Goal: Information Seeking & Learning: Compare options

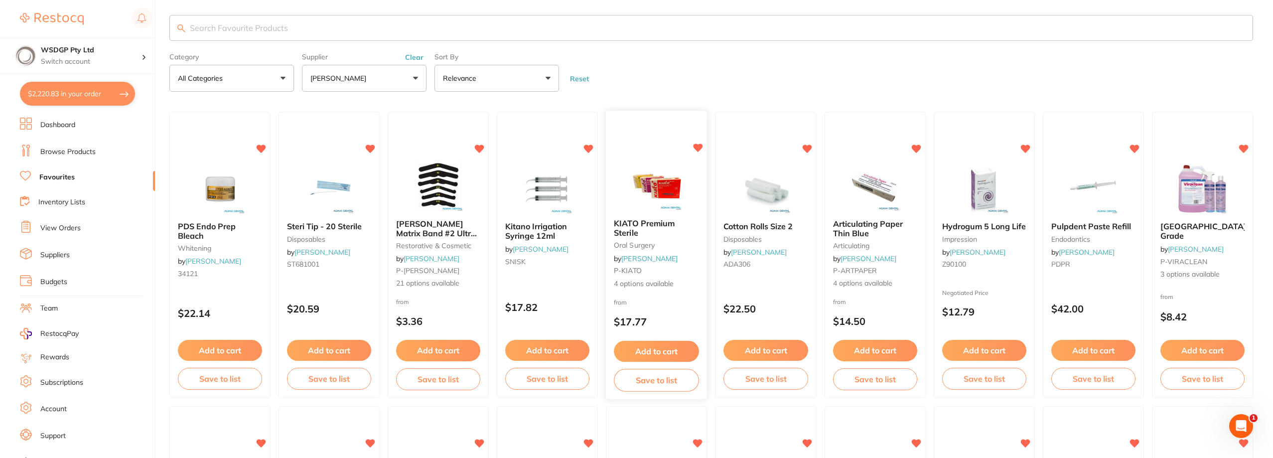
scroll to position [5, 0]
click at [642, 221] on span "KIATO Premium Sterile" at bounding box center [644, 227] width 61 height 19
click at [636, 226] on section at bounding box center [636, 229] width 1273 height 458
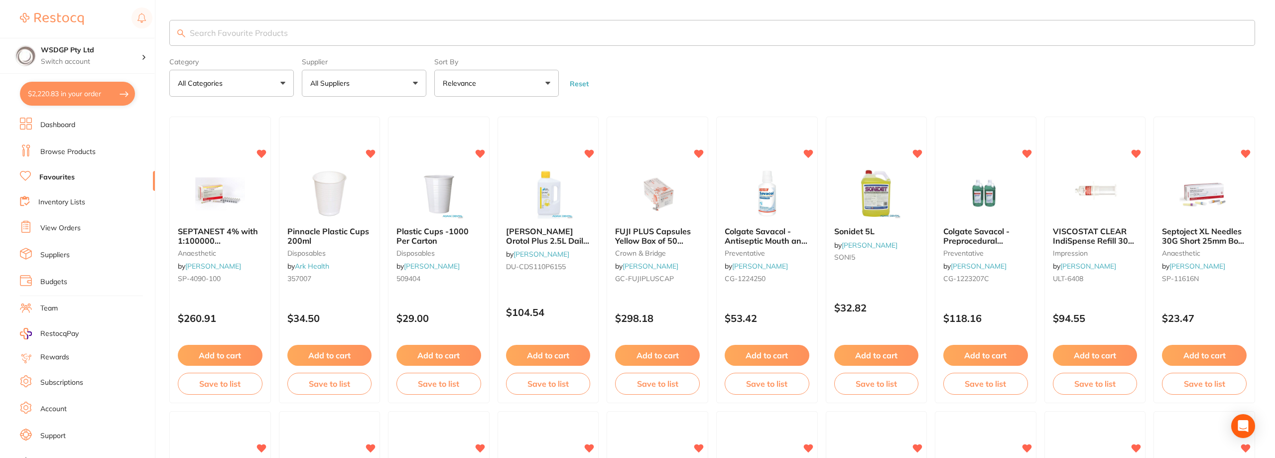
click at [357, 88] on button "All Suppliers" at bounding box center [364, 83] width 125 height 27
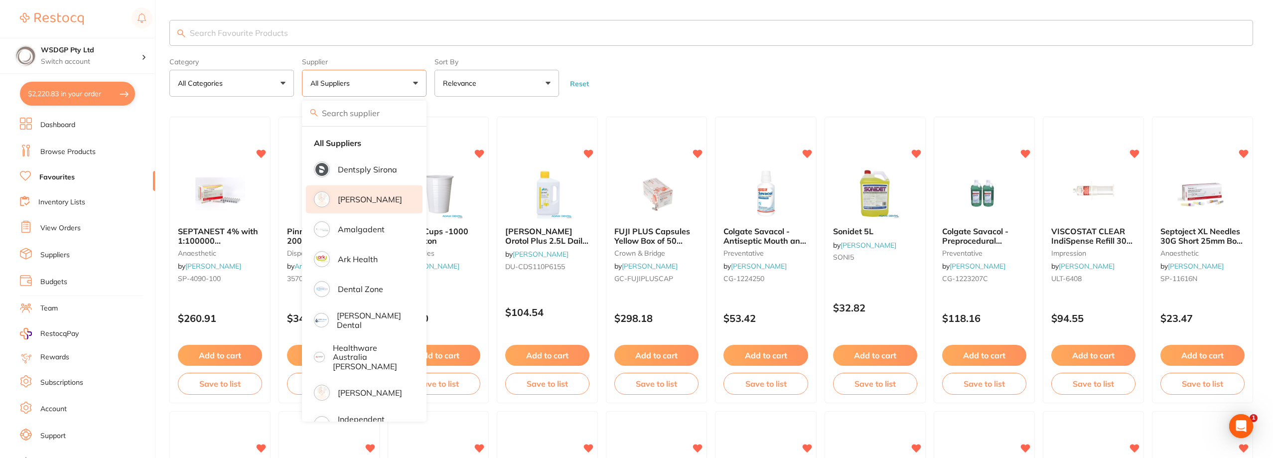
click at [356, 192] on li "[PERSON_NAME]" at bounding box center [364, 199] width 117 height 28
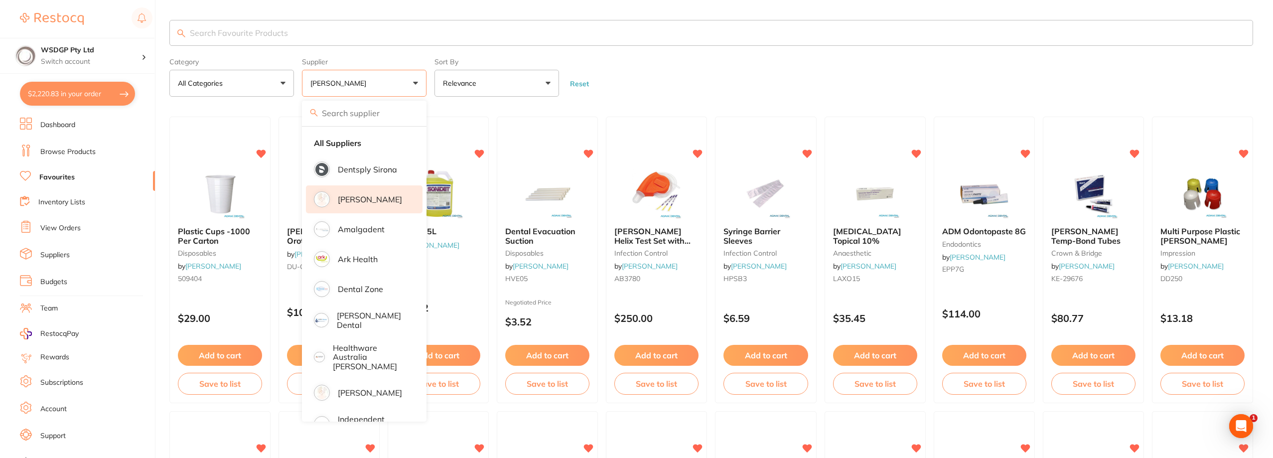
click at [689, 70] on form "Category All Categories All Categories anaesthetic articulating crown & bridge …" at bounding box center [711, 75] width 1084 height 43
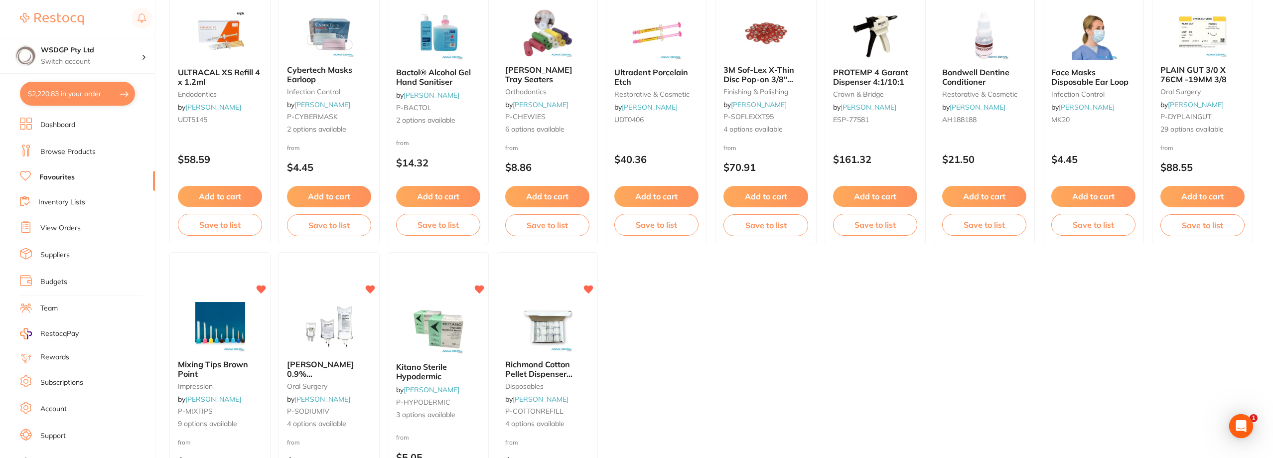
scroll to position [1469, 0]
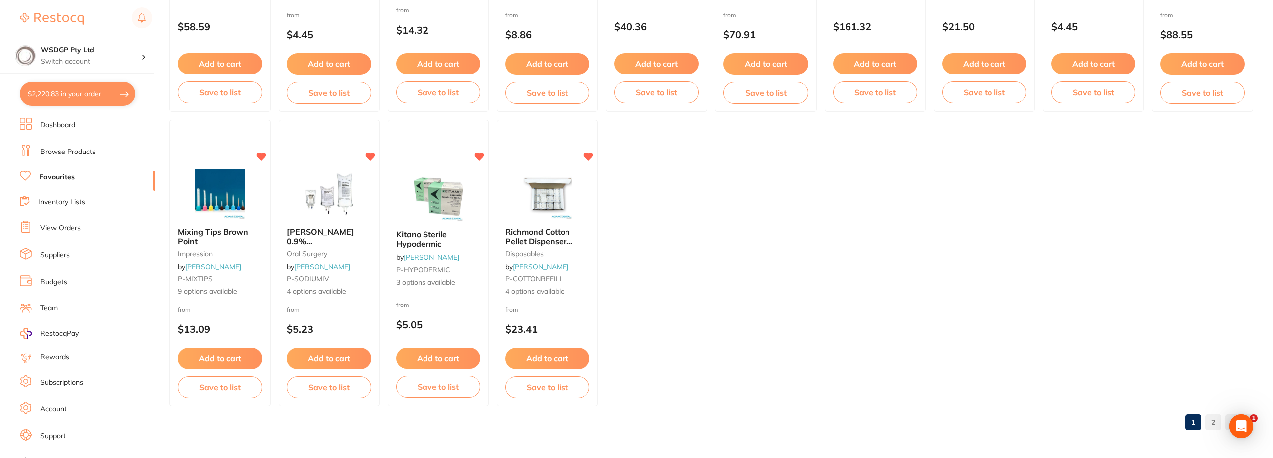
click at [1212, 419] on link "2" at bounding box center [1213, 422] width 16 height 20
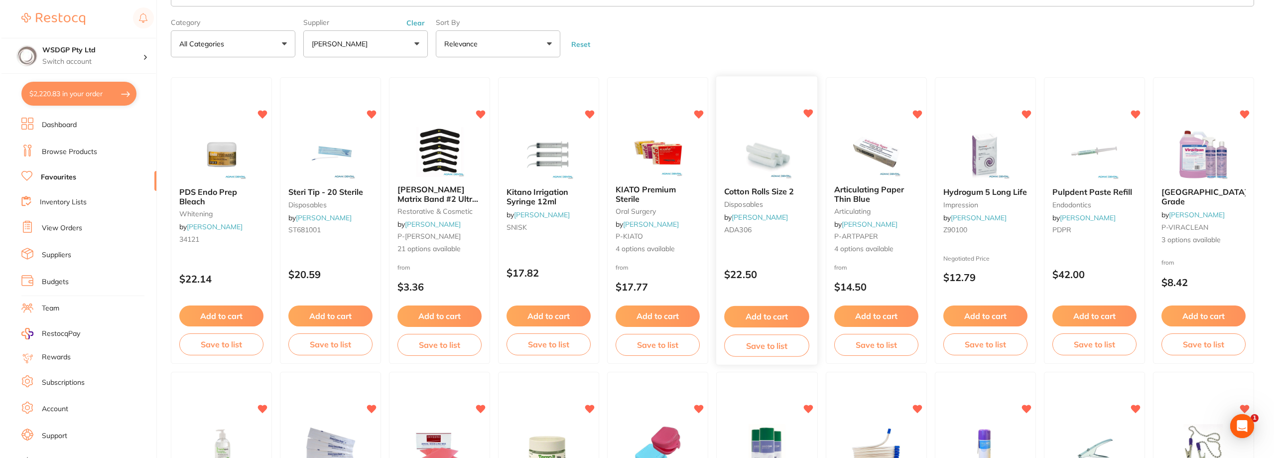
scroll to position [0, 0]
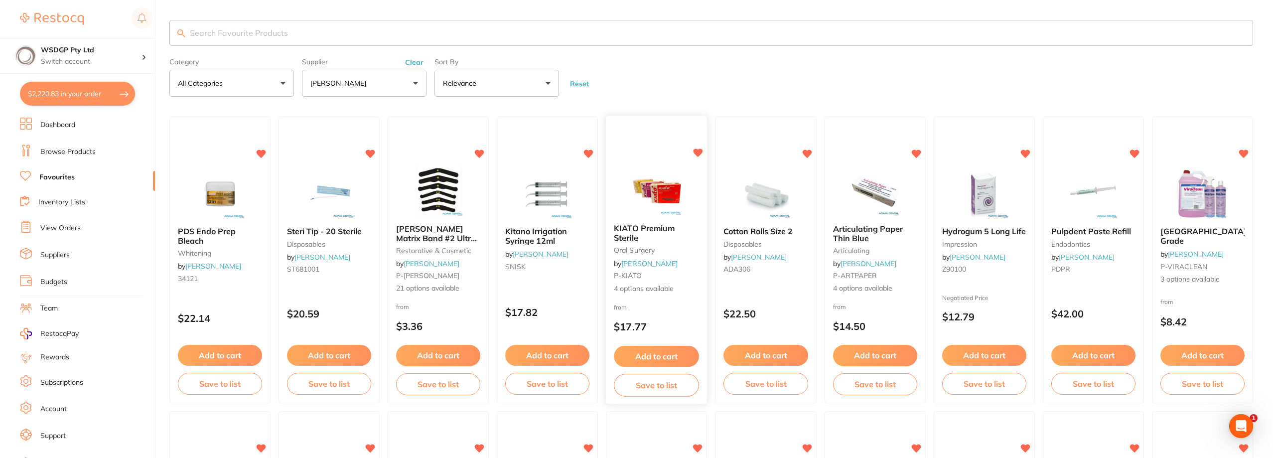
click at [651, 227] on span "KIATO Premium Sterile" at bounding box center [644, 232] width 61 height 19
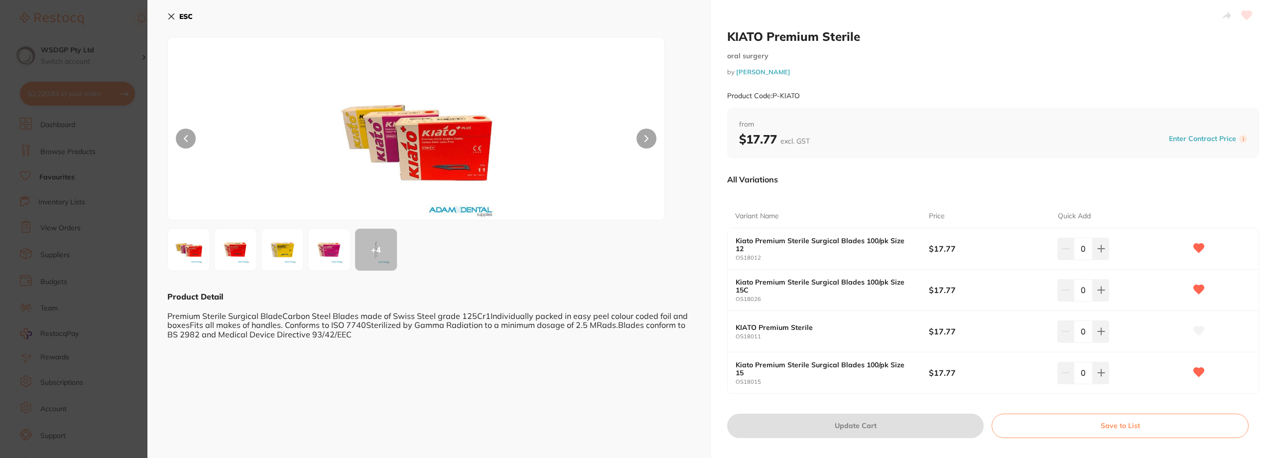
drag, startPoint x: 160, startPoint y: 17, endPoint x: 165, endPoint y: 16, distance: 5.1
click at [161, 17] on div "ESC + 4 Product Detail Premium Sterile Surgical BladeCarbon Steel Blades made o…" at bounding box center [429, 233] width 564 height 466
click at [167, 16] on icon at bounding box center [171, 16] width 8 height 8
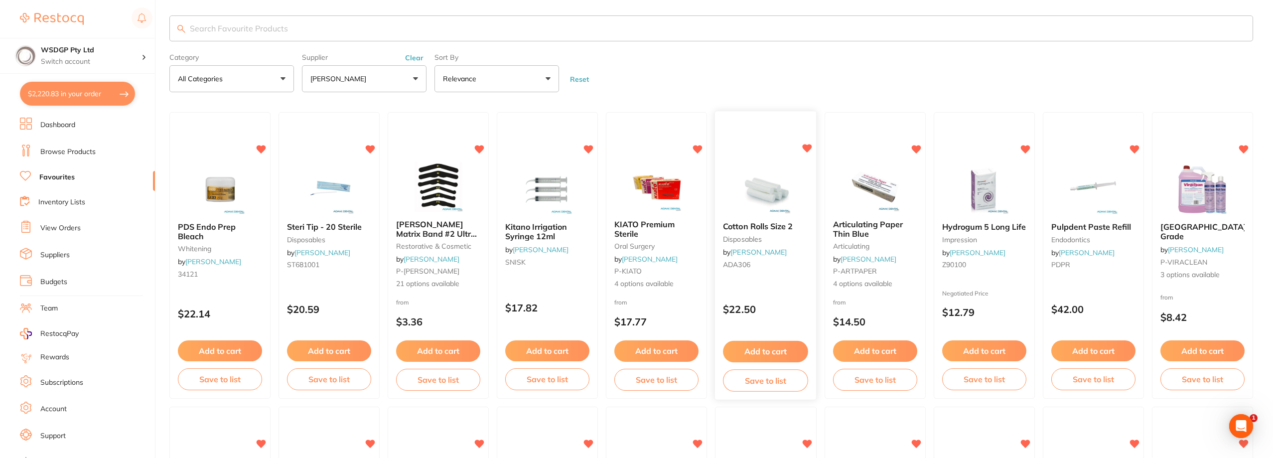
click at [762, 223] on span "Cotton Rolls Size 2" at bounding box center [758, 227] width 70 height 10
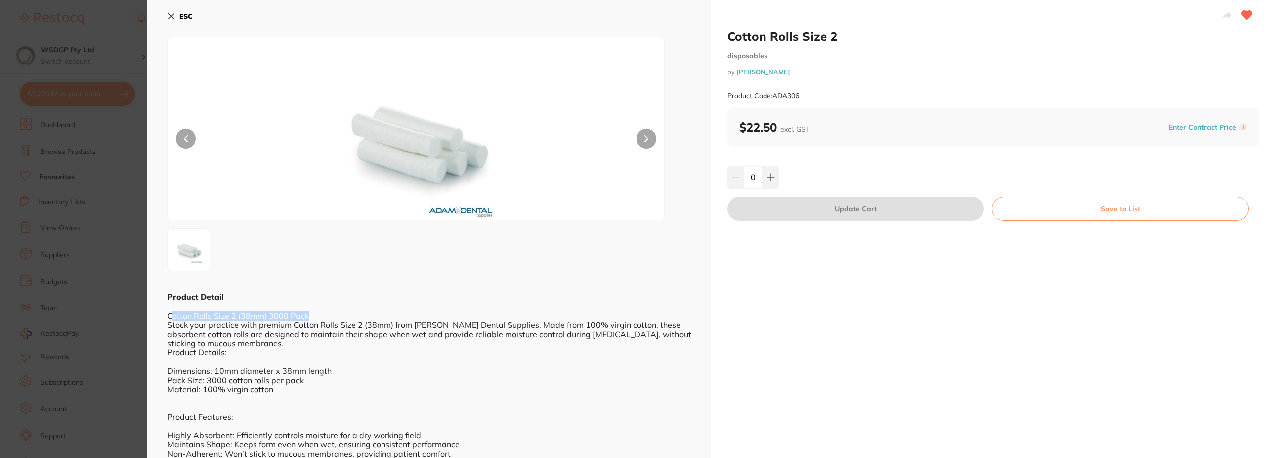
drag, startPoint x: 315, startPoint y: 317, endPoint x: 174, endPoint y: 316, distance: 140.5
drag, startPoint x: 367, startPoint y: 331, endPoint x: 326, endPoint y: 326, distance: 40.7
drag, startPoint x: 266, startPoint y: 313, endPoint x: 310, endPoint y: 312, distance: 43.8
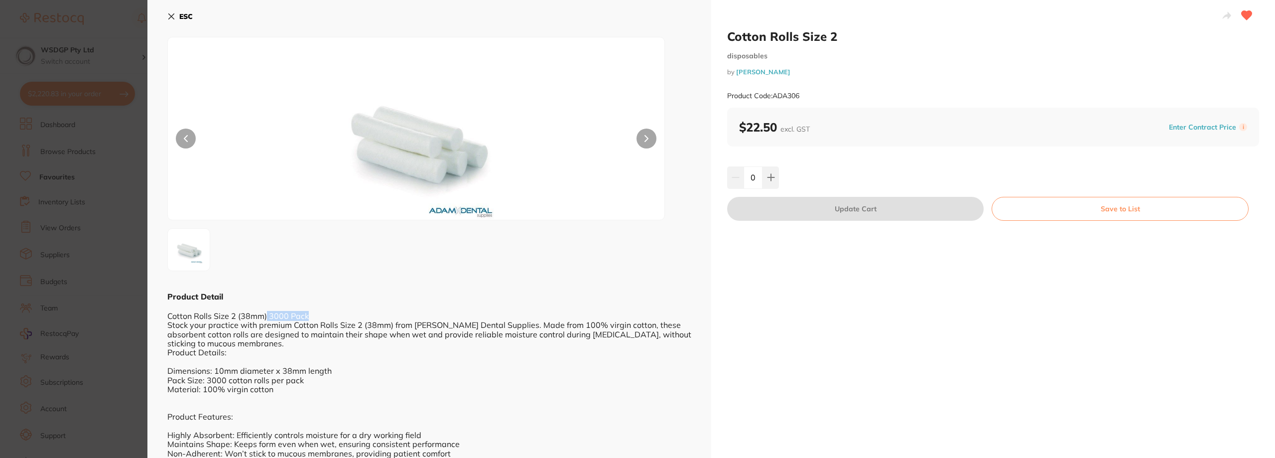
drag, startPoint x: 270, startPoint y: 314, endPoint x: 321, endPoint y: 314, distance: 50.8
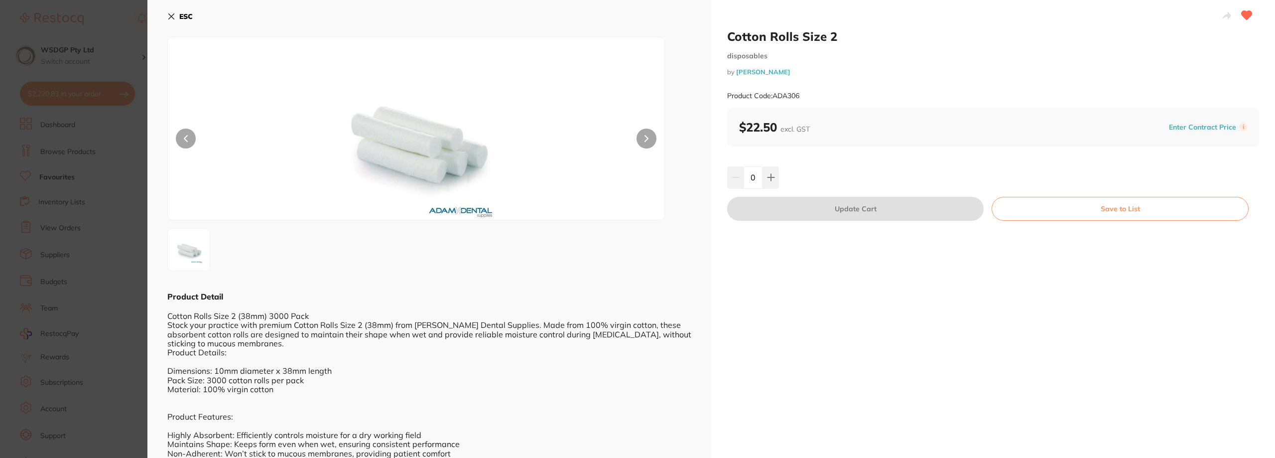
drag, startPoint x: 532, startPoint y: 217, endPoint x: 865, endPoint y: 155, distance: 339.3
click at [169, 16] on icon at bounding box center [171, 16] width 8 height 8
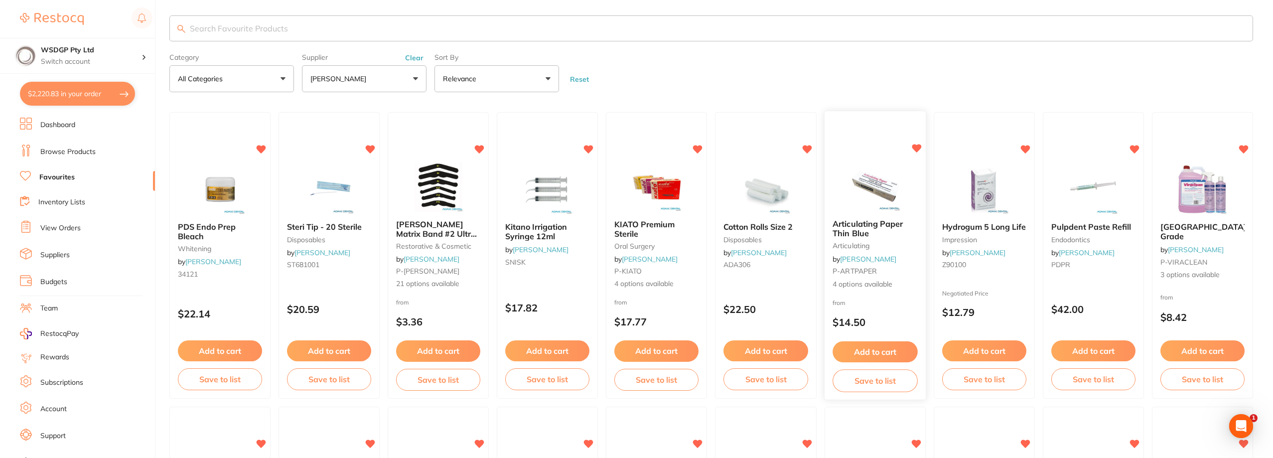
click at [880, 225] on span "Articulating Paper Thin Blue" at bounding box center [867, 228] width 70 height 19
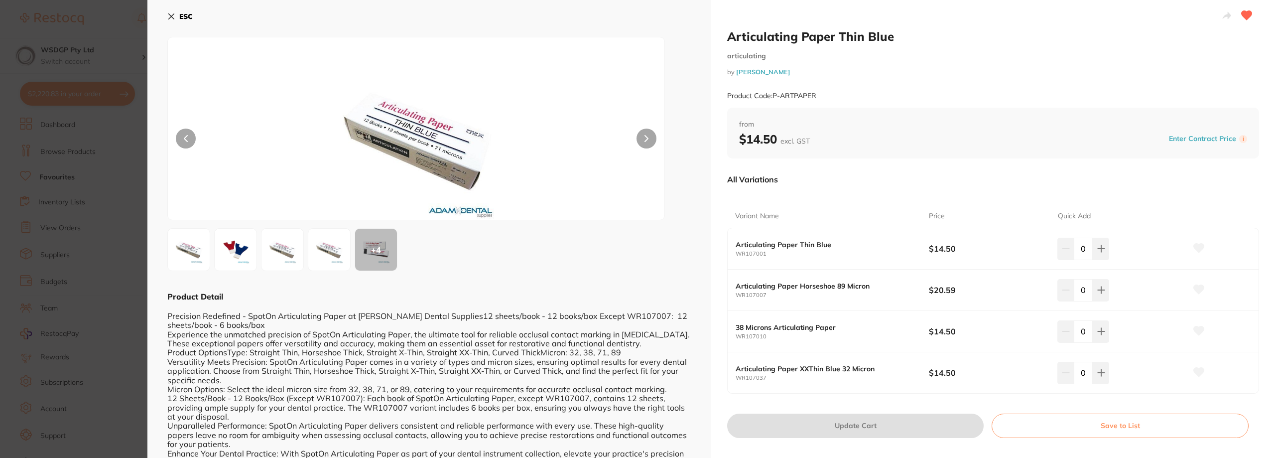
click at [172, 15] on icon at bounding box center [171, 16] width 5 height 5
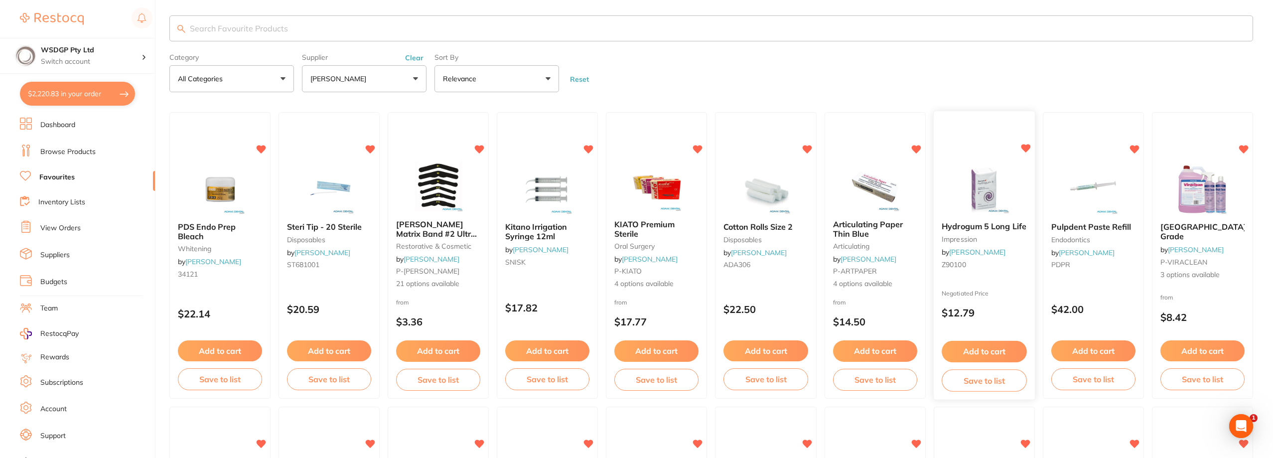
click at [965, 230] on span "Hydrogum 5 Long Life" at bounding box center [984, 227] width 85 height 10
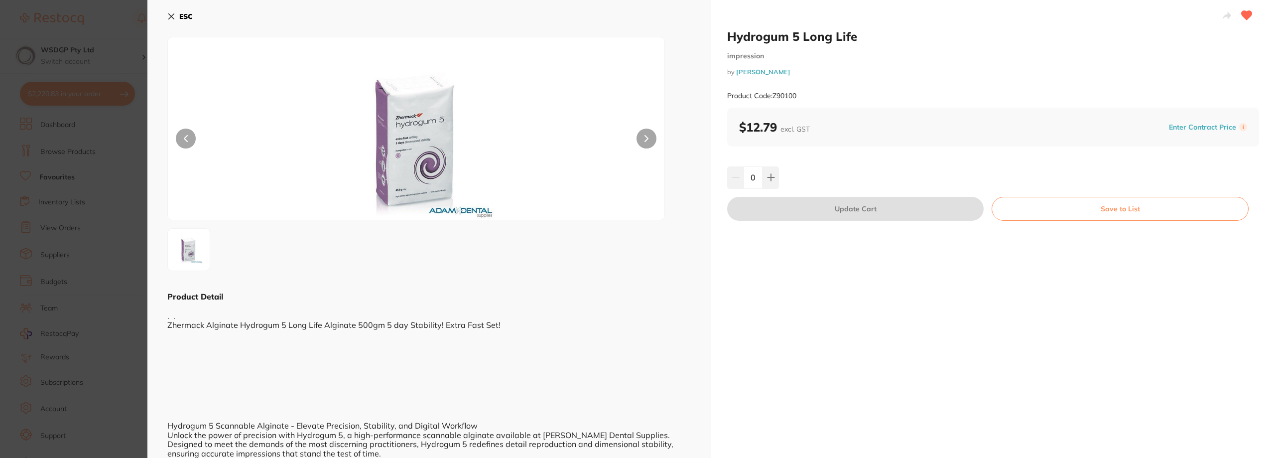
click at [171, 18] on icon at bounding box center [171, 16] width 8 height 8
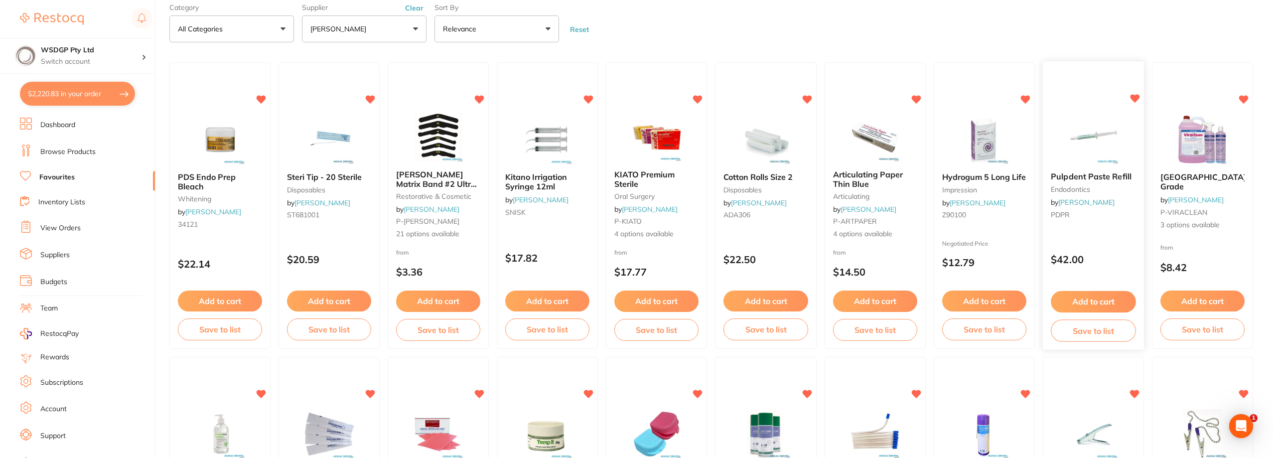
click at [1089, 176] on span "Pulpdent Paste Refill" at bounding box center [1091, 177] width 81 height 10
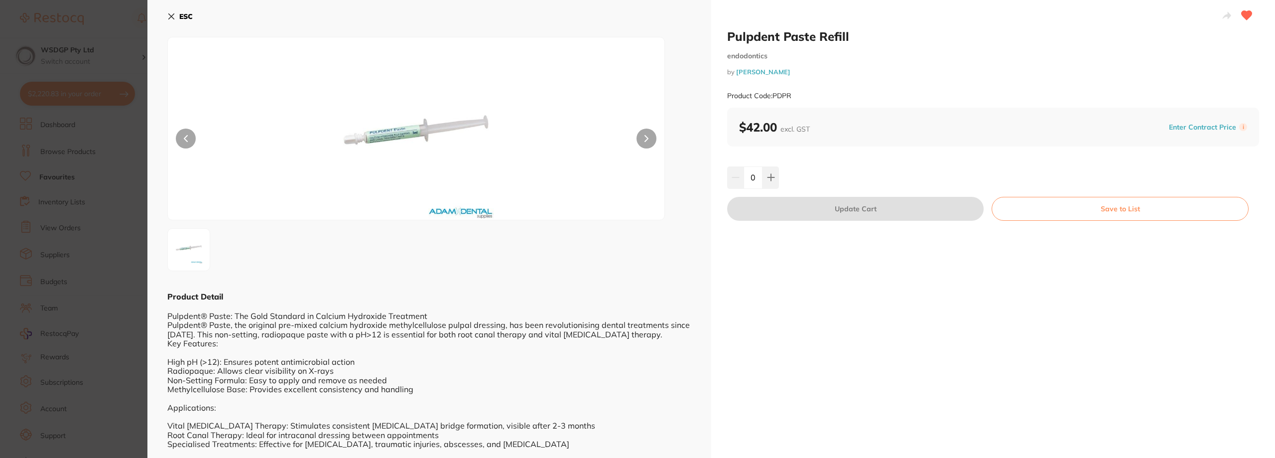
click at [169, 16] on icon at bounding box center [171, 16] width 8 height 8
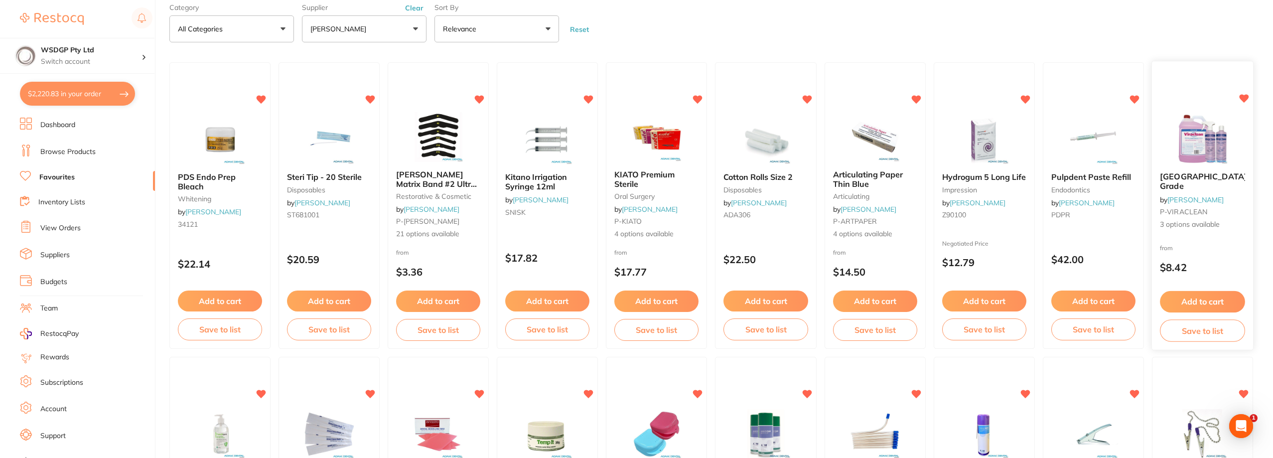
click at [1185, 181] on span "[GEOGRAPHIC_DATA] Grade" at bounding box center [1203, 181] width 87 height 19
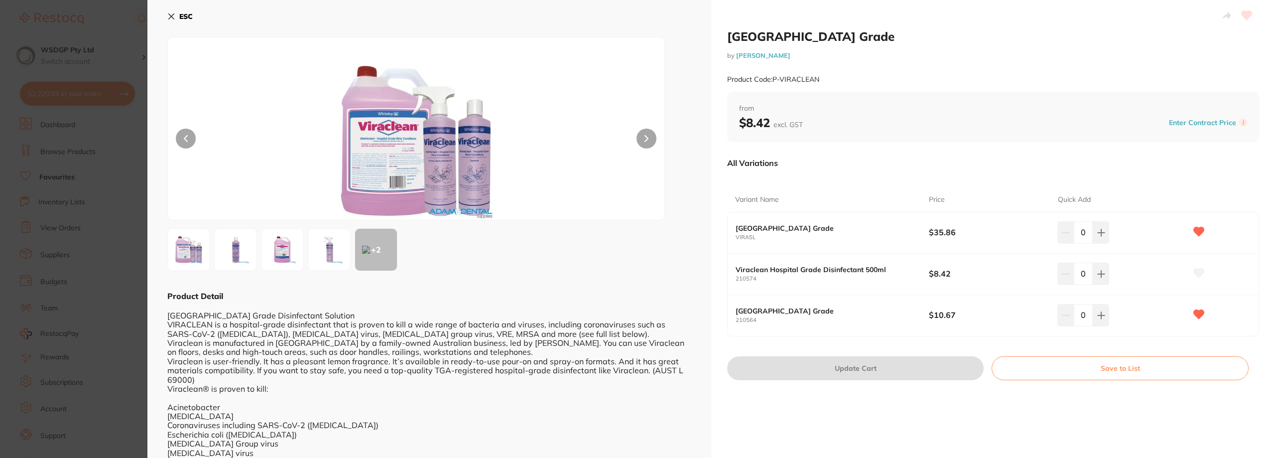
click at [170, 12] on icon at bounding box center [171, 16] width 8 height 8
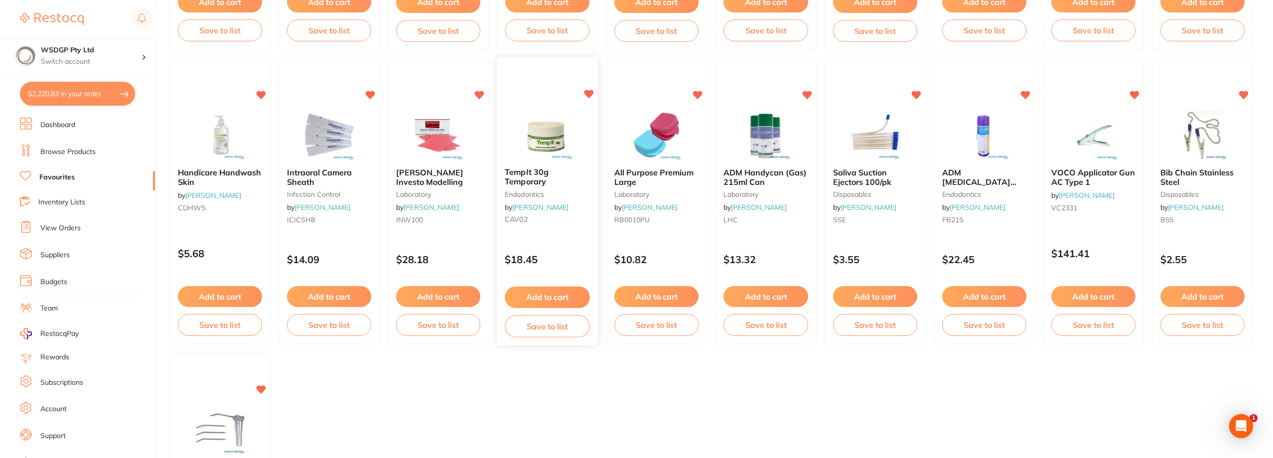
click at [522, 171] on span "TempIt 30g Temporary" at bounding box center [527, 176] width 44 height 19
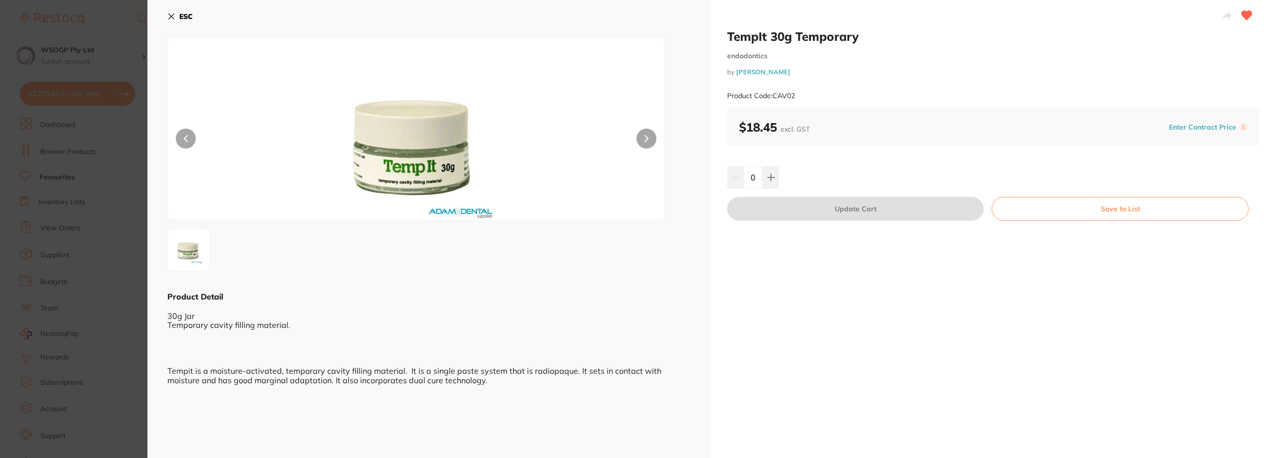
click at [168, 16] on icon at bounding box center [171, 16] width 8 height 8
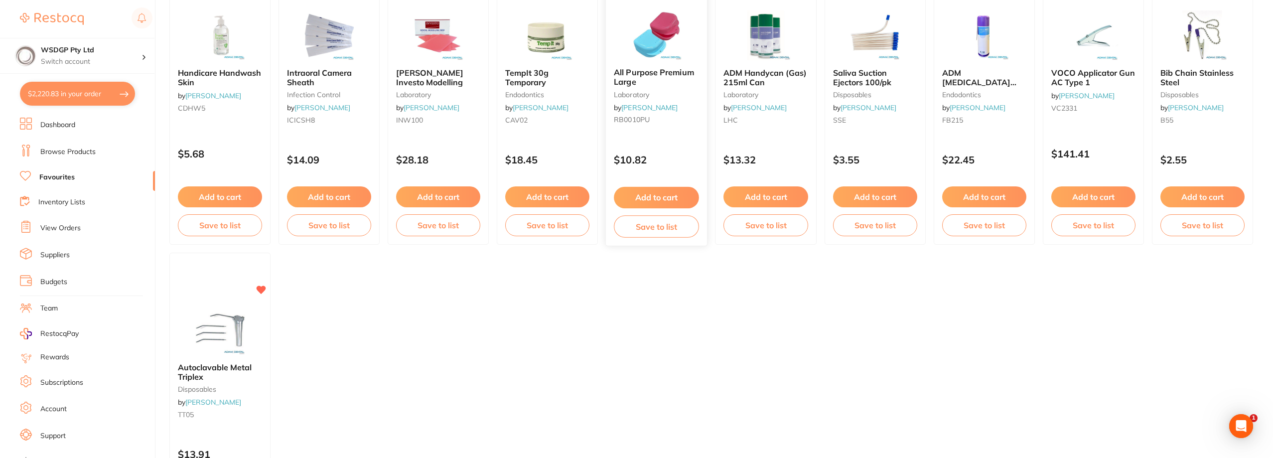
click at [635, 76] on span "All Purpose Premium Large" at bounding box center [654, 77] width 80 height 19
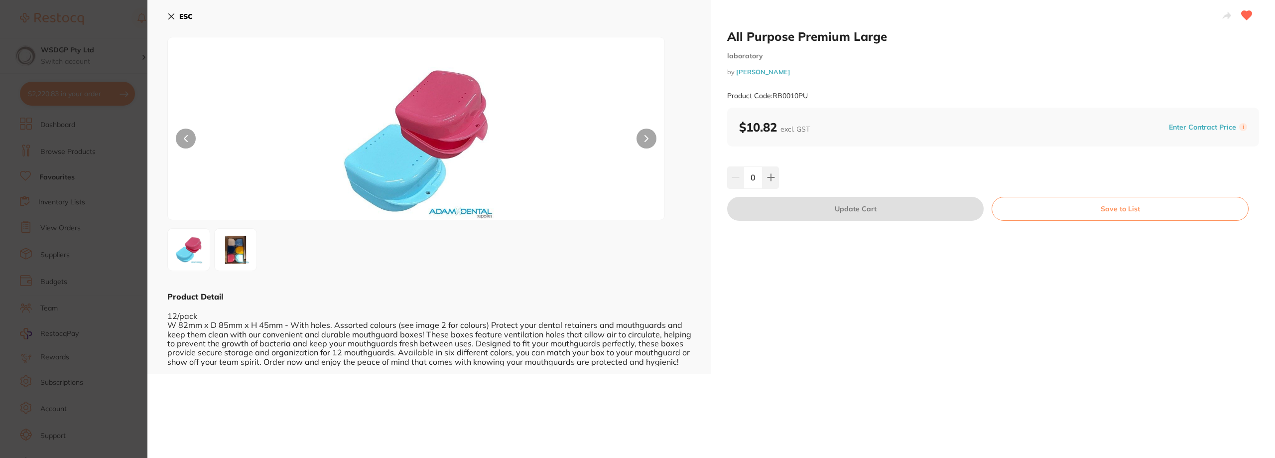
click at [173, 21] on button "ESC" at bounding box center [179, 16] width 25 height 17
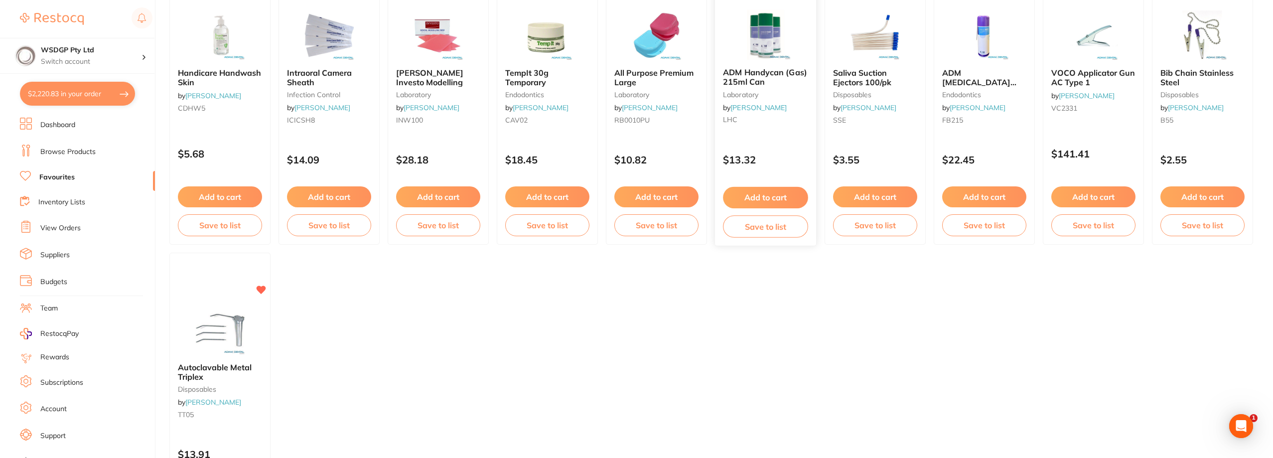
click at [764, 73] on span "ADM Handycan (Gas) 215ml Can" at bounding box center [765, 77] width 84 height 19
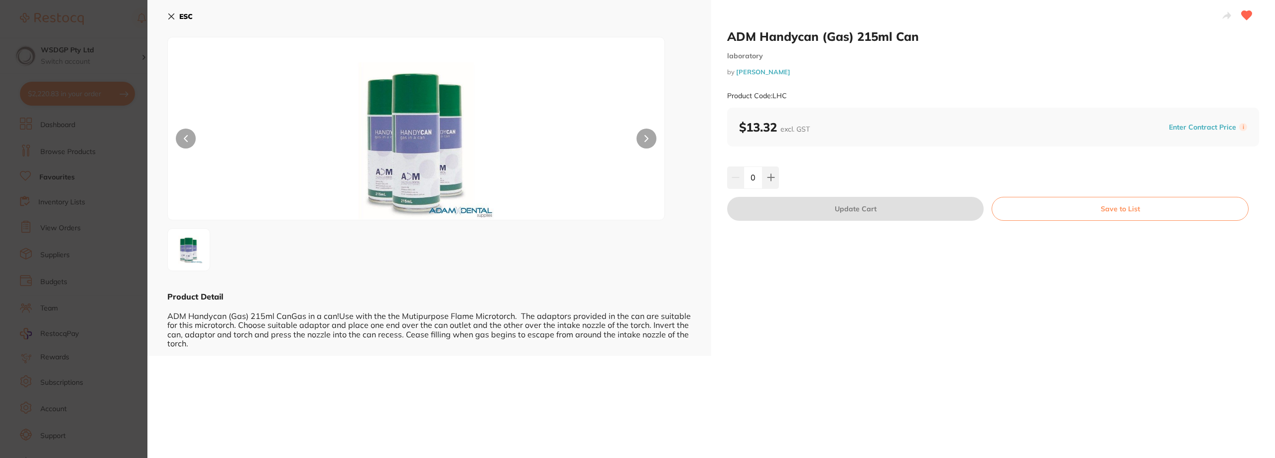
click at [169, 16] on icon at bounding box center [171, 16] width 8 height 8
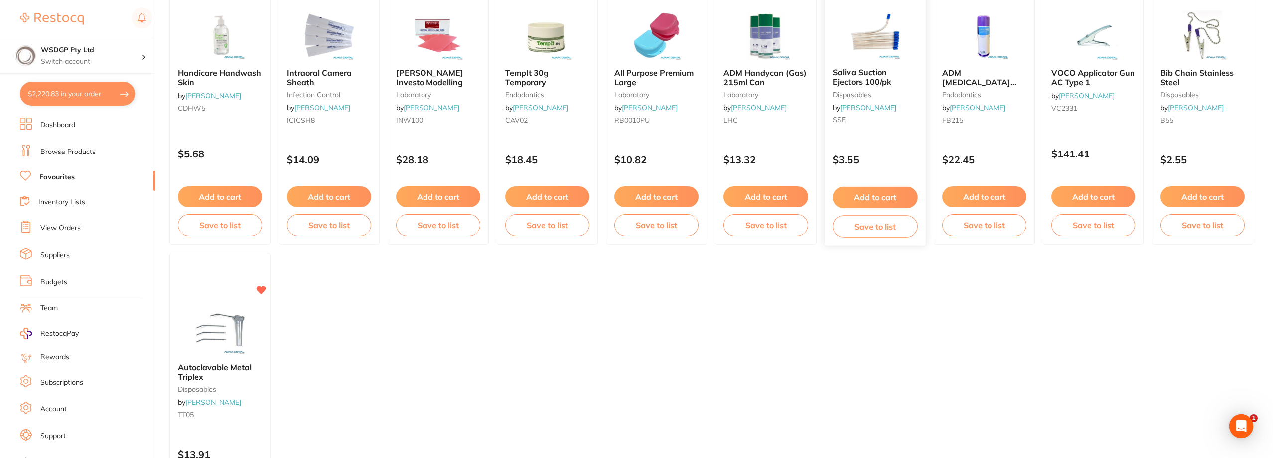
click at [869, 73] on span "Saliva Suction Ejectors 100/pk" at bounding box center [861, 77] width 59 height 19
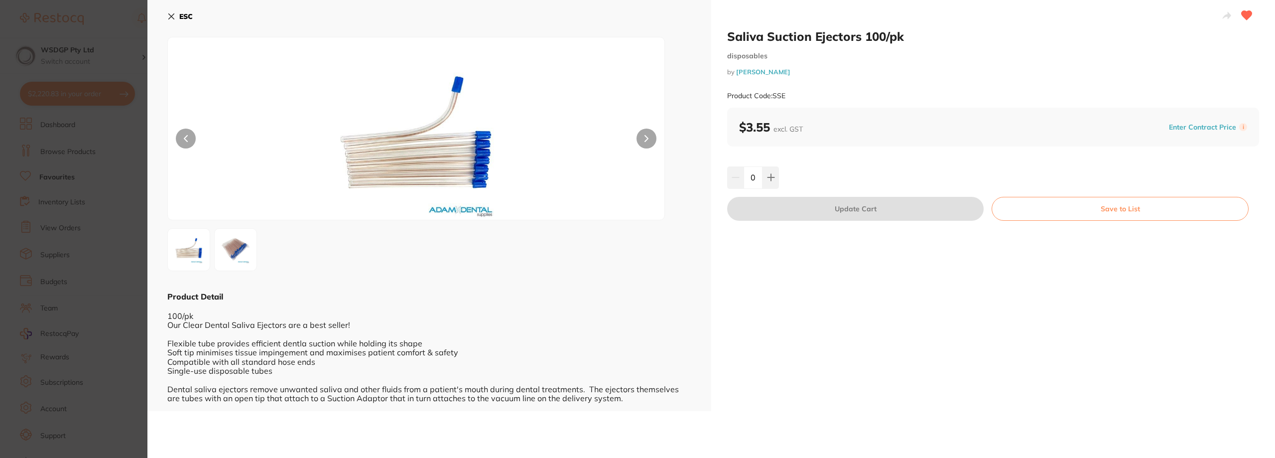
click at [173, 19] on icon at bounding box center [171, 16] width 5 height 5
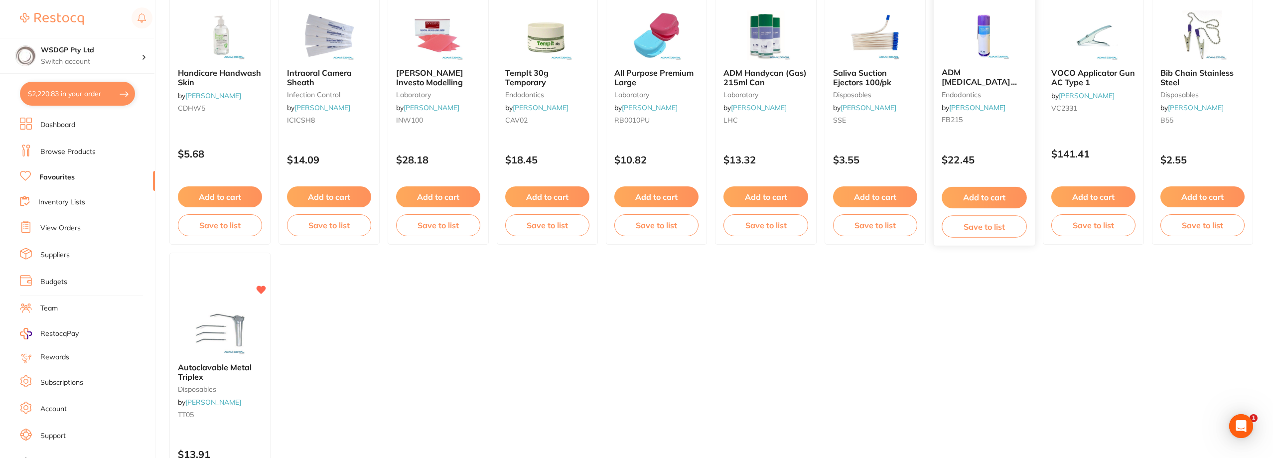
click at [976, 83] on span "ADM [MEDICAL_DATA] Cryogenic Tooth" at bounding box center [979, 82] width 75 height 28
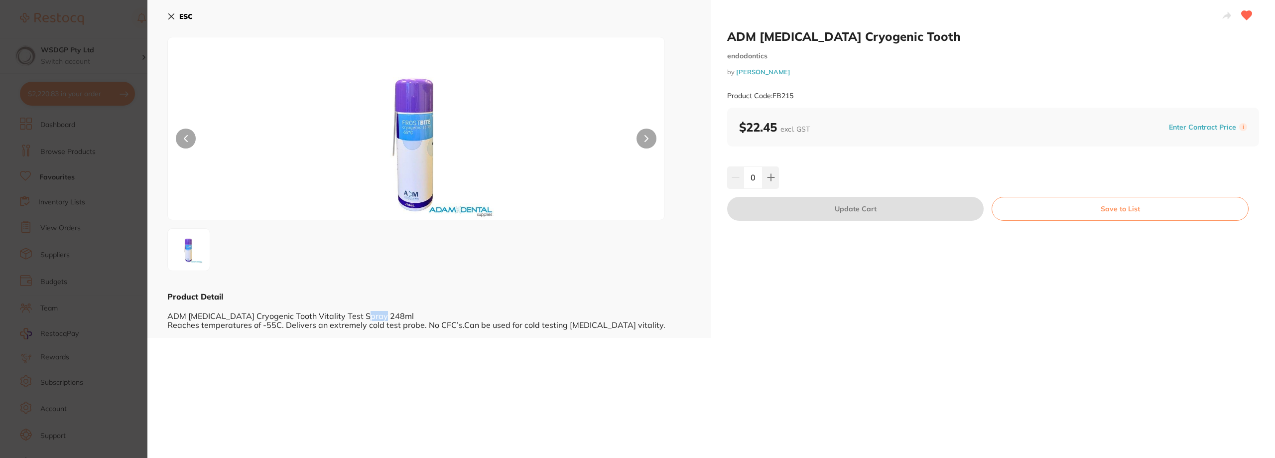
drag, startPoint x: 355, startPoint y: 316, endPoint x: 375, endPoint y: 316, distance: 19.9
click at [375, 316] on div "ADM Frostbite Cryogenic Tooth Vitality Test Spray 248ml Reaches temperatures of…" at bounding box center [429, 315] width 524 height 27
click at [355, 316] on div "ADM Frostbite Cryogenic Tooth Vitality Test Spray 248ml Reaches temperatures of…" at bounding box center [429, 315] width 524 height 27
click at [169, 18] on icon at bounding box center [171, 16] width 5 height 5
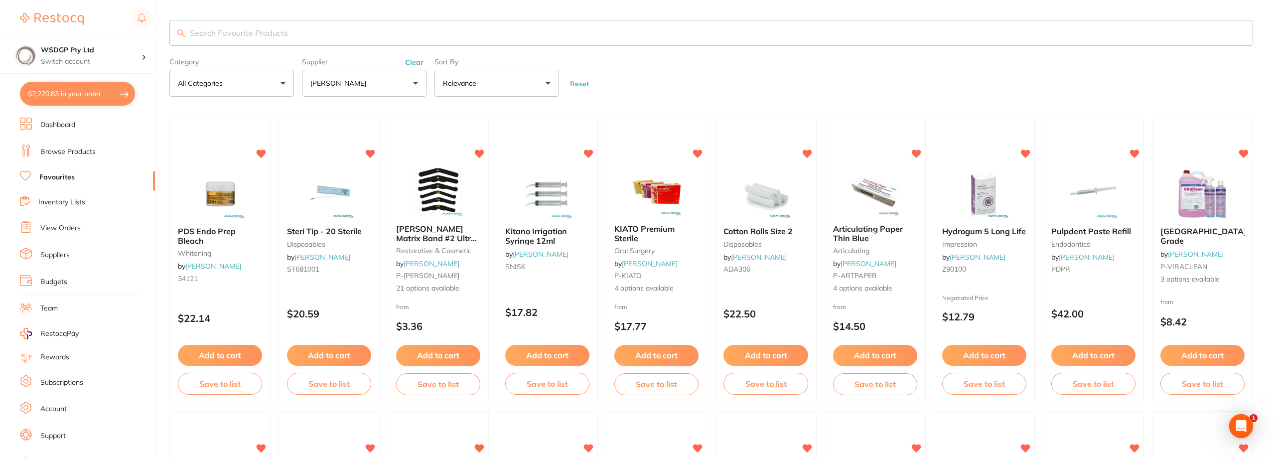
click at [381, 77] on button "[PERSON_NAME]" at bounding box center [364, 83] width 125 height 27
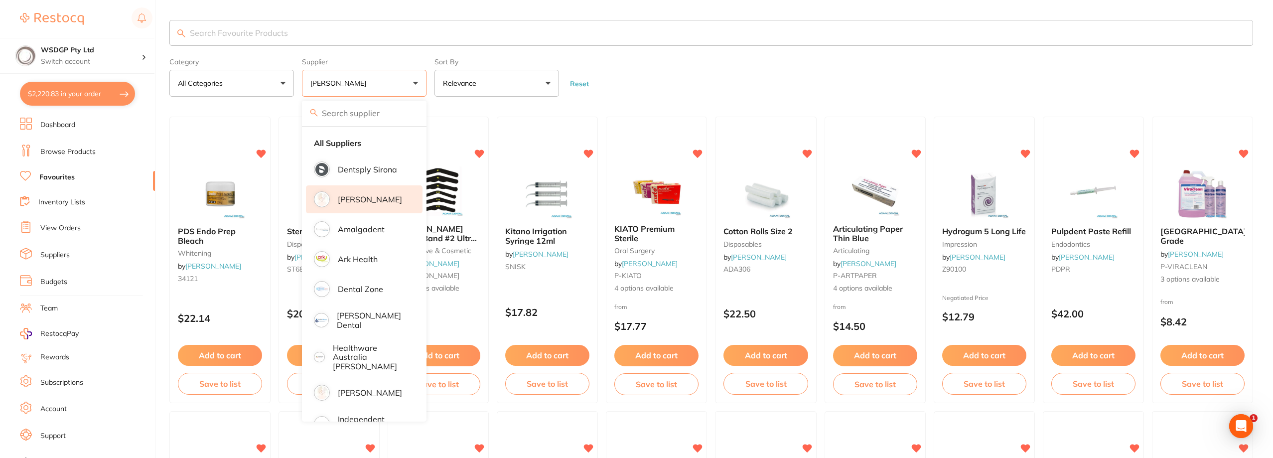
click at [420, 52] on section "Category All Categories All Categories anaesthetic articulating crown & bridge …" at bounding box center [711, 58] width 1084 height 77
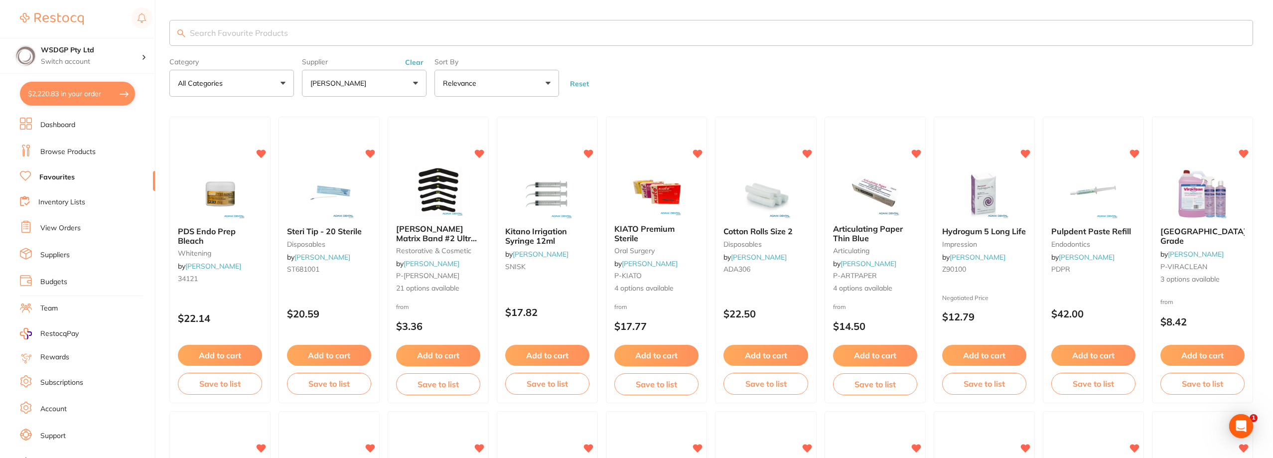
click at [417, 61] on button "Clear" at bounding box center [414, 62] width 24 height 9
click at [406, 81] on button "[PERSON_NAME]" at bounding box center [364, 83] width 125 height 27
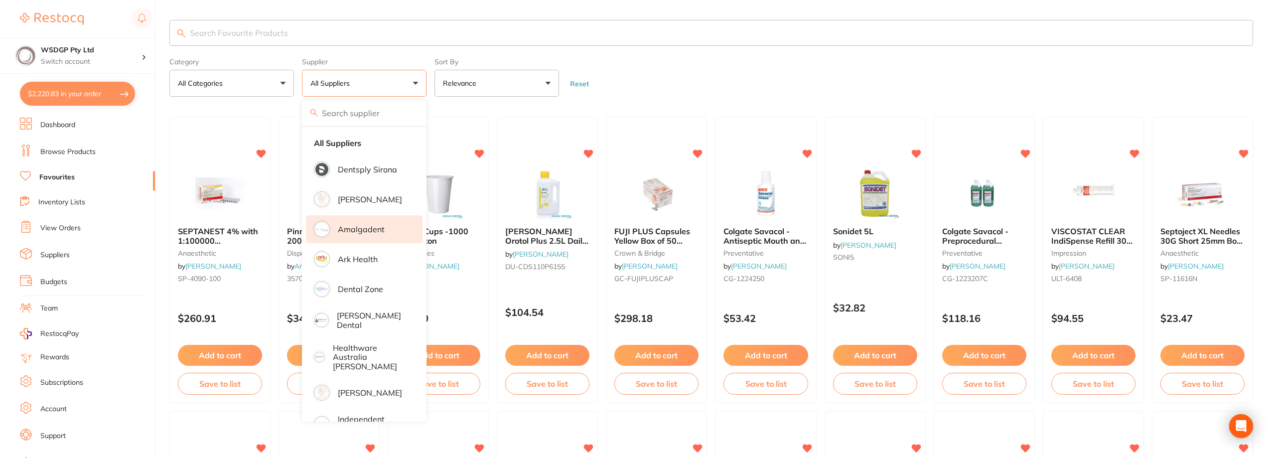
click at [350, 235] on li "Amalgadent" at bounding box center [364, 229] width 117 height 28
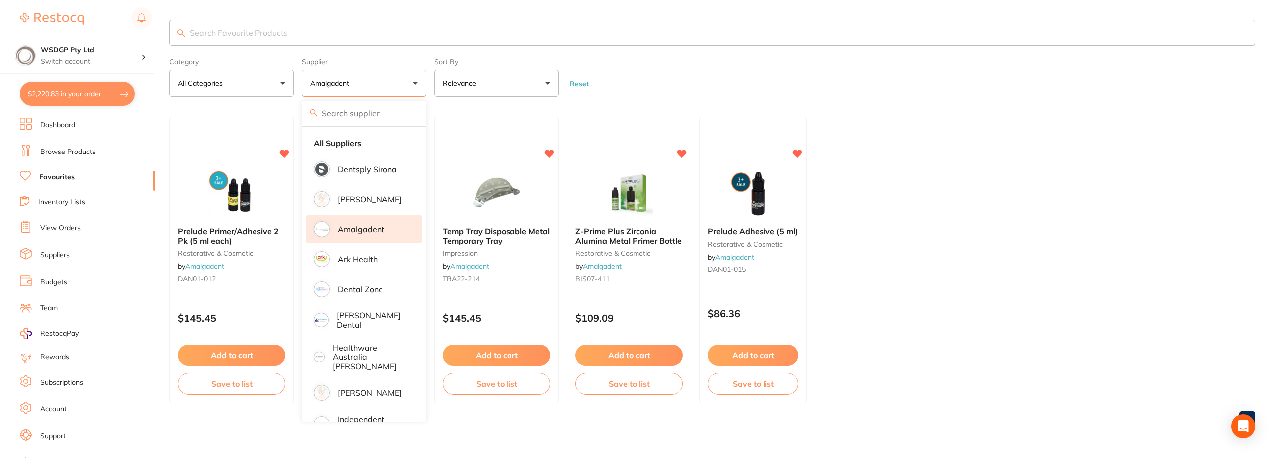
click at [756, 76] on form "Category All Categories All Categories impression restorative & cosmetic Clear …" at bounding box center [712, 75] width 1086 height 43
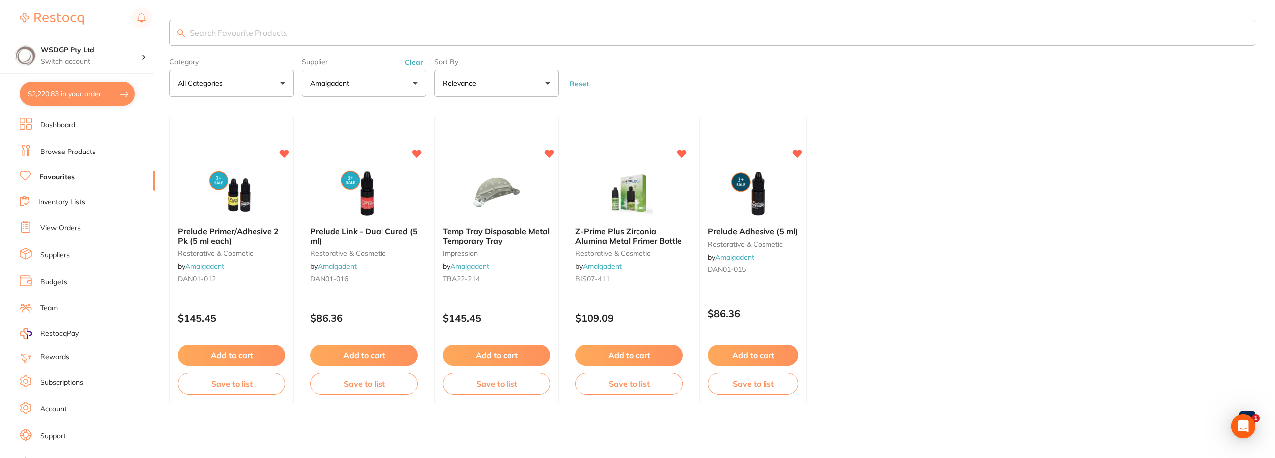
click at [380, 93] on button "Amalgadent" at bounding box center [364, 83] width 125 height 27
type input "0000000000000000000000000000000000000000000"
click at [706, 86] on form "Category All Categories All Categories impression restorative & cosmetic Clear …" at bounding box center [712, 75] width 1086 height 43
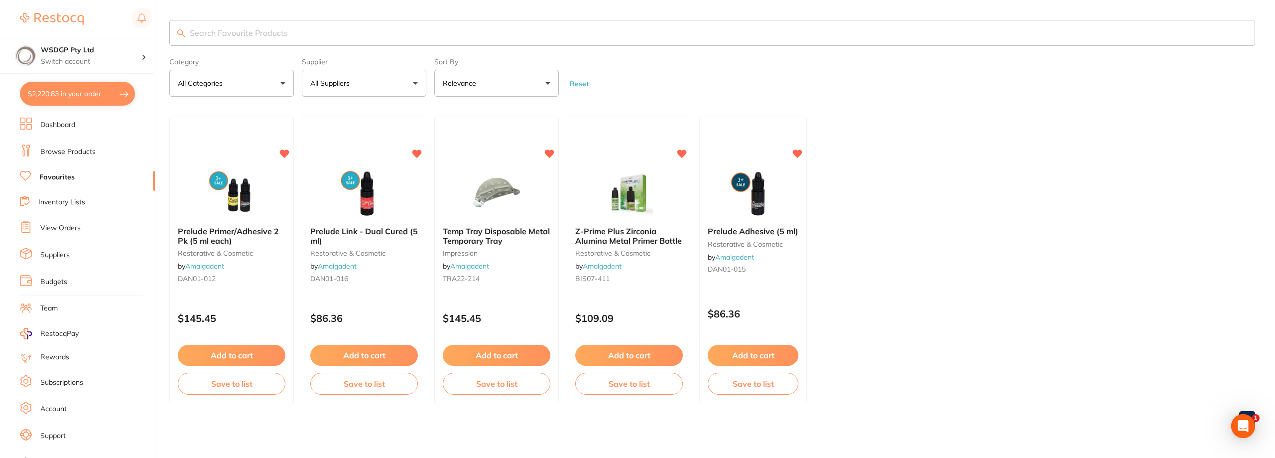
click at [405, 85] on button "All Suppliers" at bounding box center [364, 83] width 125 height 27
click at [609, 78] on form "Category All Categories All Categories impression restorative & cosmetic Clear …" at bounding box center [712, 75] width 1086 height 43
click at [417, 85] on button "All Suppliers" at bounding box center [364, 83] width 125 height 27
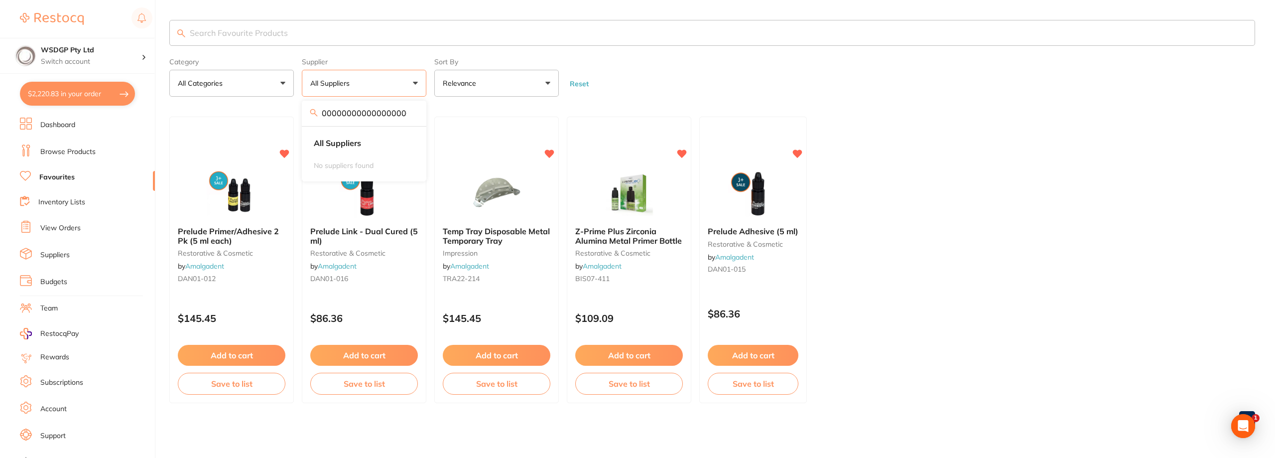
scroll to position [0, 121]
click at [413, 113] on input "0000000000000000000000000000000000000000000" at bounding box center [364, 113] width 125 height 25
click at [409, 113] on input "0000000000000000000000000000000000000000000" at bounding box center [364, 113] width 125 height 25
click at [670, 93] on form "Category All Categories All Categories impression restorative & cosmetic Clear …" at bounding box center [712, 75] width 1086 height 43
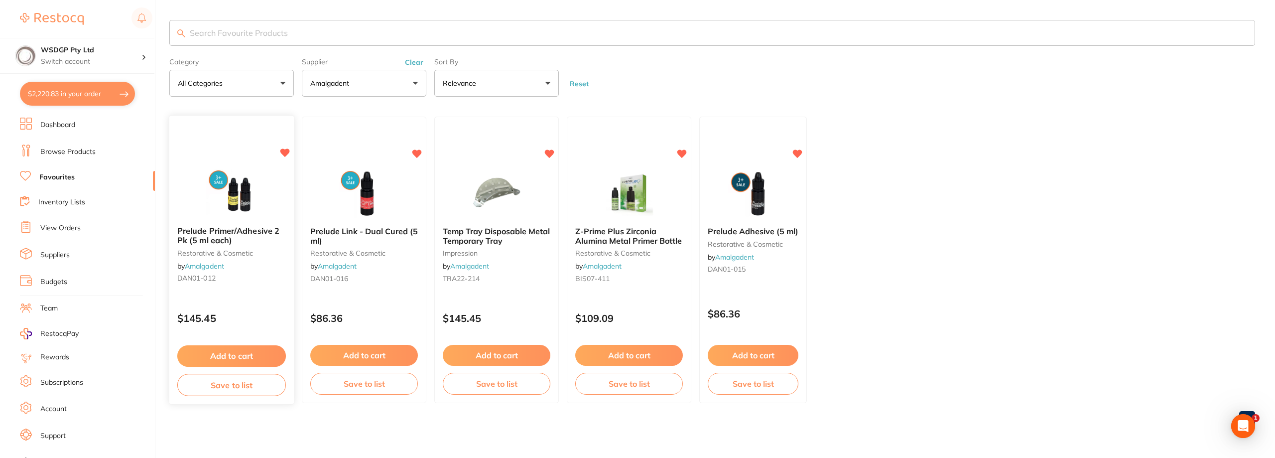
click at [219, 240] on span "Prelude Primer/Adhesive 2 Pk (5 ml each)" at bounding box center [228, 235] width 102 height 19
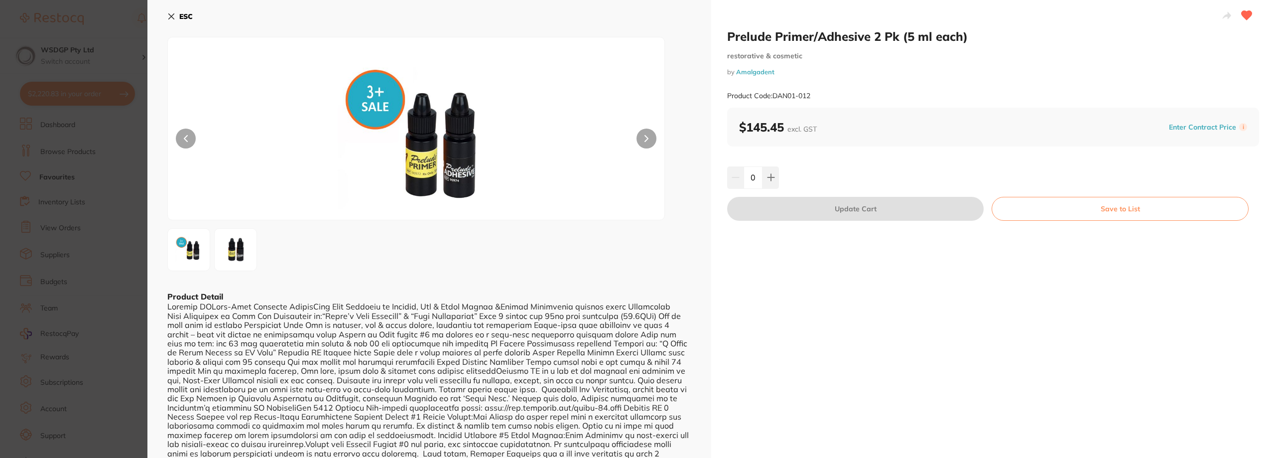
click at [169, 18] on icon at bounding box center [171, 16] width 8 height 8
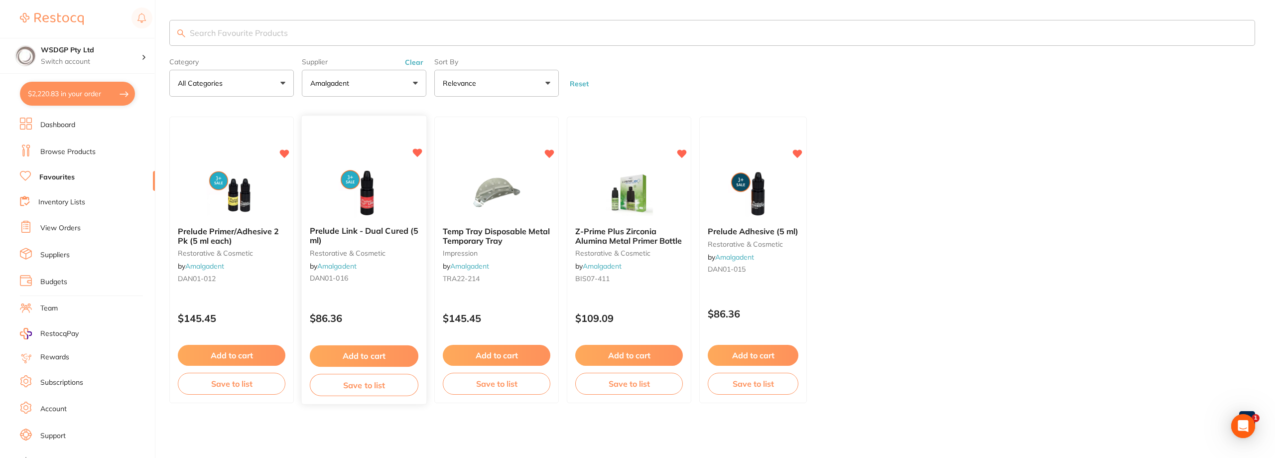
click at [342, 234] on span "Prelude Link - Dual Cured (5 ml)" at bounding box center [364, 235] width 109 height 19
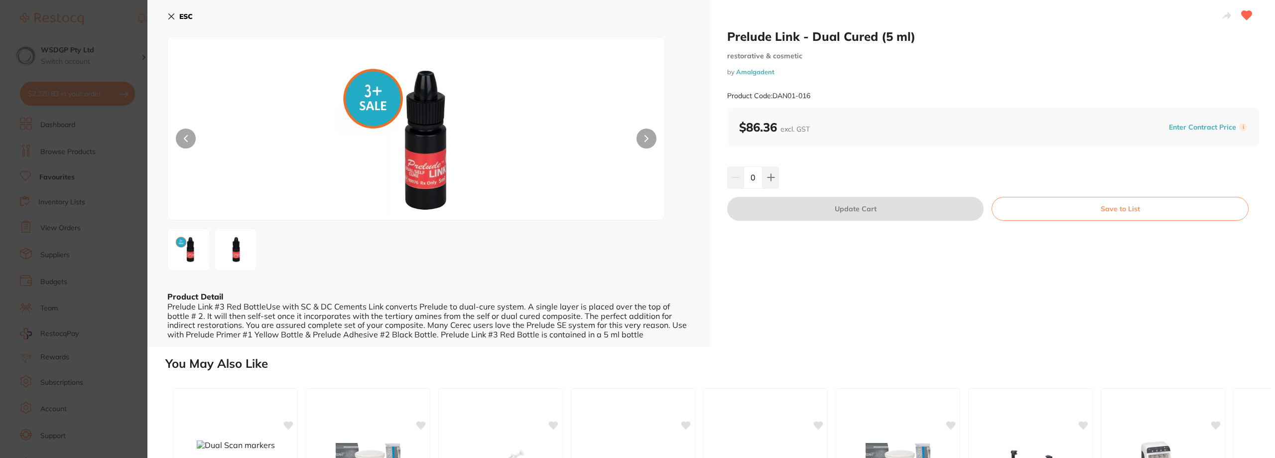
click at [169, 18] on icon at bounding box center [171, 16] width 8 height 8
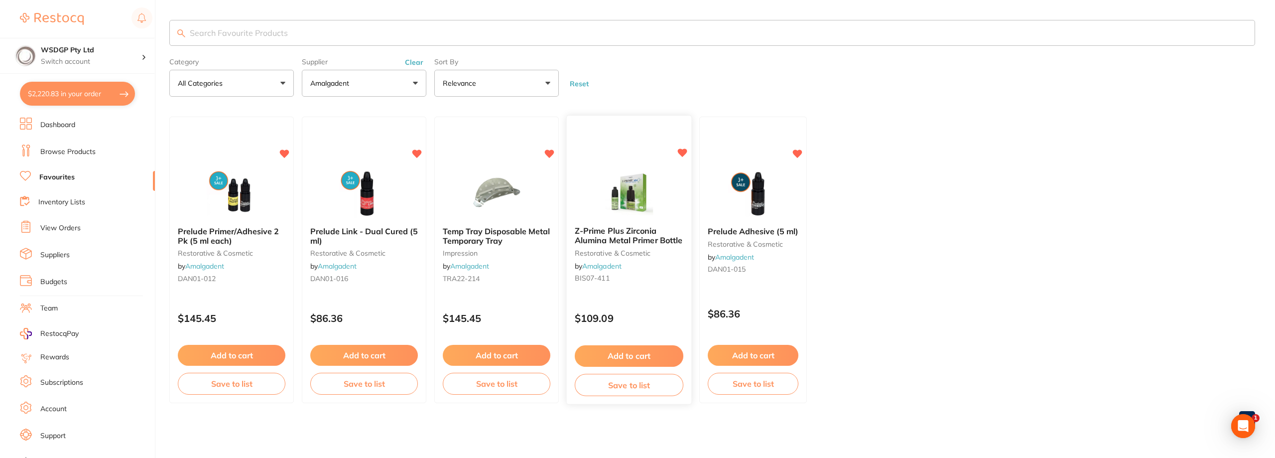
click at [643, 242] on span "Z-Prime Plus Zirconia Alumina Metal Primer Bottle" at bounding box center [629, 235] width 108 height 19
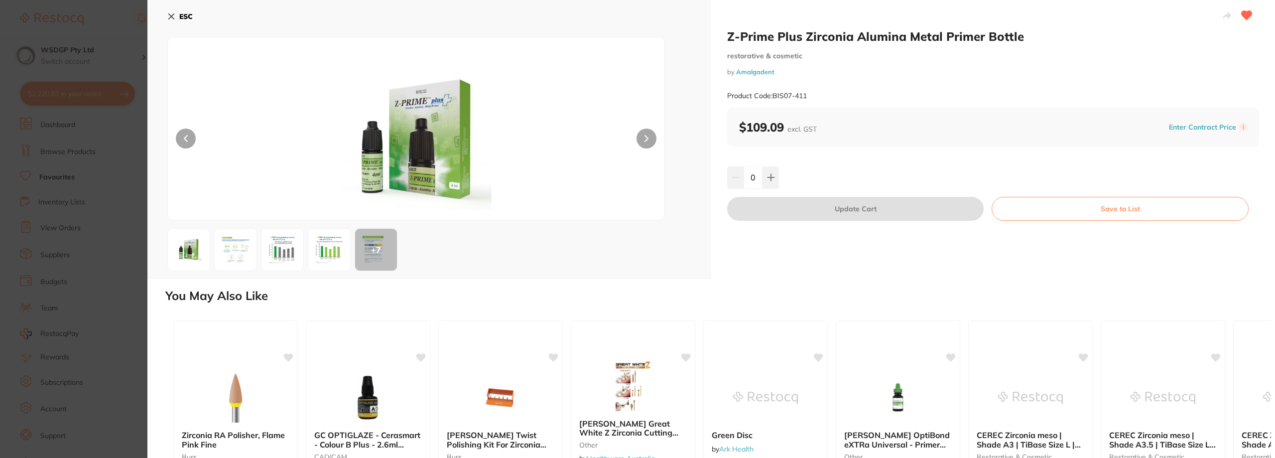
click at [173, 15] on icon at bounding box center [171, 16] width 5 height 5
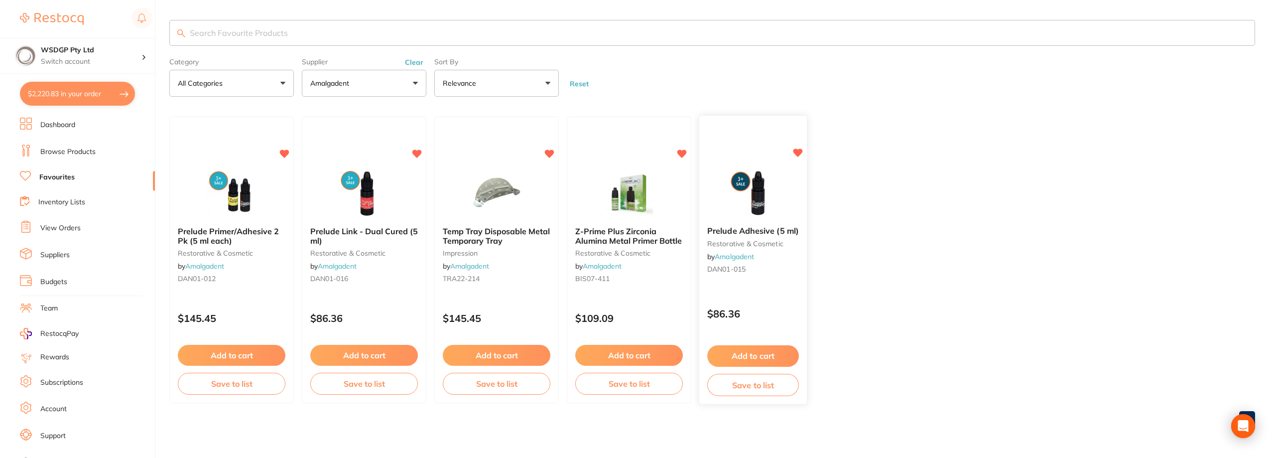
click at [741, 240] on small "restorative & cosmetic" at bounding box center [753, 244] width 92 height 8
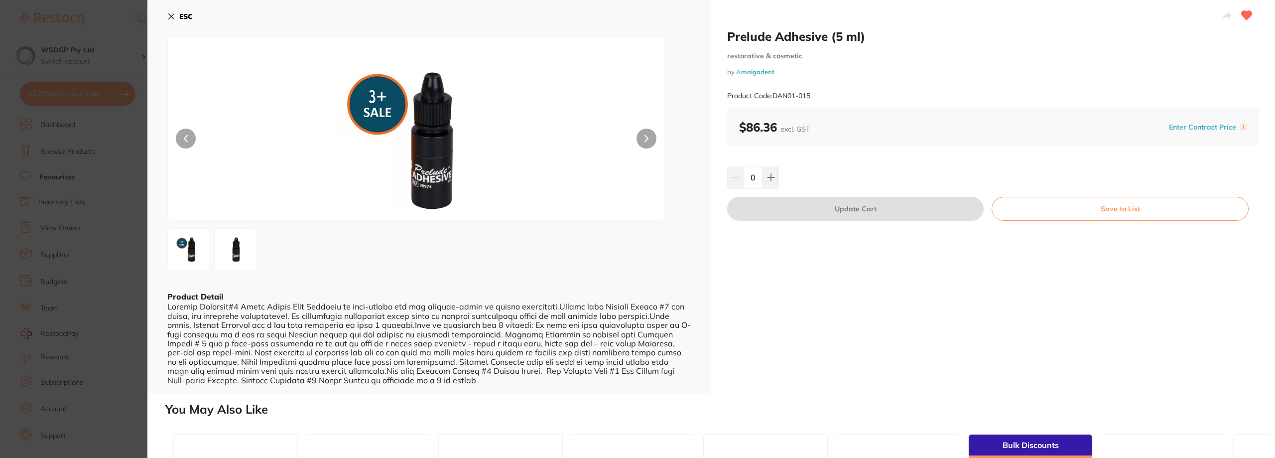
click at [173, 19] on icon at bounding box center [171, 16] width 8 height 8
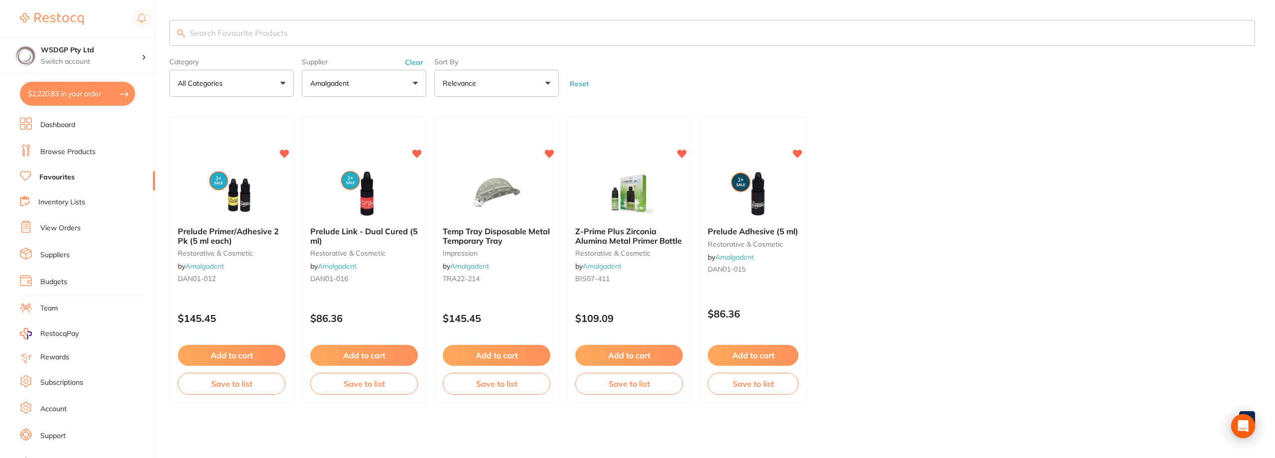
click at [339, 87] on p "Amalgadent" at bounding box center [331, 83] width 43 height 10
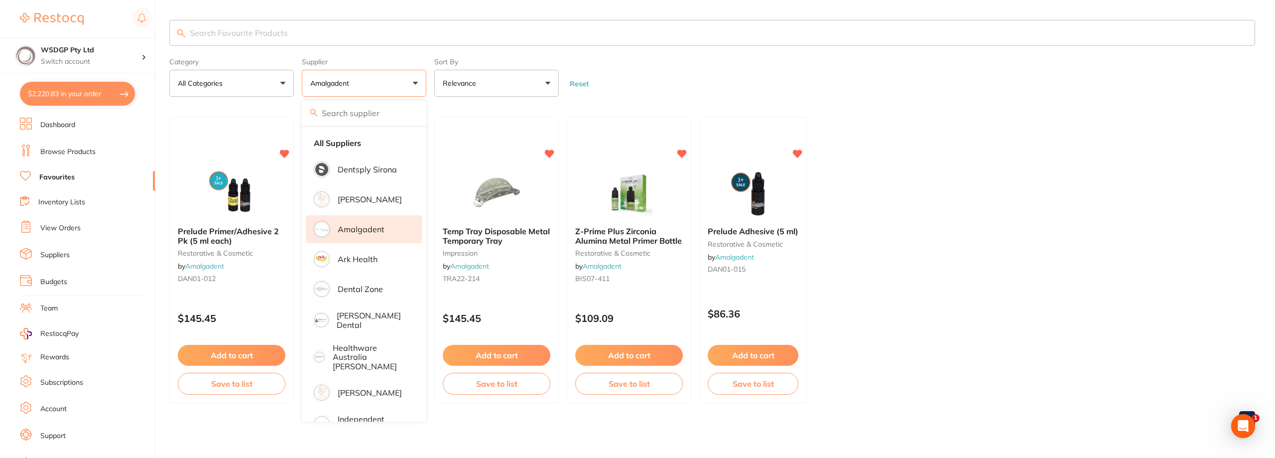
click at [360, 231] on p "Amalgadent" at bounding box center [361, 229] width 47 height 9
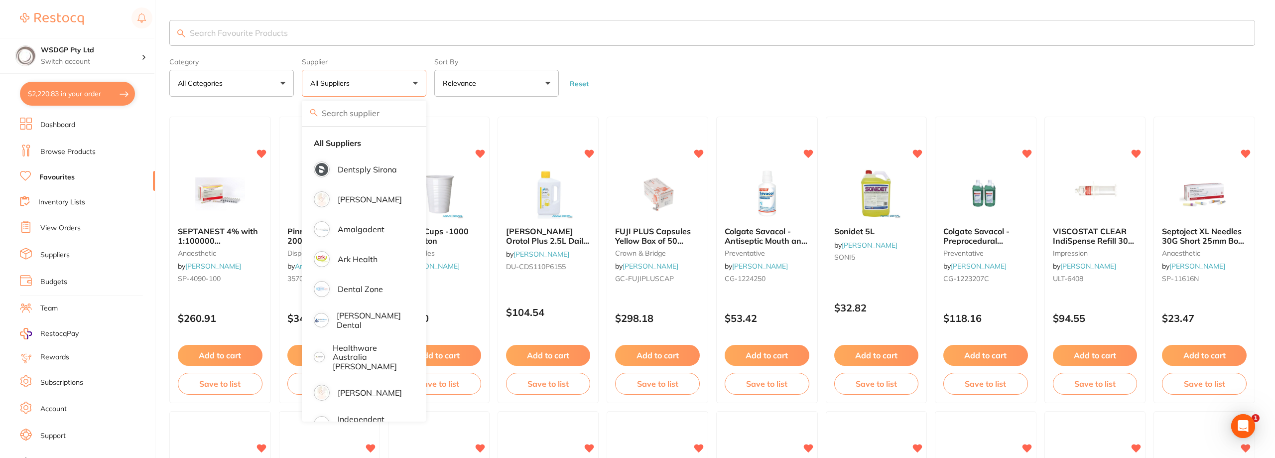
click at [411, 66] on label "Supplier" at bounding box center [364, 62] width 125 height 8
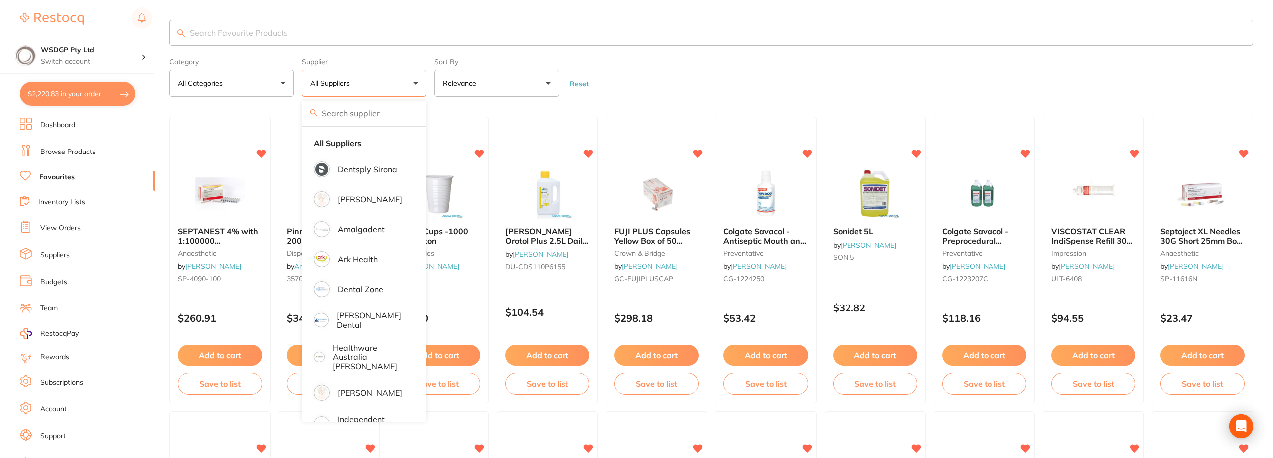
click at [408, 83] on button "All Suppliers" at bounding box center [364, 83] width 125 height 27
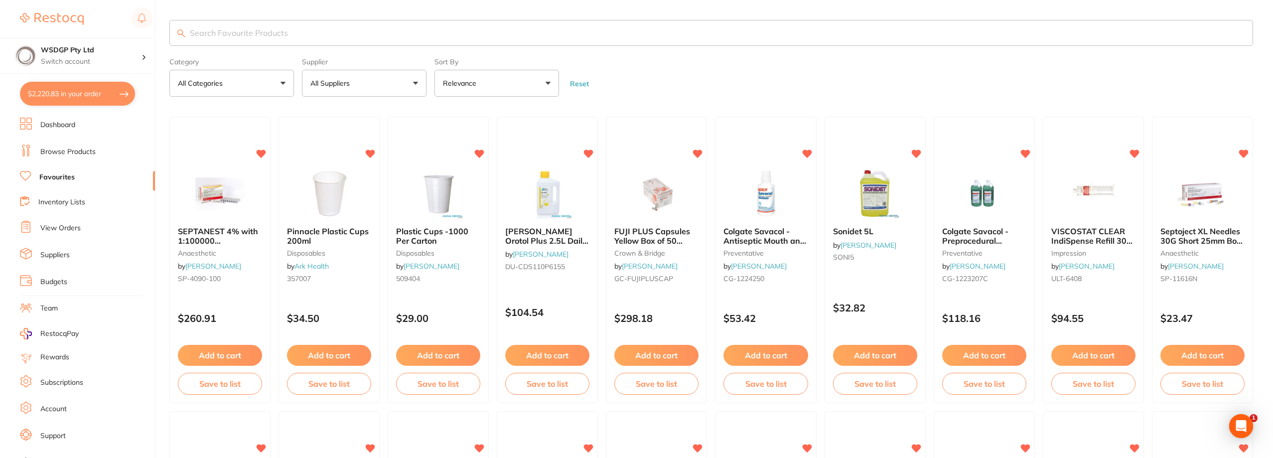
click at [407, 84] on button "All Suppliers" at bounding box center [364, 83] width 125 height 27
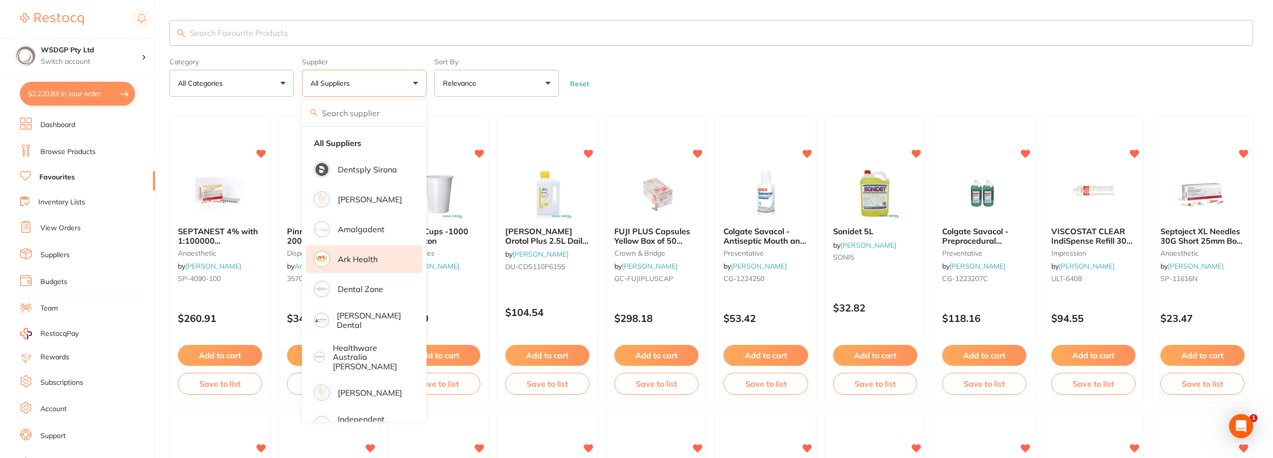
click at [348, 261] on p "Ark Health" at bounding box center [358, 259] width 40 height 9
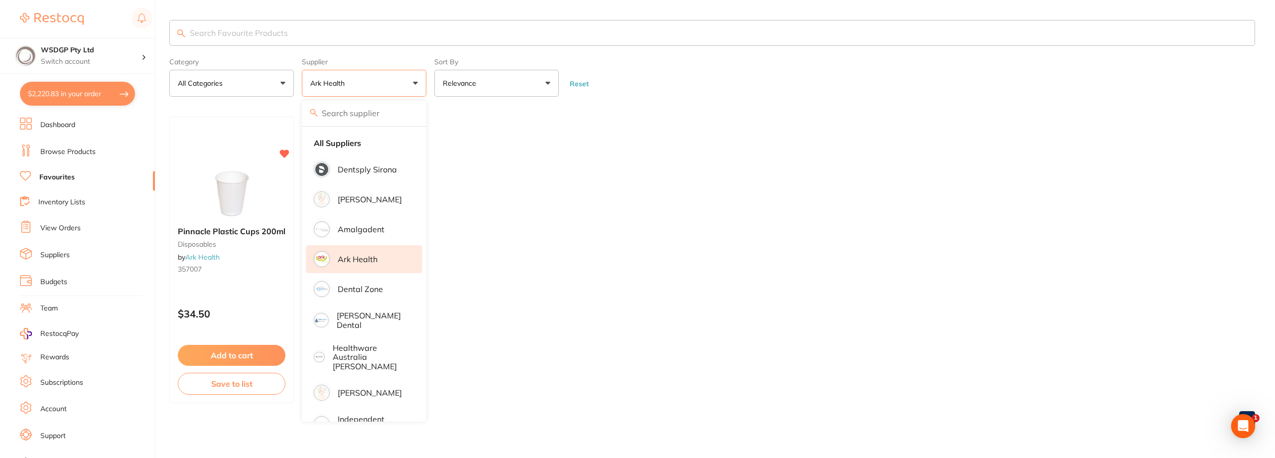
click at [750, 43] on input "search" at bounding box center [712, 33] width 1086 height 26
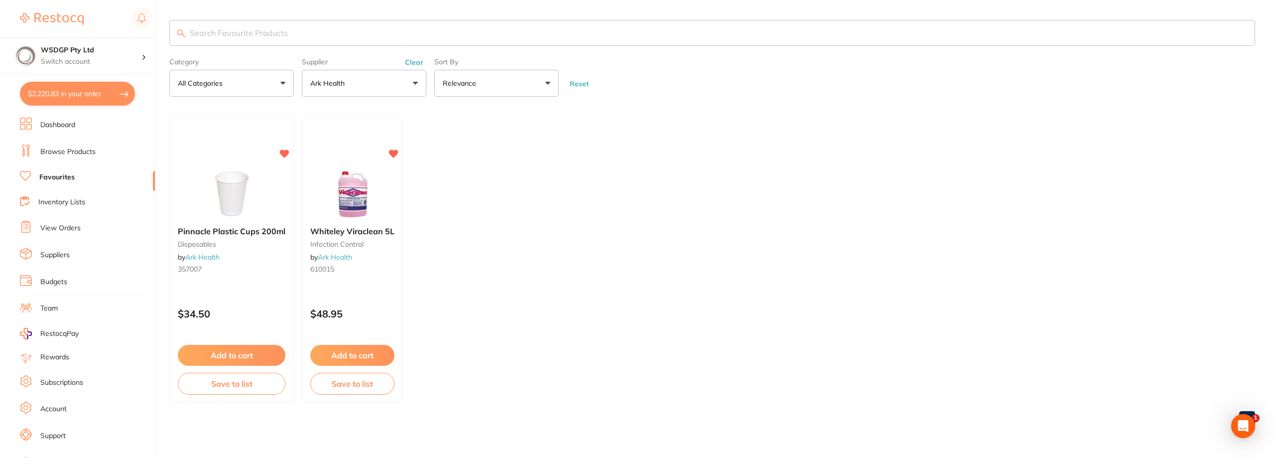
click at [239, 231] on span "Pinnacle Plastic Cups 200ml" at bounding box center [232, 231] width 108 height 10
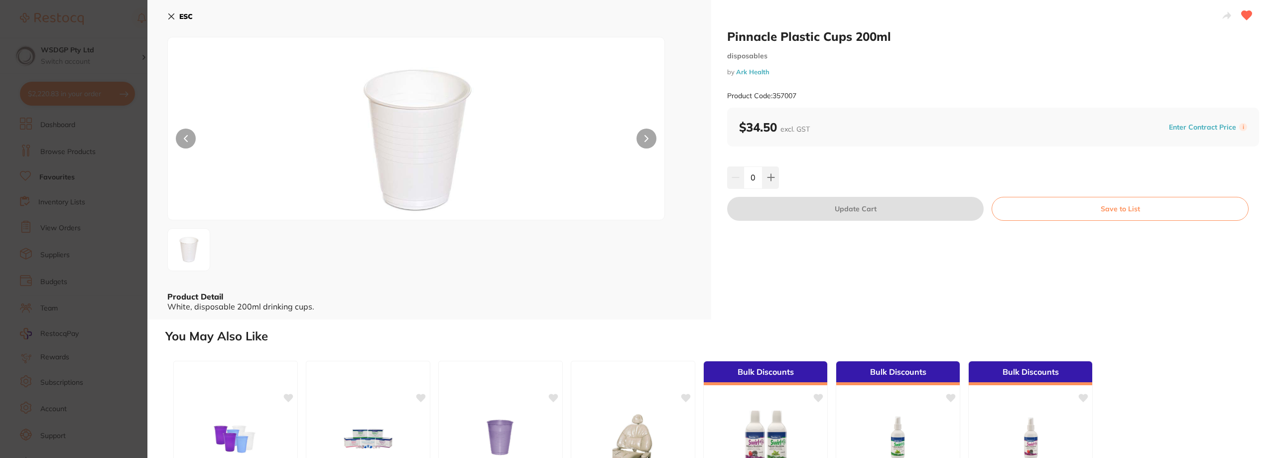
click at [172, 18] on icon at bounding box center [171, 16] width 8 height 8
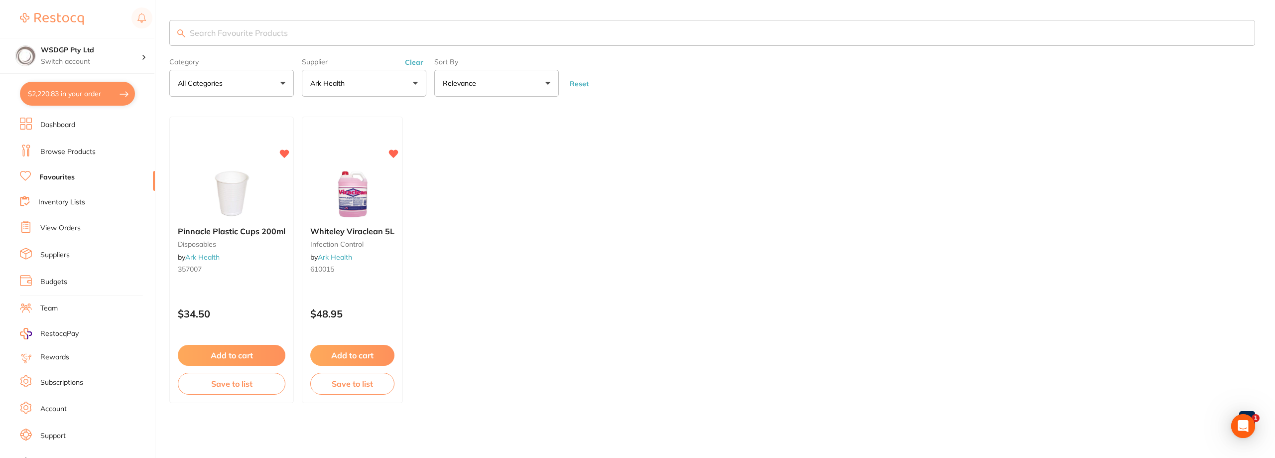
click at [399, 92] on button "Ark Health" at bounding box center [364, 83] width 125 height 27
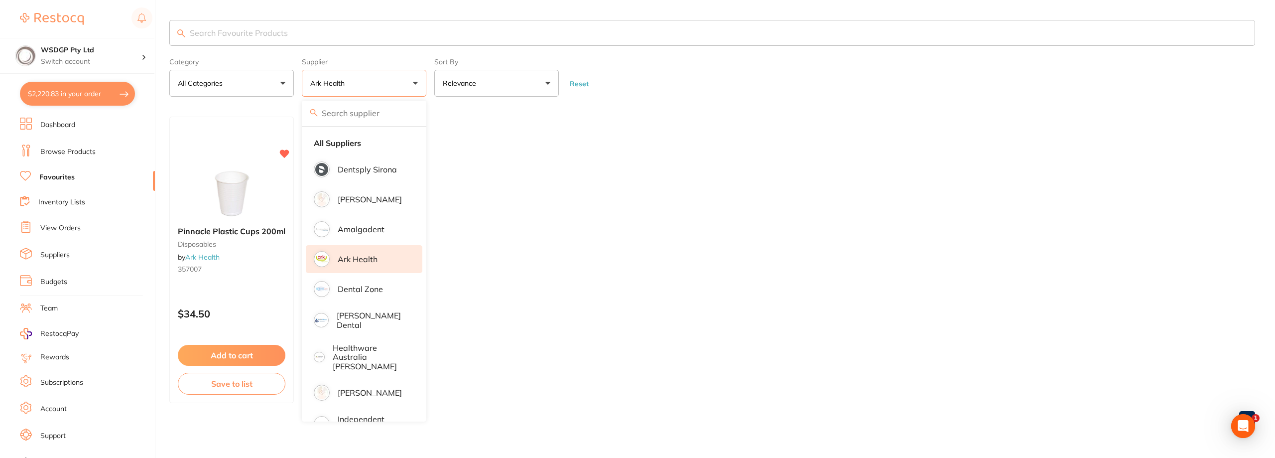
click at [359, 255] on p "Ark Health" at bounding box center [358, 259] width 40 height 9
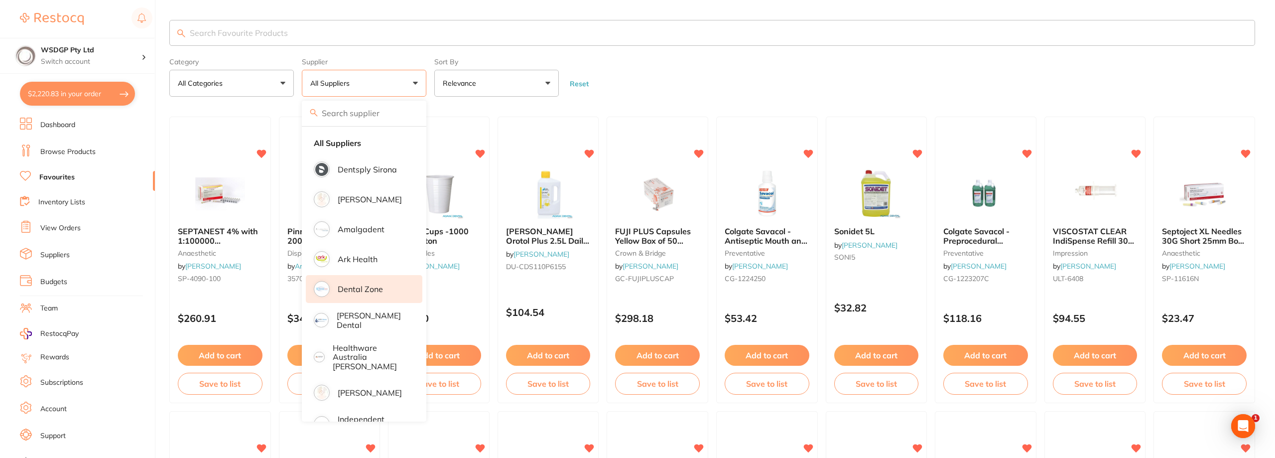
click at [357, 289] on p "Dental Zone" at bounding box center [360, 288] width 45 height 9
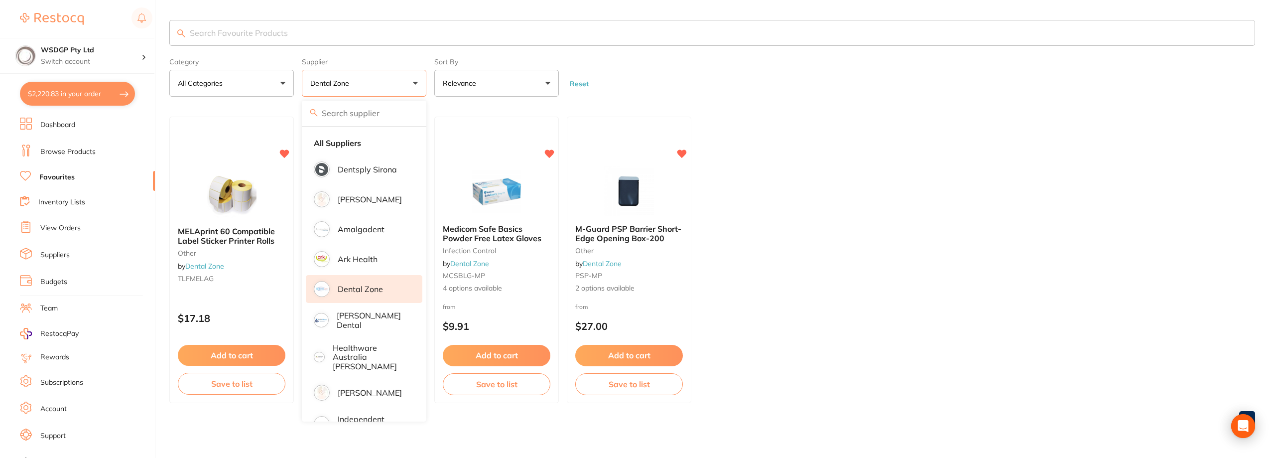
click at [749, 96] on form "Category All Categories All Categories Infection Control other Clear Category f…" at bounding box center [712, 75] width 1086 height 43
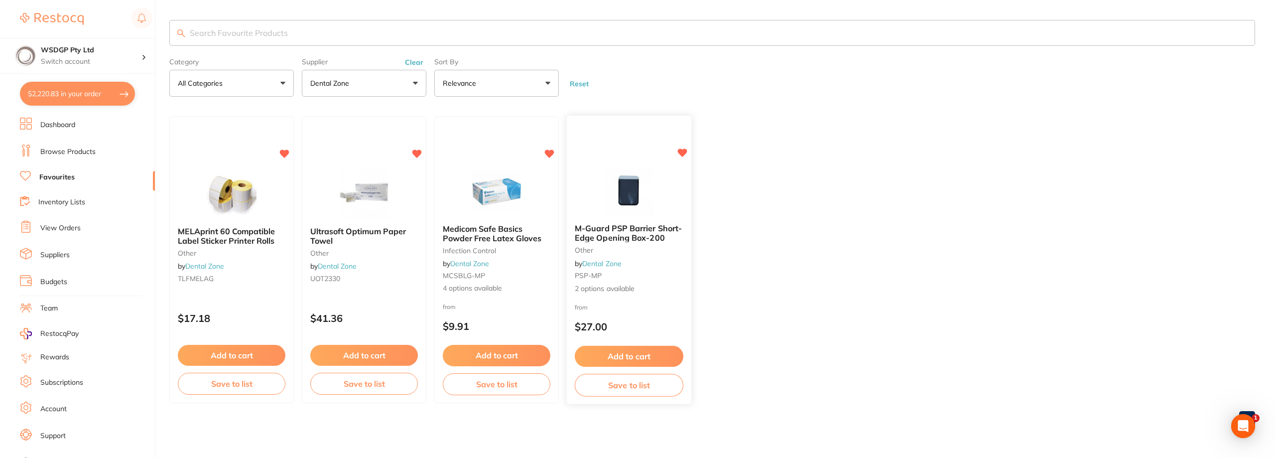
click at [656, 239] on span "M-Guard PSP Barrier Short-Edge Opening Box-200" at bounding box center [628, 232] width 107 height 19
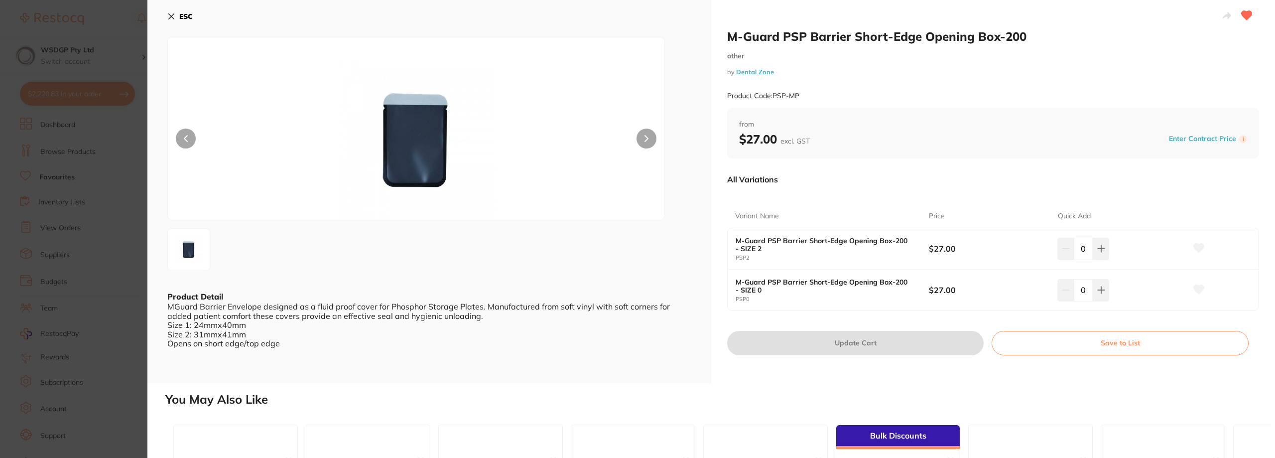
click at [125, 232] on section "M-Guard PSP Barrier Short-Edge Opening Box-200 other by Dental Zone Product Cod…" at bounding box center [637, 229] width 1275 height 458
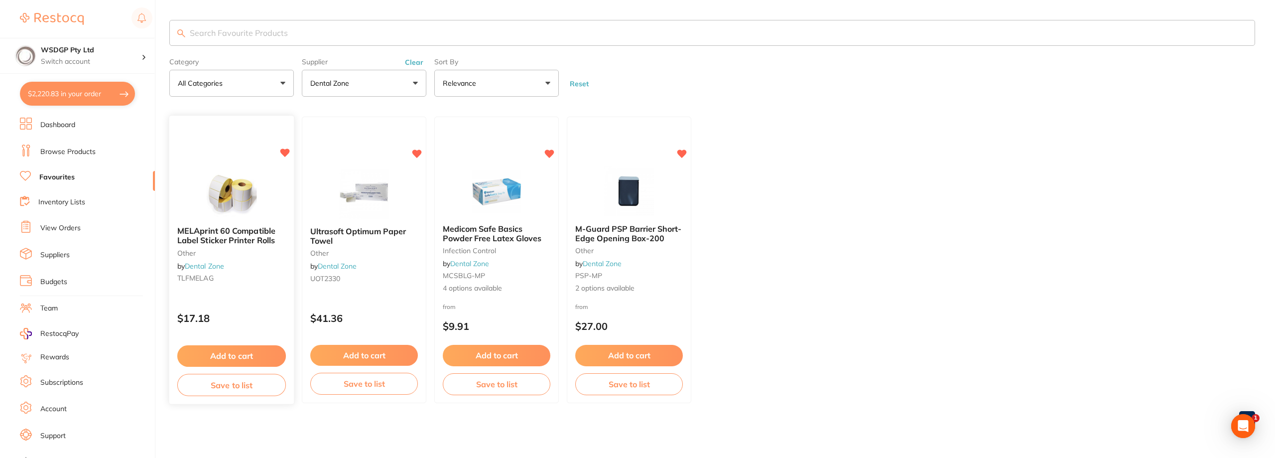
click at [202, 240] on span "MELAprint 60 Compatible Label Sticker Printer Rolls" at bounding box center [226, 235] width 98 height 19
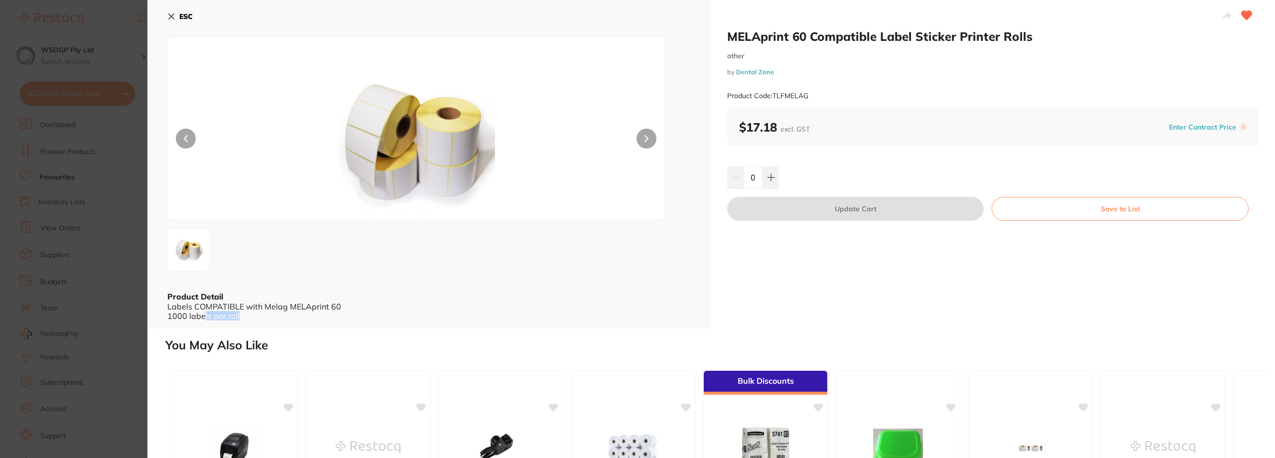
scroll to position [0, 0]
drag, startPoint x: 257, startPoint y: 320, endPoint x: 163, endPoint y: 319, distance: 93.7
click at [163, 319] on div "ESC Product Detail Labels COMPATIBLE with Melag MELAprint 60 1000 labels per ro…" at bounding box center [429, 164] width 564 height 328
click at [238, 319] on div "Labels COMPATIBLE with Melag MELAprint 60 1000 labels per roll" at bounding box center [429, 310] width 524 height 18
drag, startPoint x: 238, startPoint y: 320, endPoint x: 170, endPoint y: 321, distance: 68.3
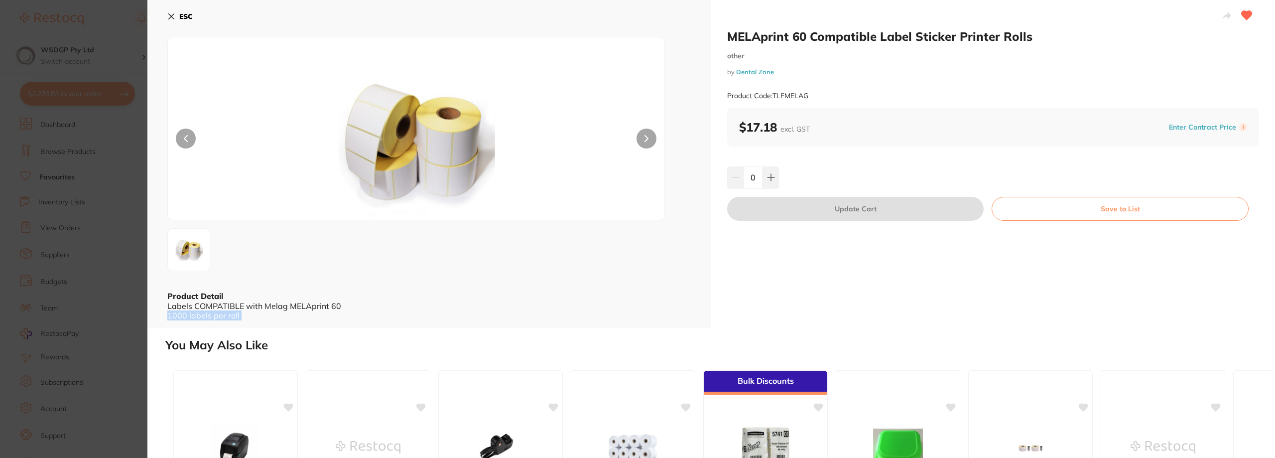
click at [170, 321] on div "ESC Product Detail Labels COMPATIBLE with Melag MELAprint 60 1000 labels per ro…" at bounding box center [429, 164] width 564 height 328
click at [286, 318] on div "Labels COMPATIBLE with Melag MELAprint 60 1000 labels per roll" at bounding box center [429, 310] width 524 height 18
drag, startPoint x: 173, startPoint y: 13, endPoint x: 456, endPoint y: 65, distance: 287.1
click at [173, 13] on icon at bounding box center [171, 16] width 8 height 8
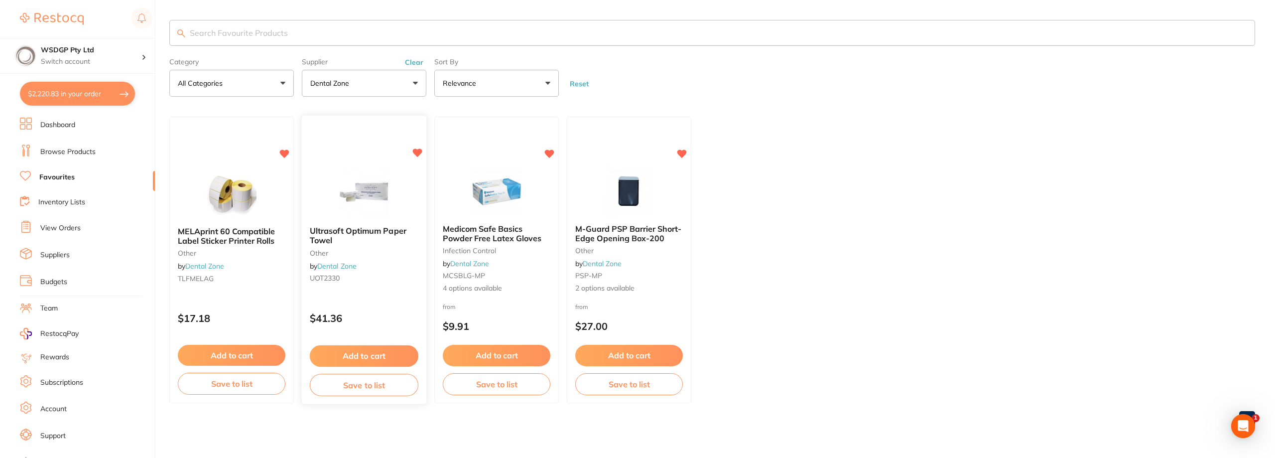
click at [392, 234] on span "Ultrasoft Optimum Paper Towel" at bounding box center [358, 235] width 97 height 19
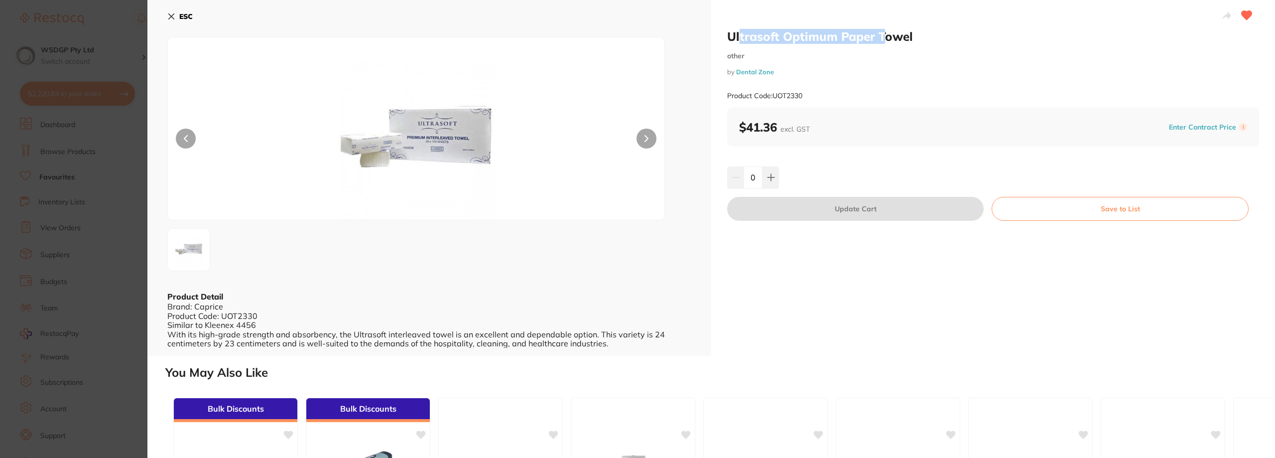
drag, startPoint x: 737, startPoint y: 34, endPoint x: 880, endPoint y: 40, distance: 143.1
click at [880, 40] on h2 "Ultrasoft Optimum Paper Towel" at bounding box center [993, 36] width 532 height 15
drag, startPoint x: 840, startPoint y: 38, endPoint x: 911, endPoint y: 36, distance: 71.3
click at [911, 36] on h2 "Ultrasoft Optimum Paper Towel" at bounding box center [993, 36] width 532 height 15
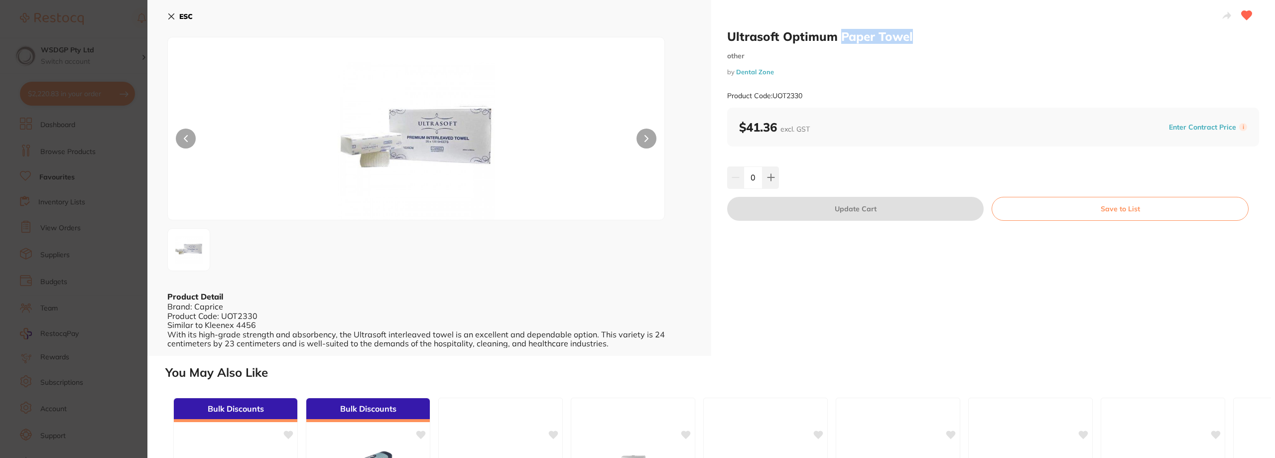
click at [914, 37] on h2 "Ultrasoft Optimum Paper Towel" at bounding box center [993, 36] width 532 height 15
click at [919, 41] on h2 "Ultrasoft Optimum Paper Towel" at bounding box center [993, 36] width 532 height 15
click at [942, 40] on h2 "Ultrasoft Optimum Paper Towel" at bounding box center [993, 36] width 532 height 15
drag, startPoint x: 746, startPoint y: 127, endPoint x: 783, endPoint y: 128, distance: 36.9
click at [783, 128] on b "$41.36 excl. GST" at bounding box center [774, 127] width 71 height 15
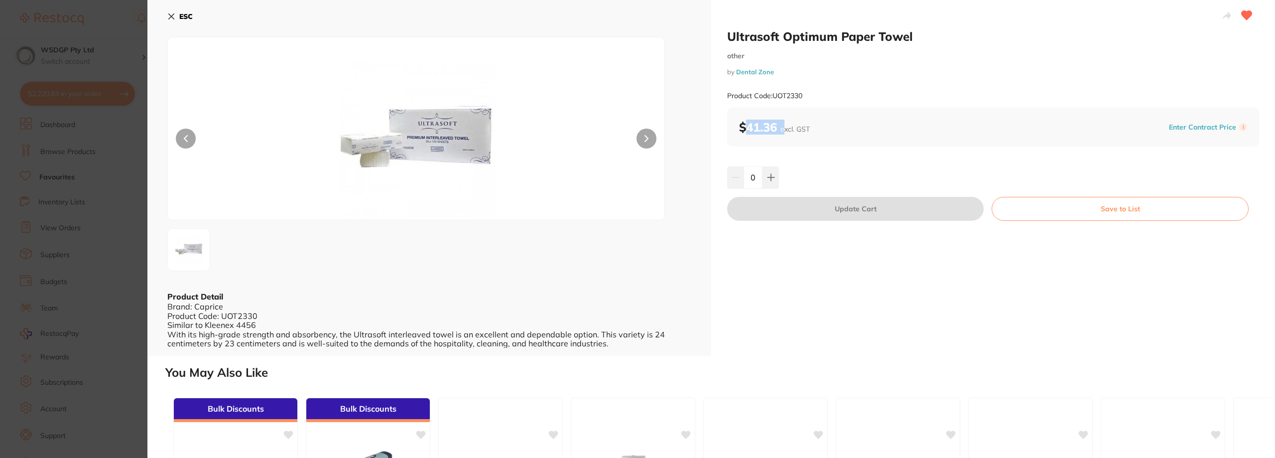
click at [176, 10] on button "ESC" at bounding box center [179, 16] width 25 height 17
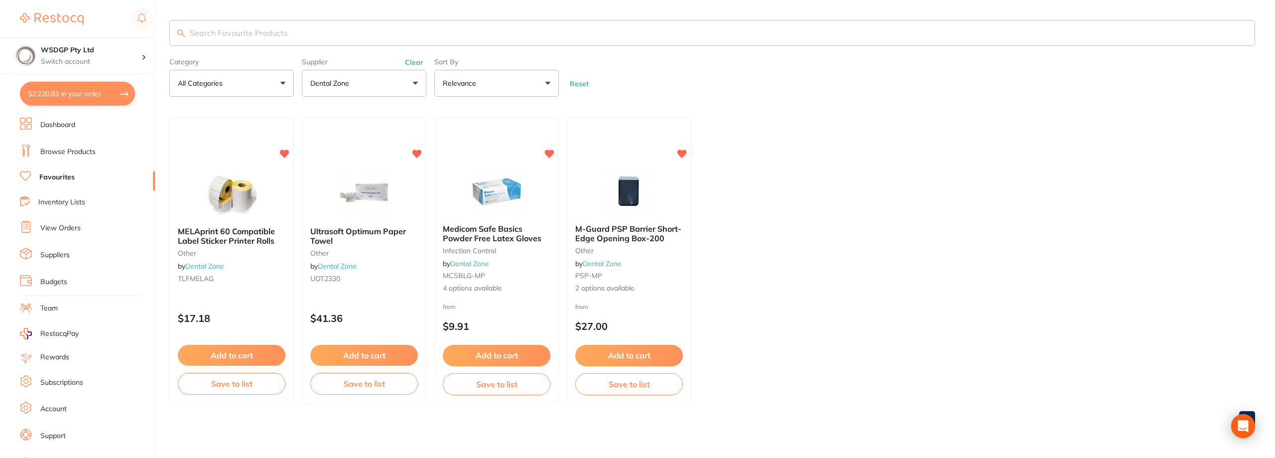
click at [344, 77] on button "Dental Zone" at bounding box center [364, 83] width 125 height 27
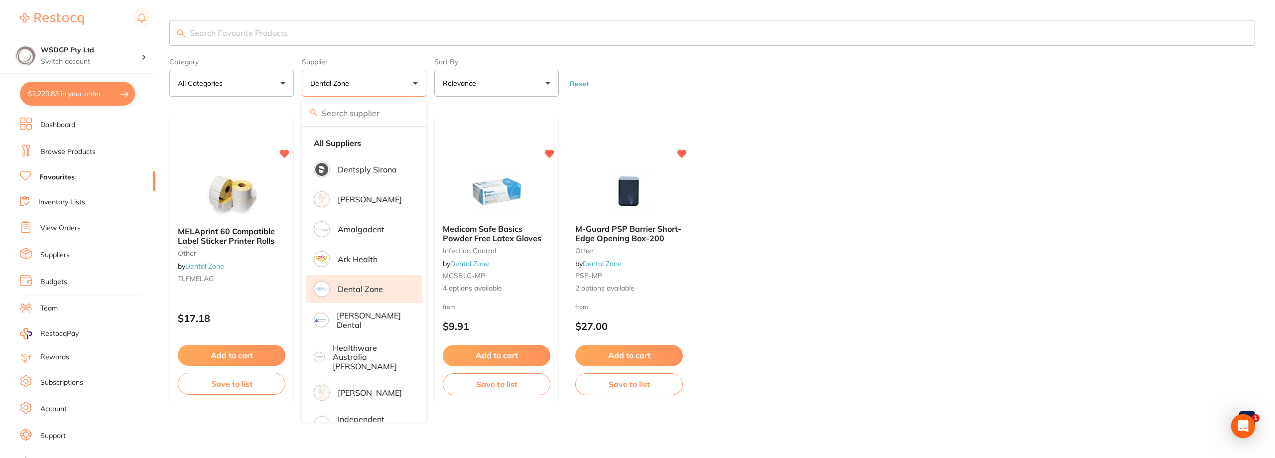
click at [774, 286] on ul "MELAprint 60 Compatible Label Sticker Printer Rolls other by Dental Zone TLFMEL…" at bounding box center [712, 260] width 1086 height 286
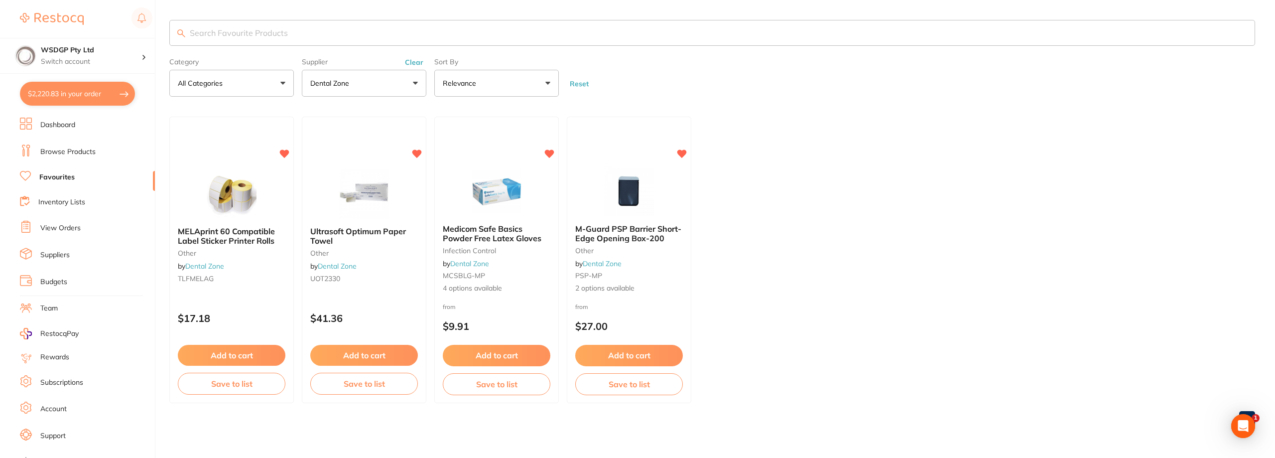
click at [345, 85] on p "Dental Zone" at bounding box center [331, 83] width 43 height 10
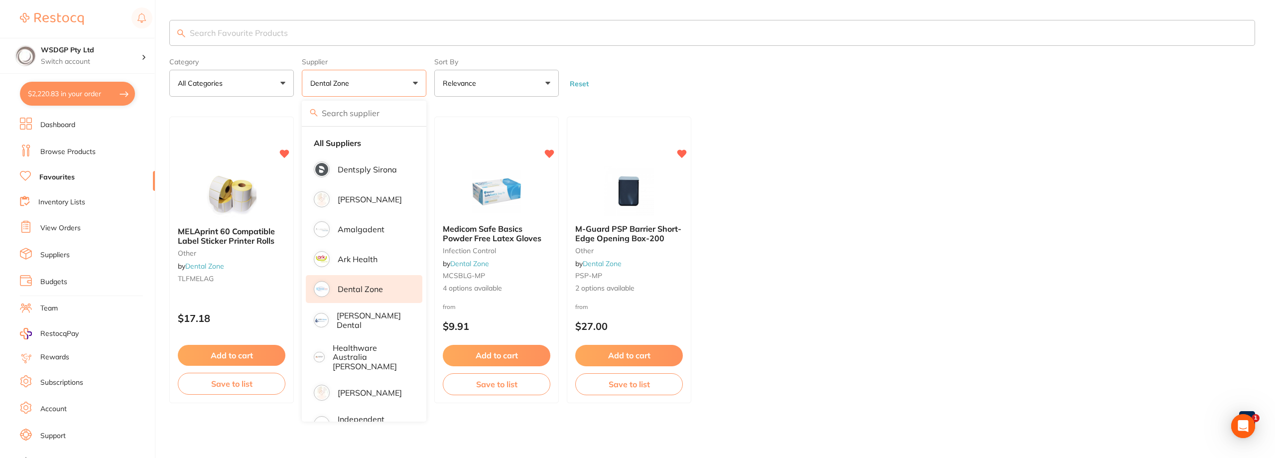
click at [408, 66] on label "Supplier" at bounding box center [364, 62] width 125 height 8
click at [416, 63] on label "Supplier" at bounding box center [364, 62] width 125 height 8
click at [379, 53] on section "Category All Categories All Categories Infection Control other Clear Category f…" at bounding box center [712, 58] width 1086 height 77
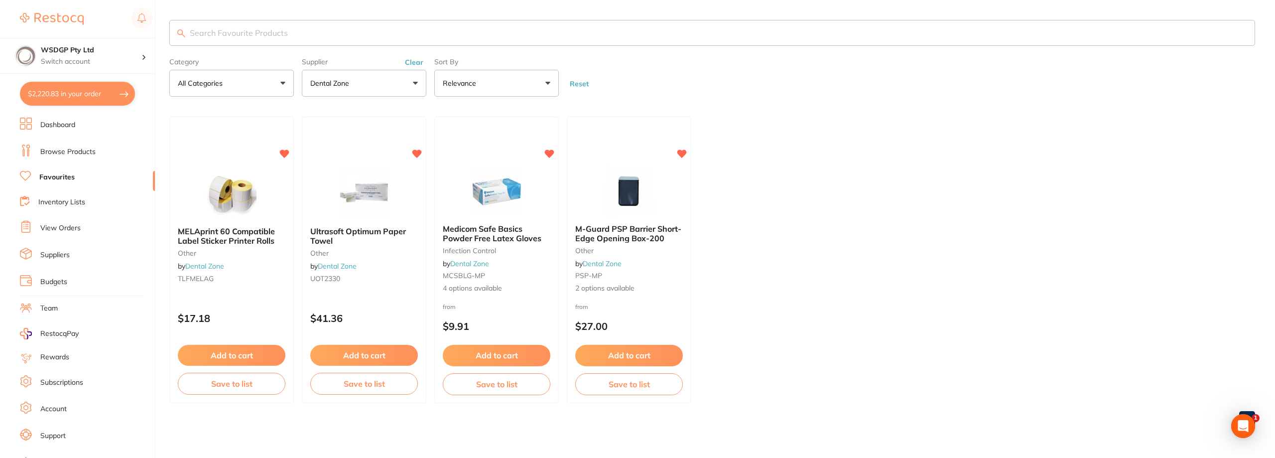
click at [384, 88] on button "Dental Zone" at bounding box center [364, 83] width 125 height 27
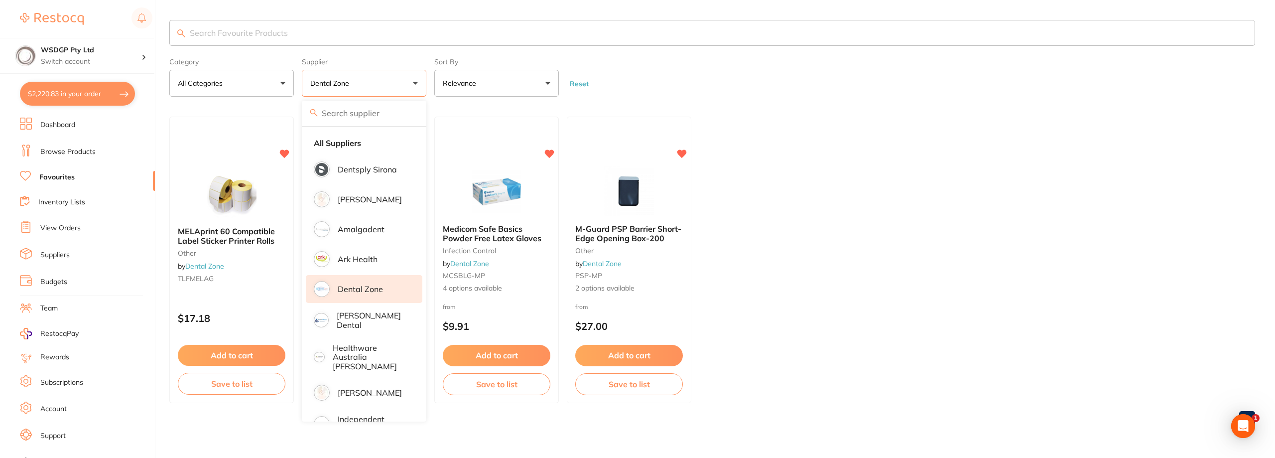
click at [398, 78] on button "Dental Zone" at bounding box center [364, 83] width 125 height 27
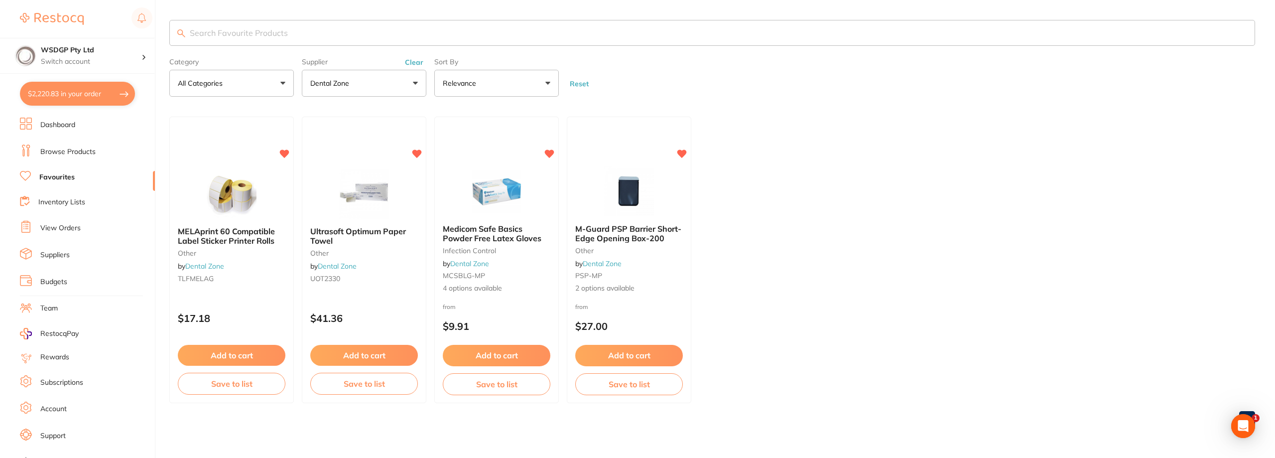
click at [413, 61] on button "Clear" at bounding box center [414, 62] width 24 height 9
click at [414, 64] on label "Supplier" at bounding box center [364, 62] width 125 height 8
click at [412, 60] on label "Supplier" at bounding box center [364, 62] width 125 height 8
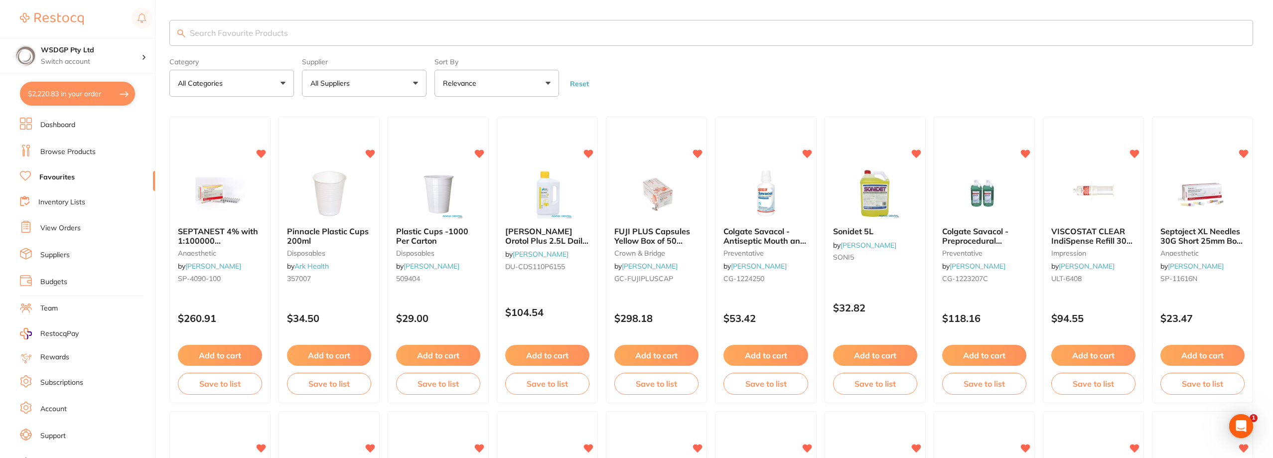
click at [422, 83] on button "All Suppliers" at bounding box center [364, 83] width 125 height 27
click at [415, 81] on button "All Suppliers" at bounding box center [364, 83] width 125 height 27
click at [413, 81] on button "All Suppliers" at bounding box center [364, 83] width 125 height 27
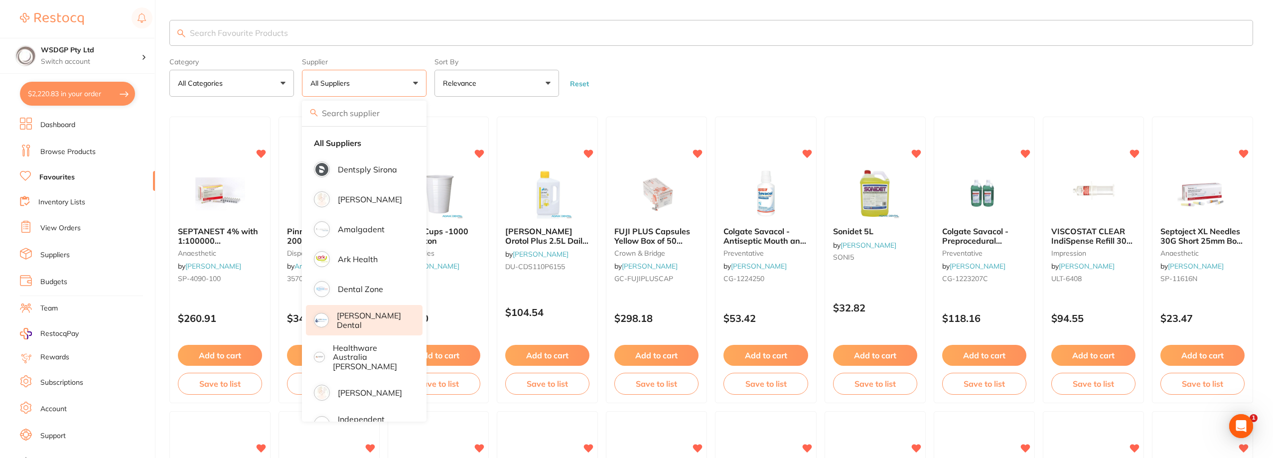
click at [352, 313] on li "[PERSON_NAME] Dental" at bounding box center [364, 320] width 117 height 30
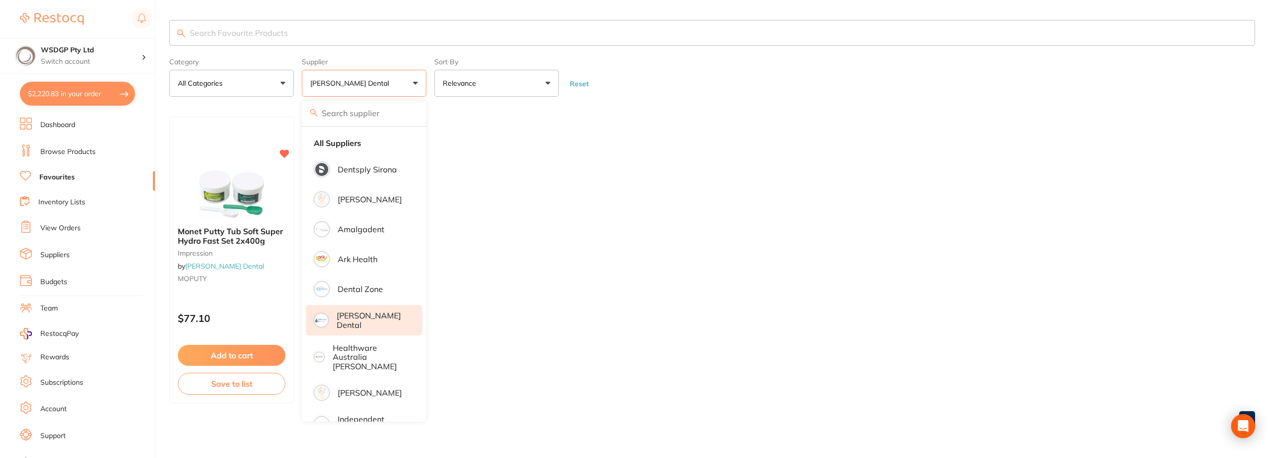
click at [587, 153] on ul "Monet Putty Tub Soft Super Hydro Fast Set 2x400g impression by Erskine Dental M…" at bounding box center [712, 260] width 1086 height 286
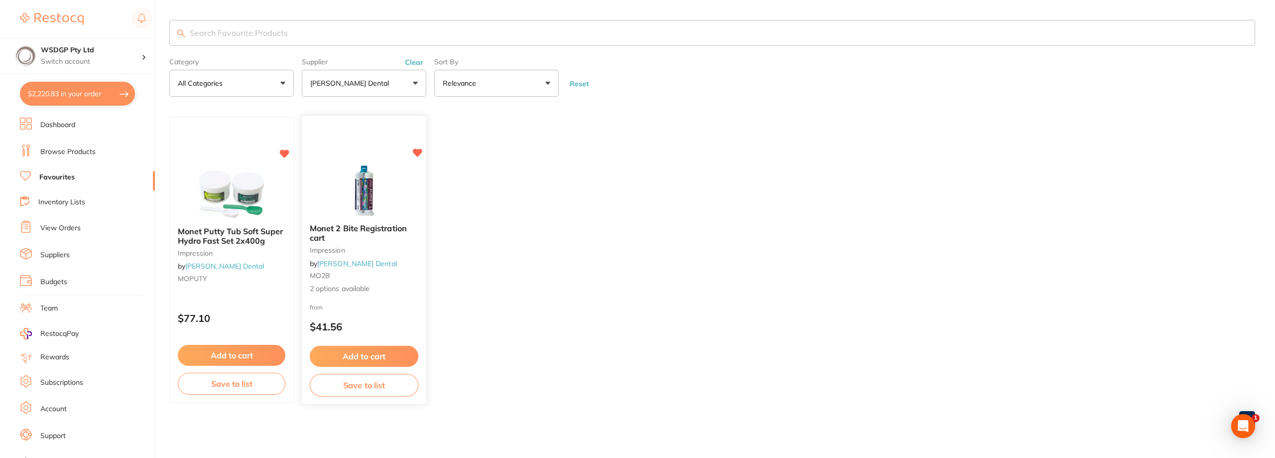
click at [358, 230] on span "Monet 2 Bite Registration cart" at bounding box center [358, 232] width 97 height 19
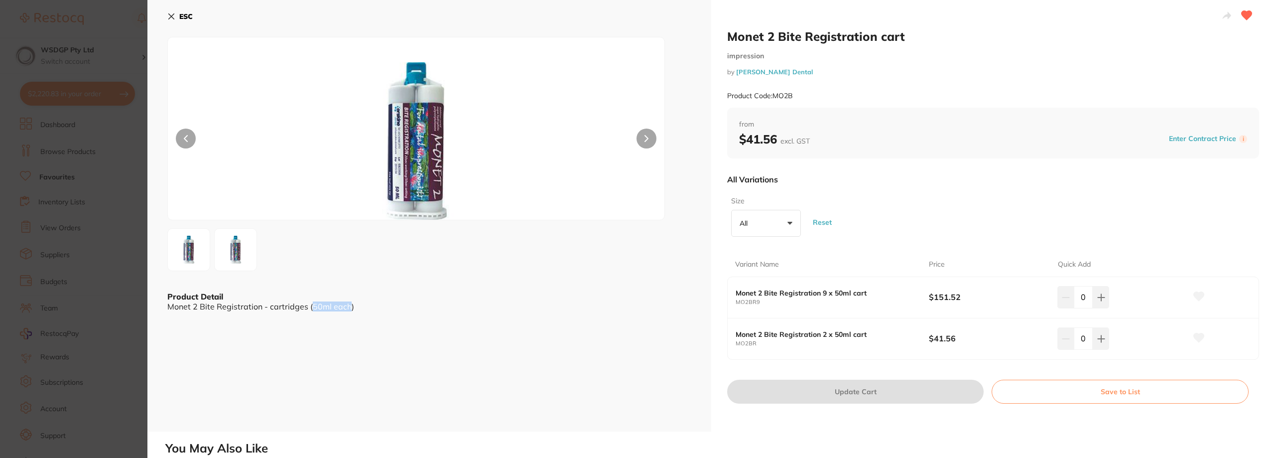
drag, startPoint x: 312, startPoint y: 307, endPoint x: 349, endPoint y: 309, distance: 36.4
click at [349, 309] on div "Monet 2 Bite Registration - cartridges (50ml each)" at bounding box center [429, 306] width 524 height 9
click at [361, 312] on div "ESC Product Detail Monet 2 Bite Registration - cartridges (50ml each)" at bounding box center [429, 215] width 564 height 431
click at [177, 18] on button "ESC" at bounding box center [179, 16] width 25 height 17
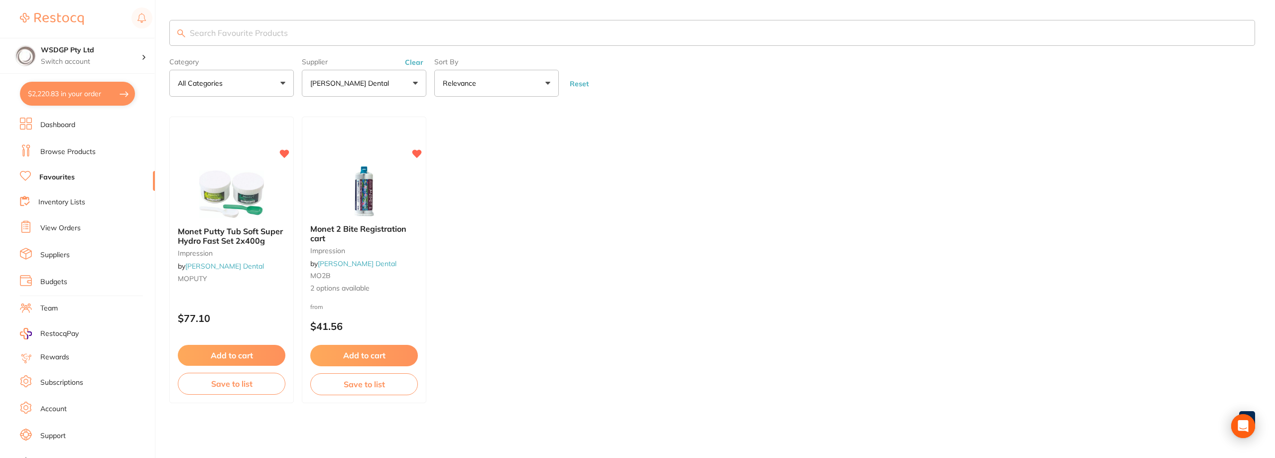
click at [356, 82] on p "[PERSON_NAME] Dental" at bounding box center [351, 83] width 83 height 10
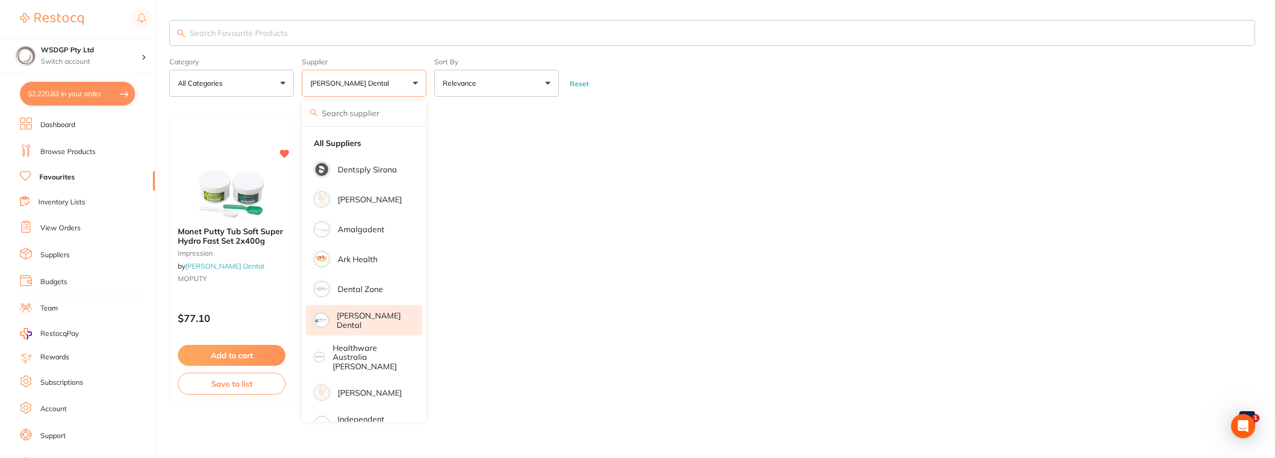
click at [422, 50] on section "Category All Categories All Categories impression Clear Category false All Cate…" at bounding box center [712, 58] width 1086 height 77
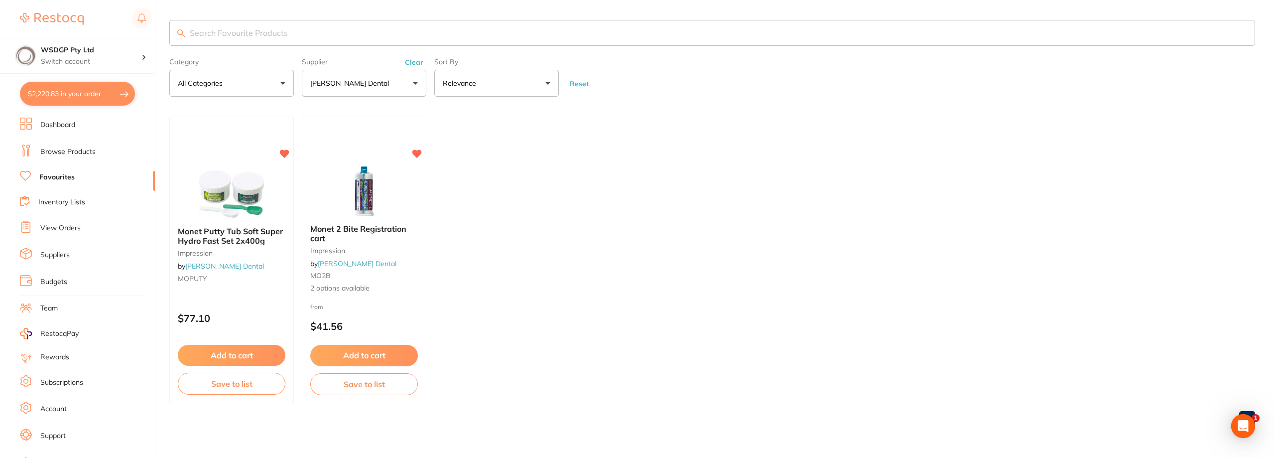
click at [416, 65] on button "Clear" at bounding box center [414, 62] width 24 height 9
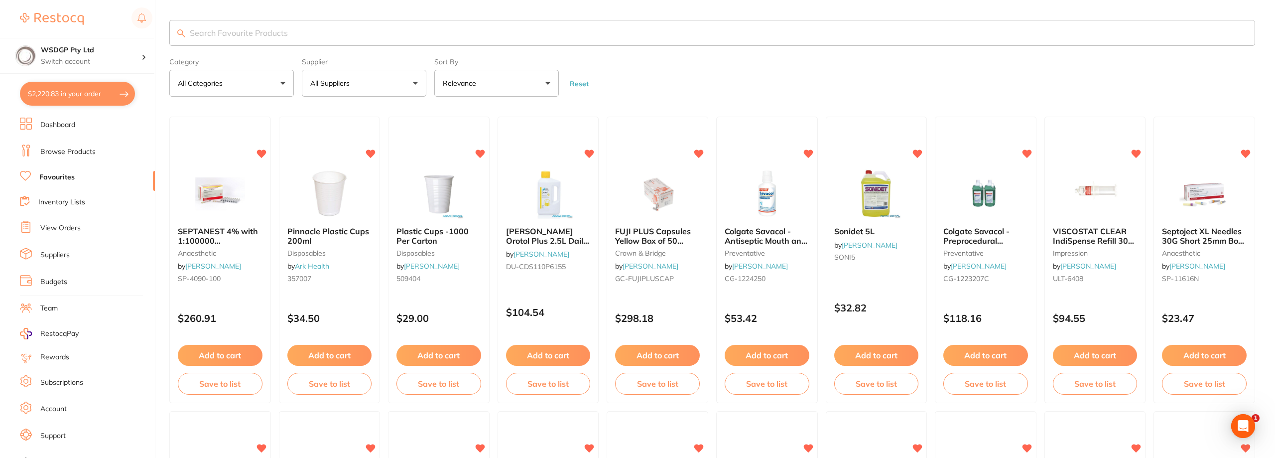
click at [417, 86] on button "All Suppliers" at bounding box center [364, 83] width 125 height 27
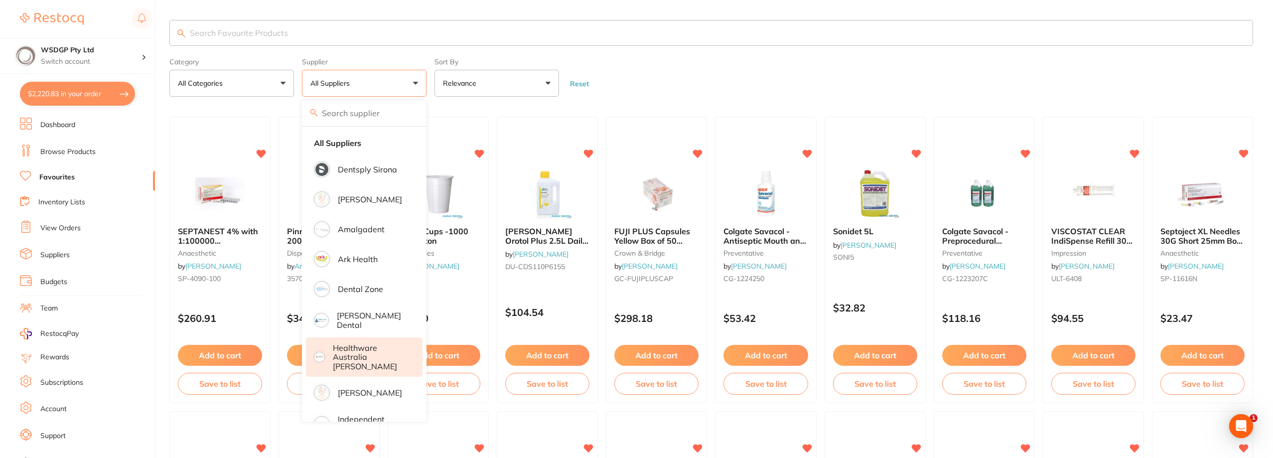
click at [357, 349] on p "Healthware Australia [PERSON_NAME]" at bounding box center [371, 356] width 76 height 27
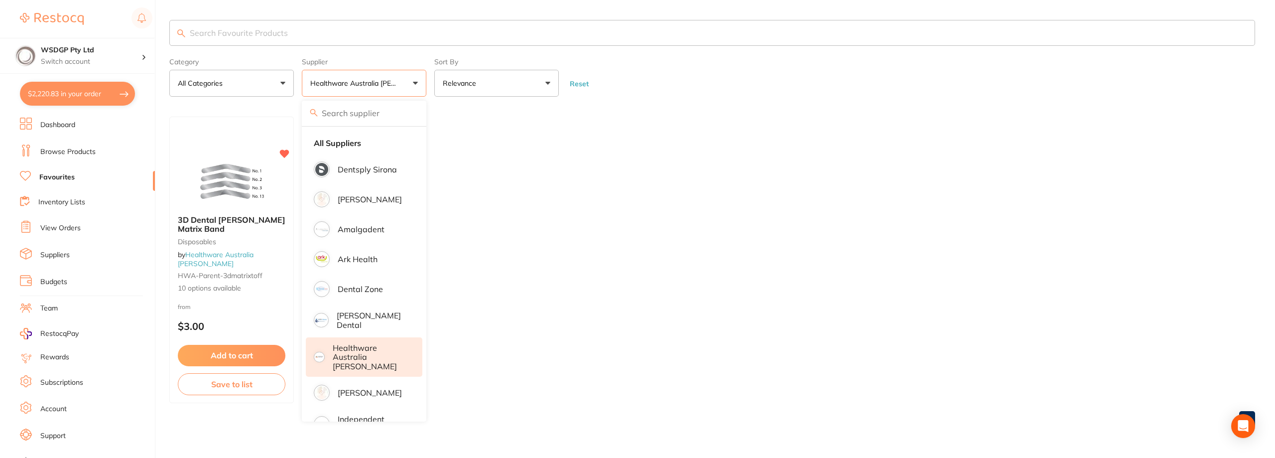
click at [562, 225] on ul "3D Dental Tofflemire Matrix Band Disposables by Healthware Australia Ridley HWA…" at bounding box center [712, 260] width 1086 height 286
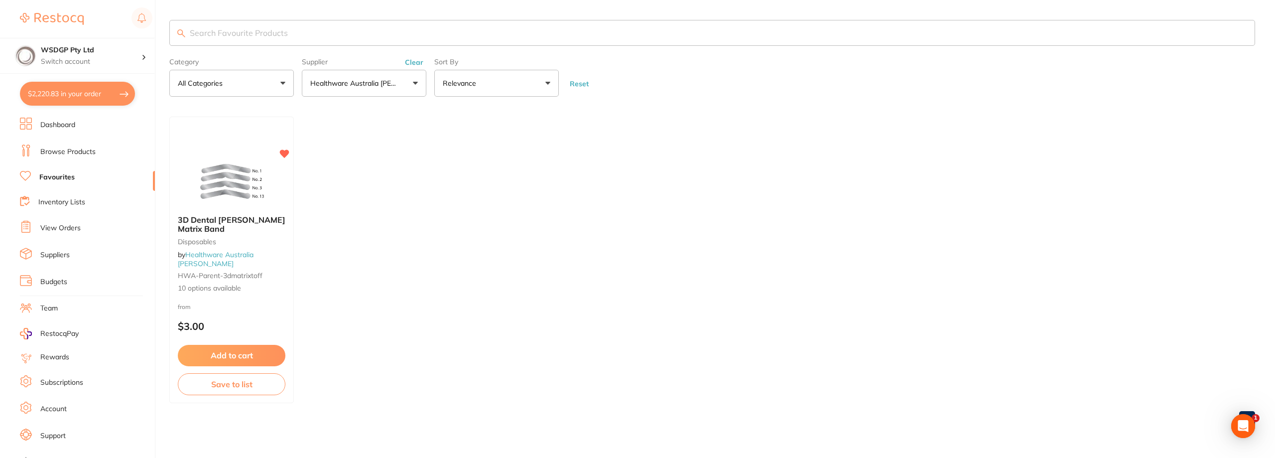
click at [416, 85] on button "Healthware Australia [PERSON_NAME]" at bounding box center [364, 83] width 125 height 27
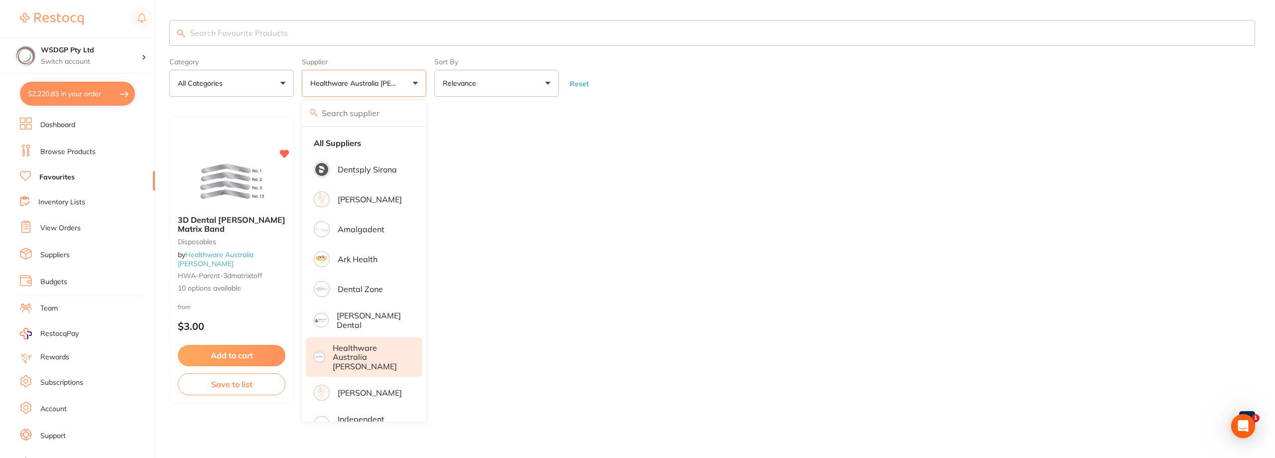
click at [425, 56] on div "Supplier Healthware Australia Ridley All Suppliers Dentsply Sirona Adam Dental …" at bounding box center [364, 75] width 125 height 43
click at [647, 72] on form "Category All Categories All Categories Disposables Clear Category false All Cat…" at bounding box center [712, 75] width 1086 height 43
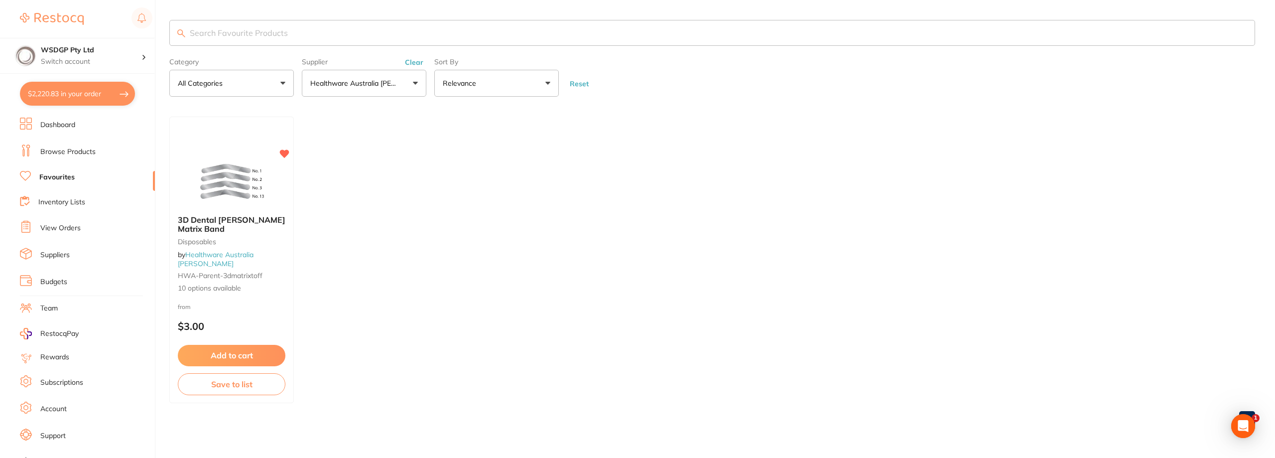
click at [412, 63] on button "Clear" at bounding box center [414, 62] width 24 height 9
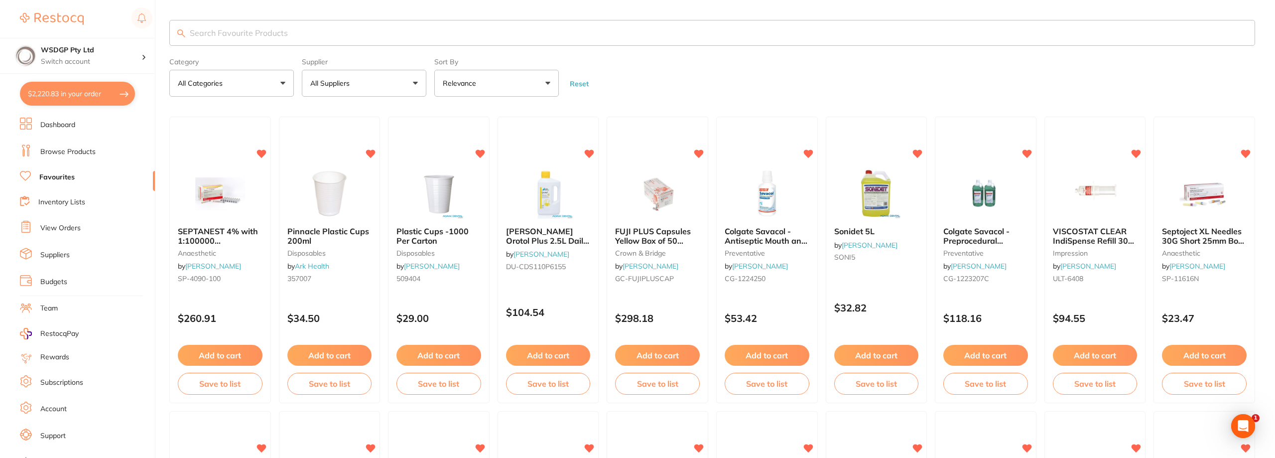
click at [418, 80] on button "All Suppliers" at bounding box center [364, 83] width 125 height 27
click at [415, 80] on button "All Suppliers" at bounding box center [364, 83] width 125 height 27
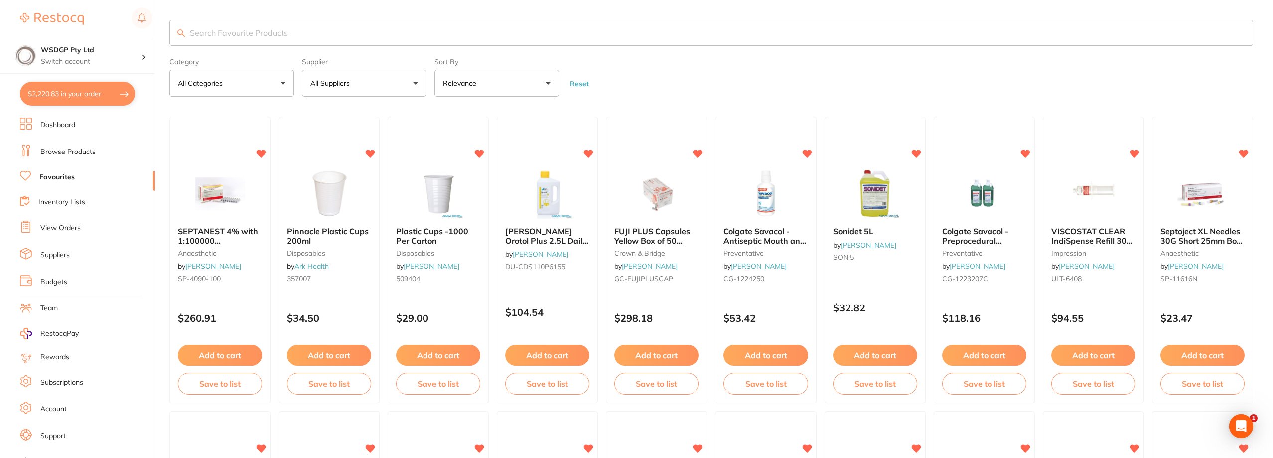
click at [414, 85] on button "All Suppliers" at bounding box center [364, 83] width 125 height 27
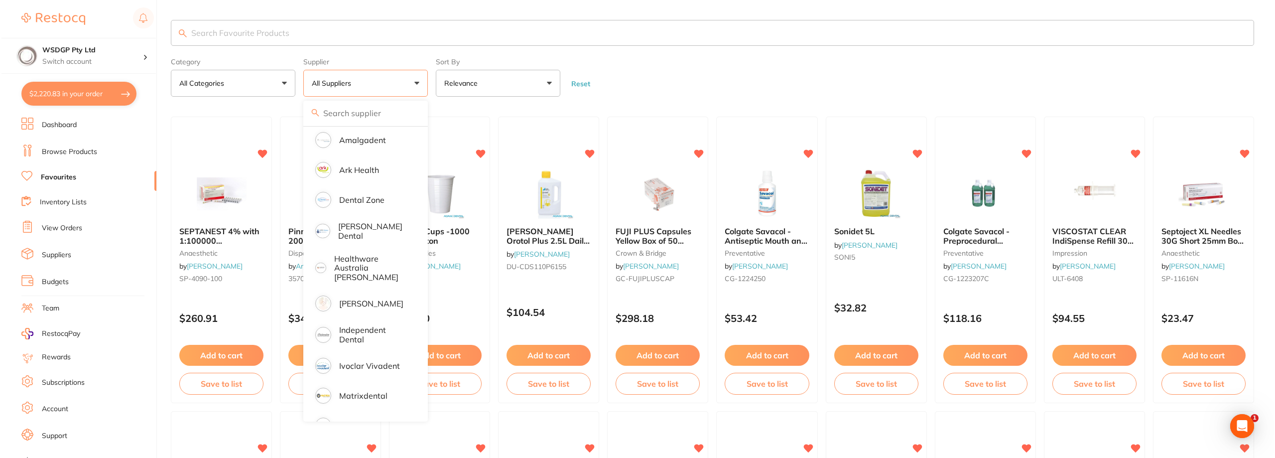
scroll to position [100, 0]
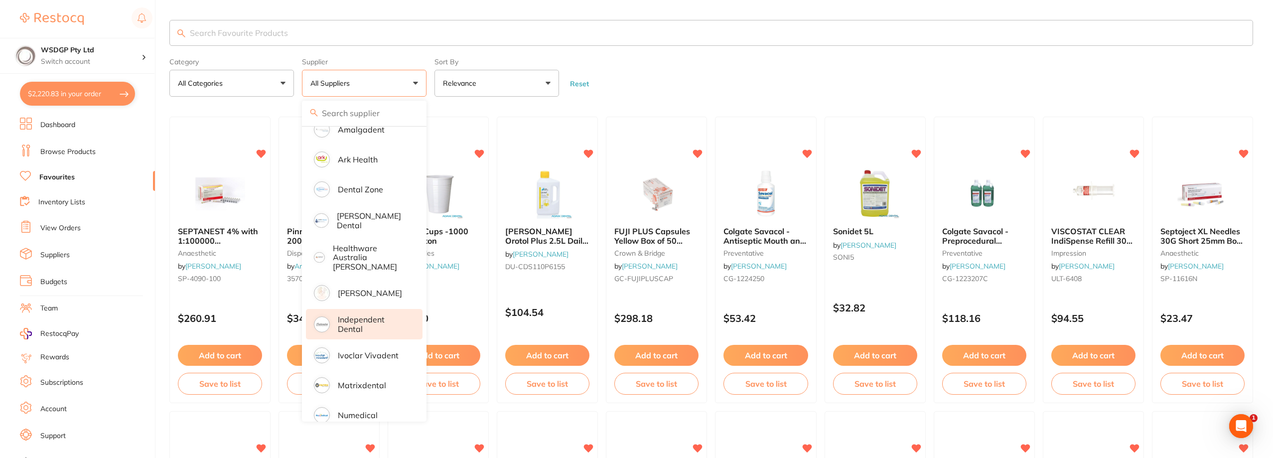
click at [363, 315] on p "Independent Dental" at bounding box center [373, 324] width 71 height 18
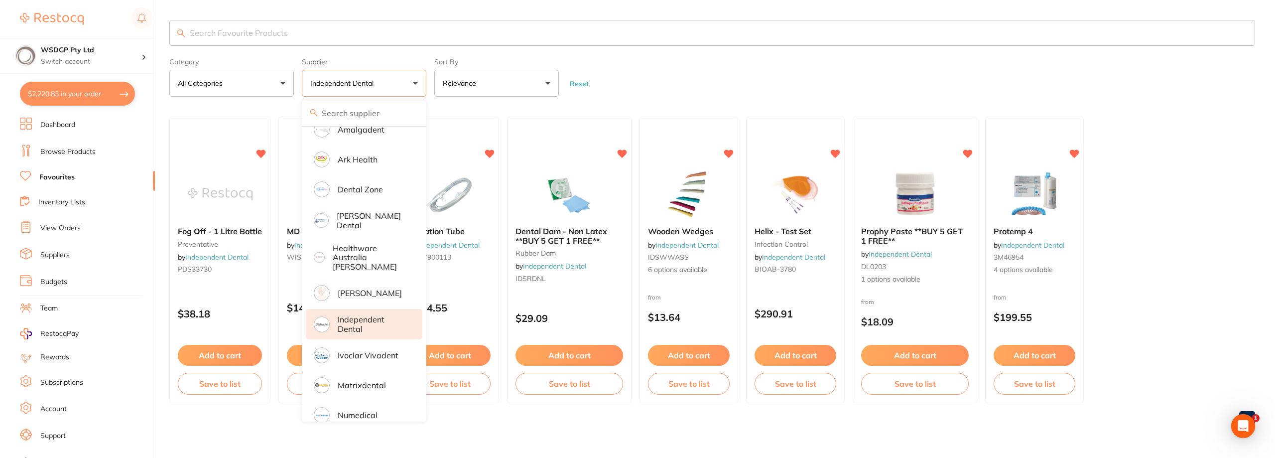
click at [818, 109] on main "Category All Categories All Categories infection control preventative rubber da…" at bounding box center [722, 227] width 1106 height 455
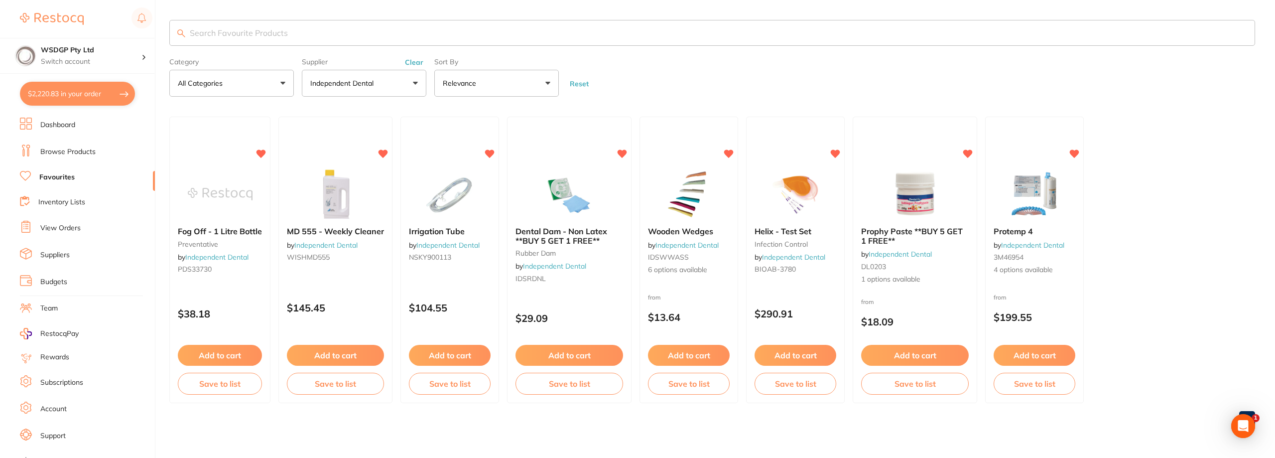
scroll to position [0, 0]
click at [345, 71] on button "Independent Dental" at bounding box center [364, 83] width 125 height 27
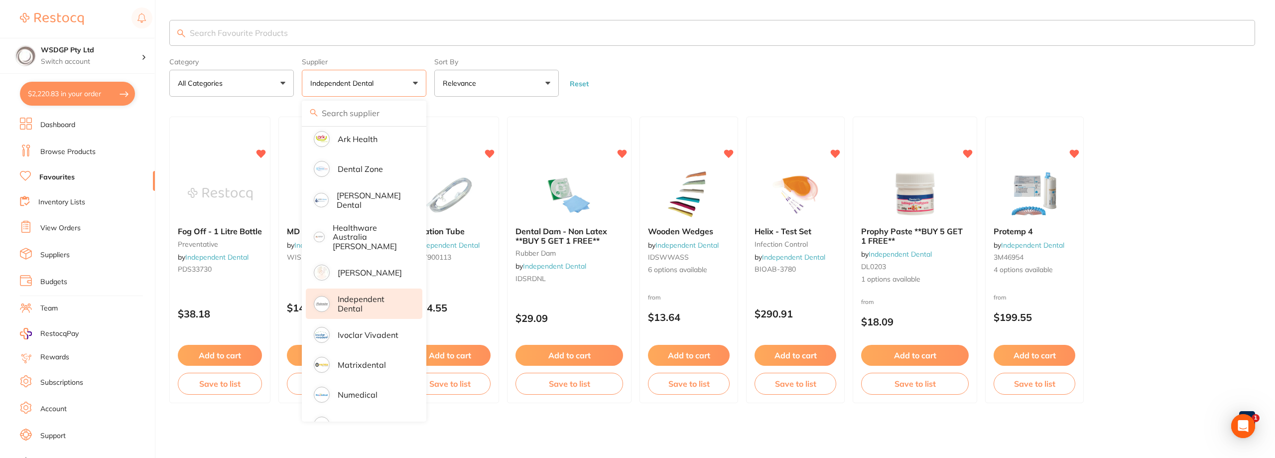
scroll to position [136, 0]
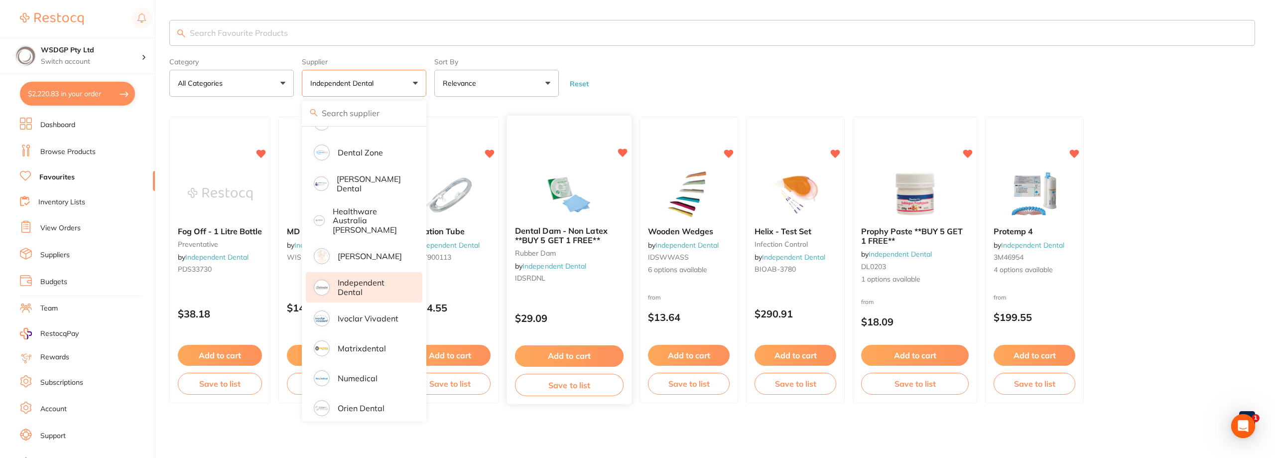
drag, startPoint x: 631, startPoint y: 109, endPoint x: 599, endPoint y: 117, distance: 33.2
click at [631, 108] on main "Category All Categories All Categories infection control preventative rubber da…" at bounding box center [722, 227] width 1106 height 455
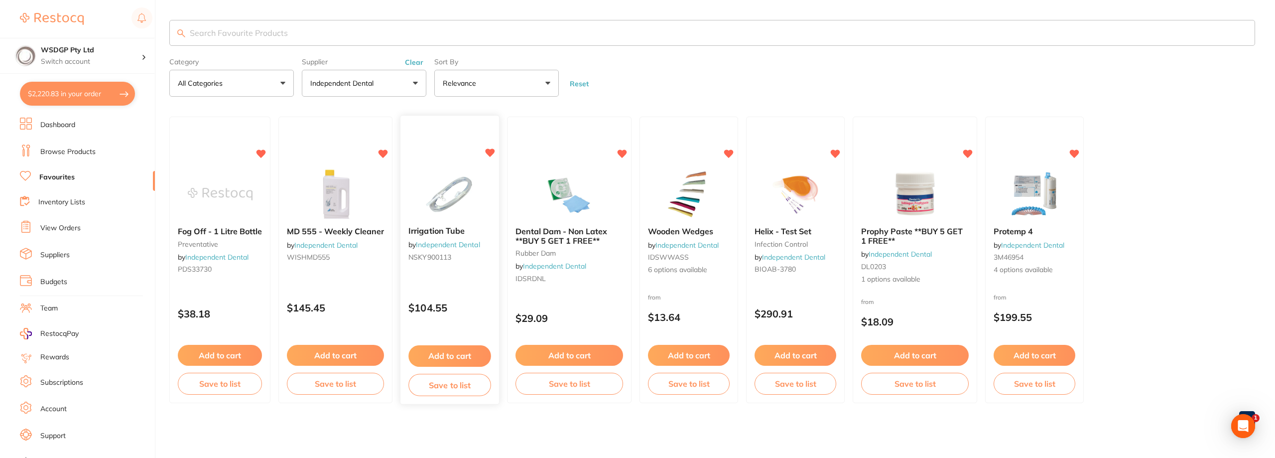
click at [448, 234] on span "Irrigation Tube" at bounding box center [436, 231] width 56 height 10
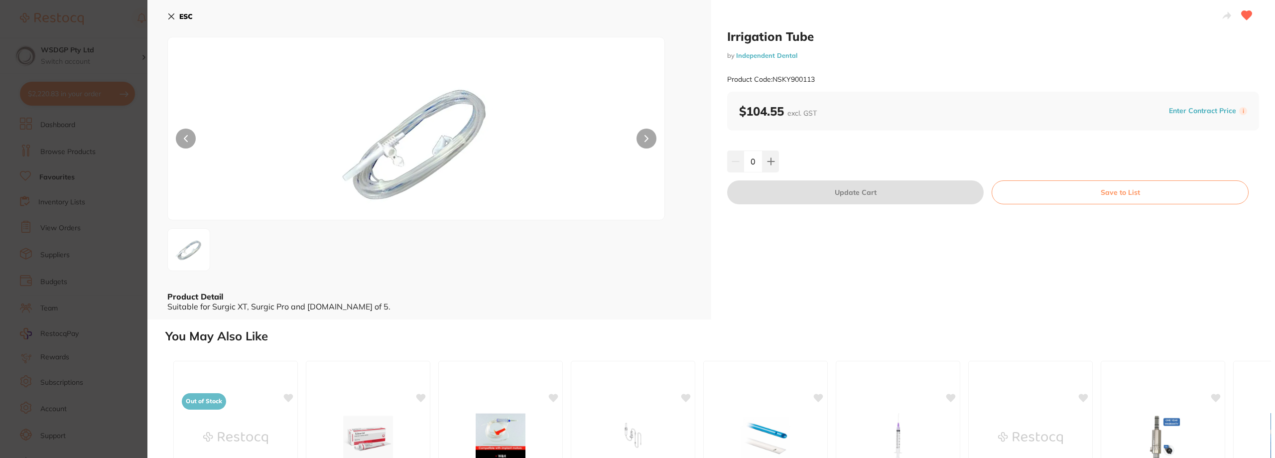
click at [171, 14] on icon at bounding box center [171, 16] width 8 height 8
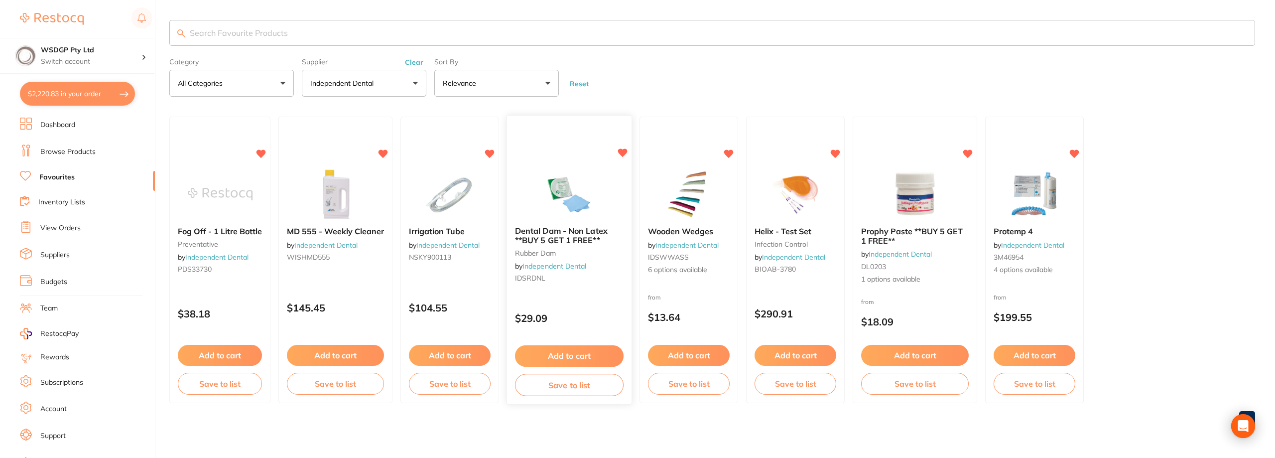
click at [578, 235] on span "Dental Dam - Non Latex **BUY 5 GET 1 FREE**" at bounding box center [561, 235] width 93 height 19
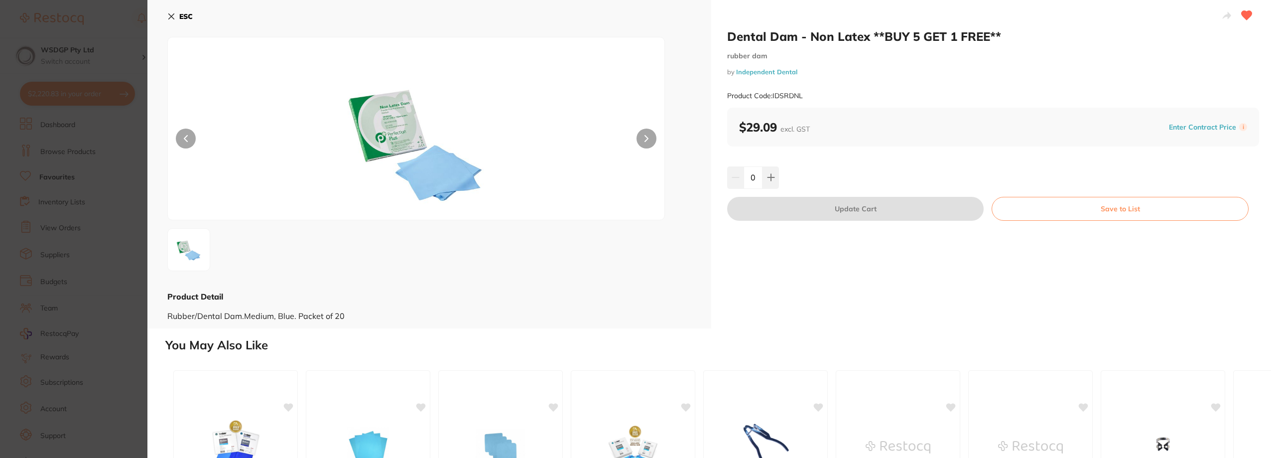
click at [172, 13] on icon at bounding box center [171, 16] width 8 height 8
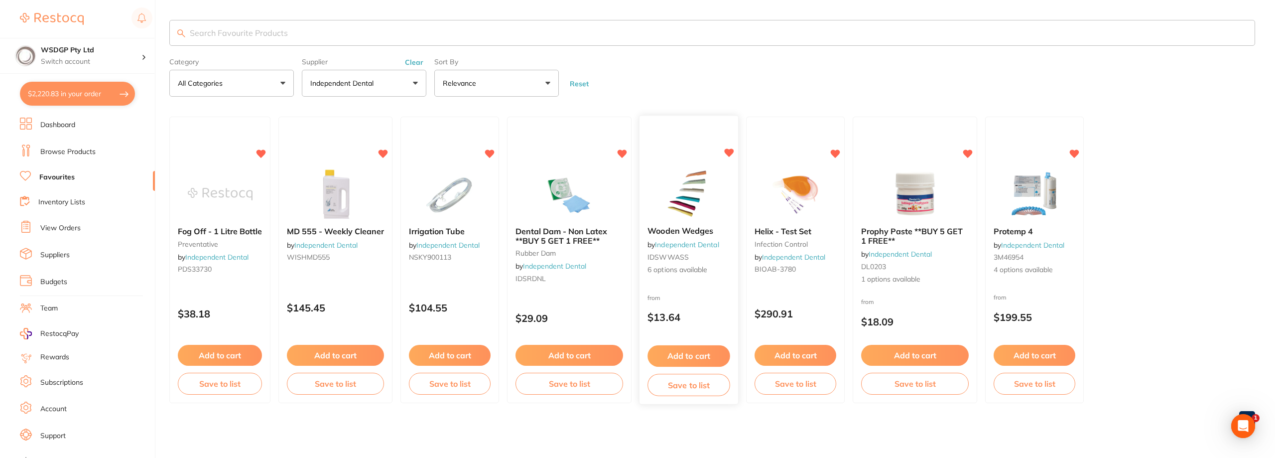
click at [686, 229] on span "Wooden Wedges" at bounding box center [681, 231] width 66 height 10
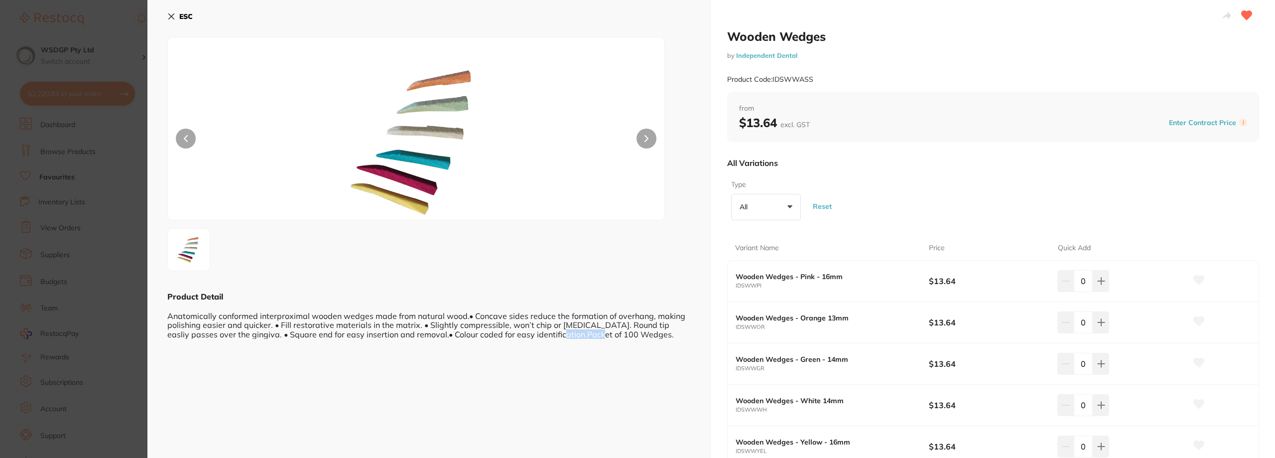
scroll to position [0, 0]
drag, startPoint x: 533, startPoint y: 332, endPoint x: 633, endPoint y: 337, distance: 100.3
click at [633, 337] on div "Anatomically conformed interproximal wooden wedges made from natural wood.• Con…" at bounding box center [429, 319] width 524 height 37
click at [633, 338] on div "Anatomically conformed interproximal wooden wedges made from natural wood.• Con…" at bounding box center [429, 319] width 524 height 37
click at [171, 16] on icon at bounding box center [171, 16] width 5 height 5
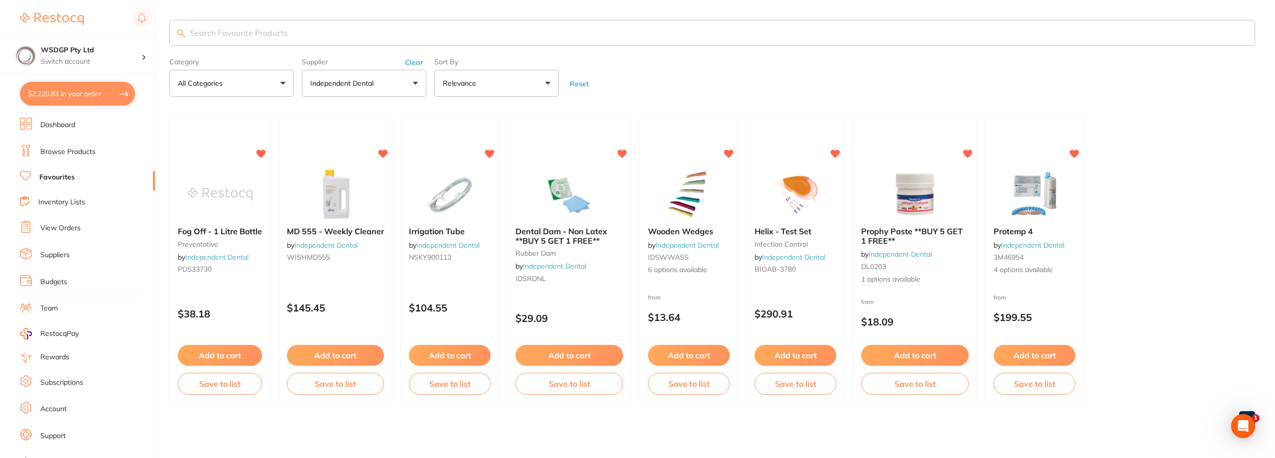
drag, startPoint x: 1020, startPoint y: 234, endPoint x: 867, endPoint y: 195, distance: 157.2
click at [1020, 234] on span "Protemp 4" at bounding box center [1013, 231] width 39 height 10
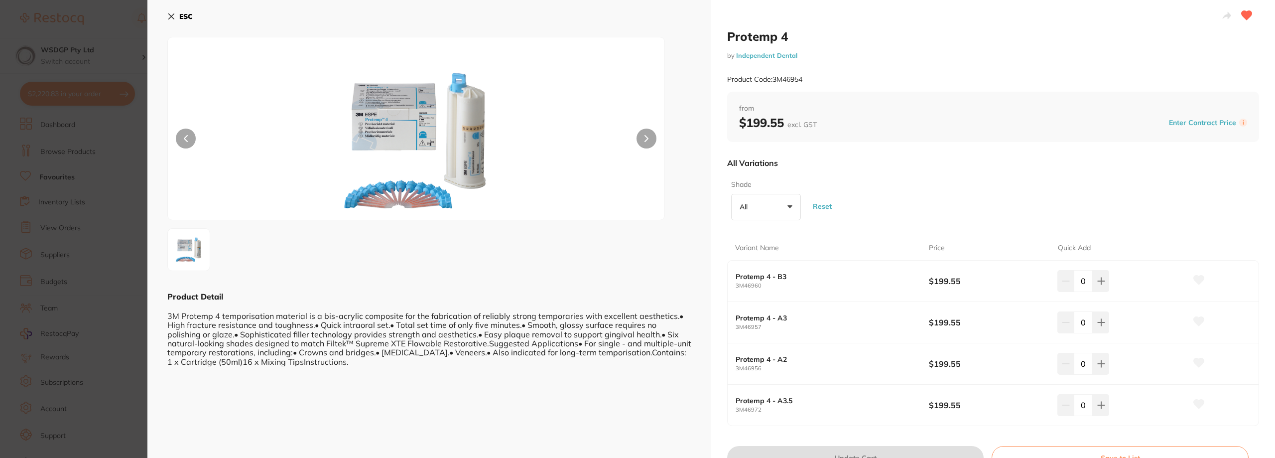
click at [175, 19] on button "ESC" at bounding box center [179, 16] width 25 height 17
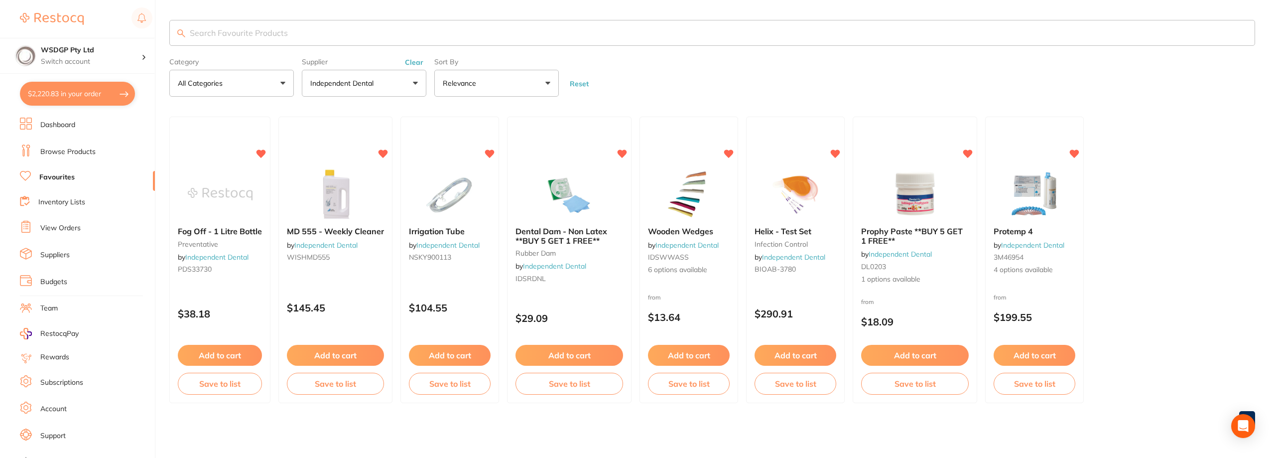
click at [366, 98] on main "Category All Categories All Categories infection control preventative rubber da…" at bounding box center [722, 227] width 1106 height 455
click at [411, 63] on button "Clear" at bounding box center [414, 62] width 24 height 9
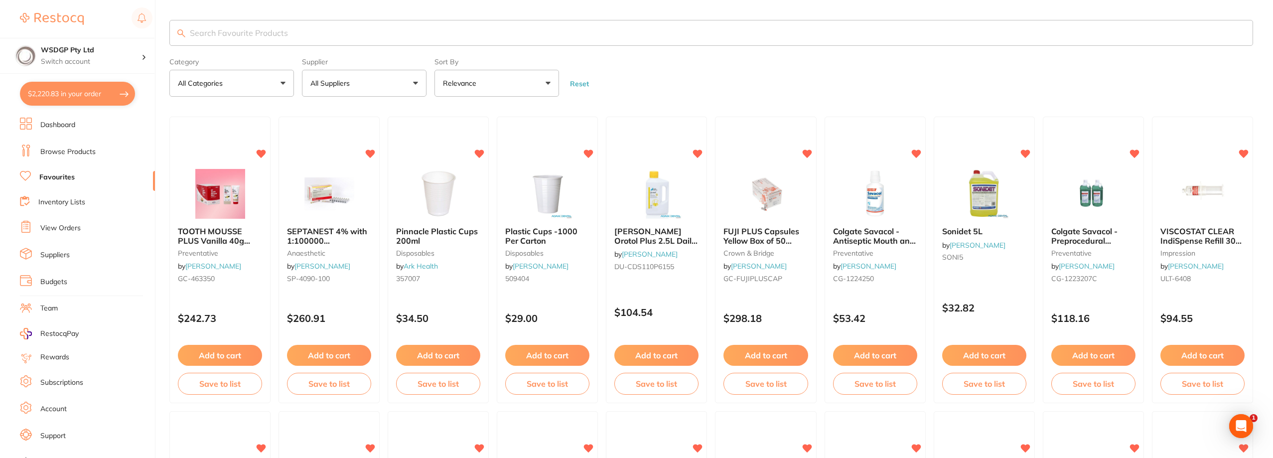
click at [416, 83] on button "All Suppliers" at bounding box center [364, 83] width 125 height 27
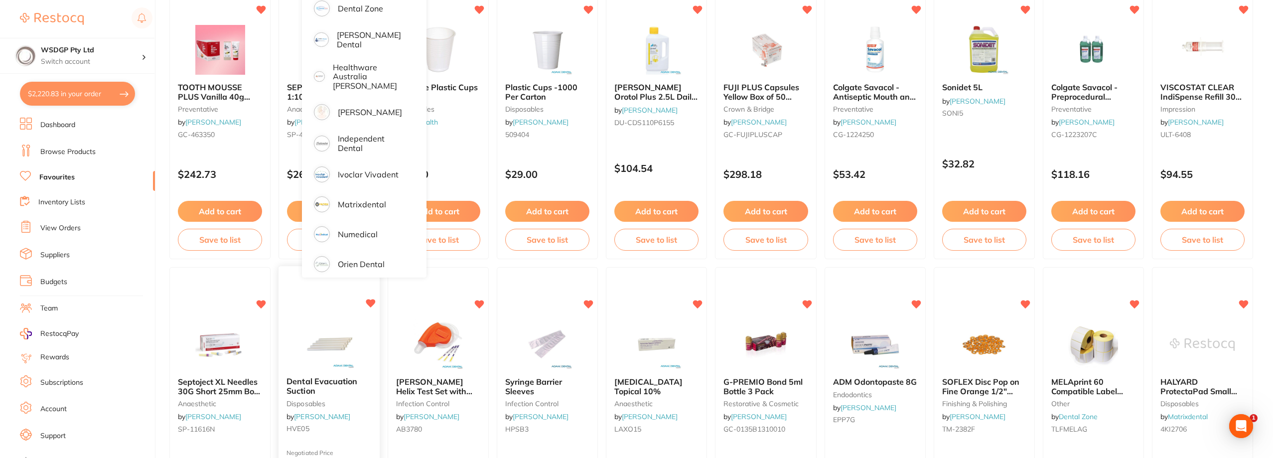
scroll to position [149, 0]
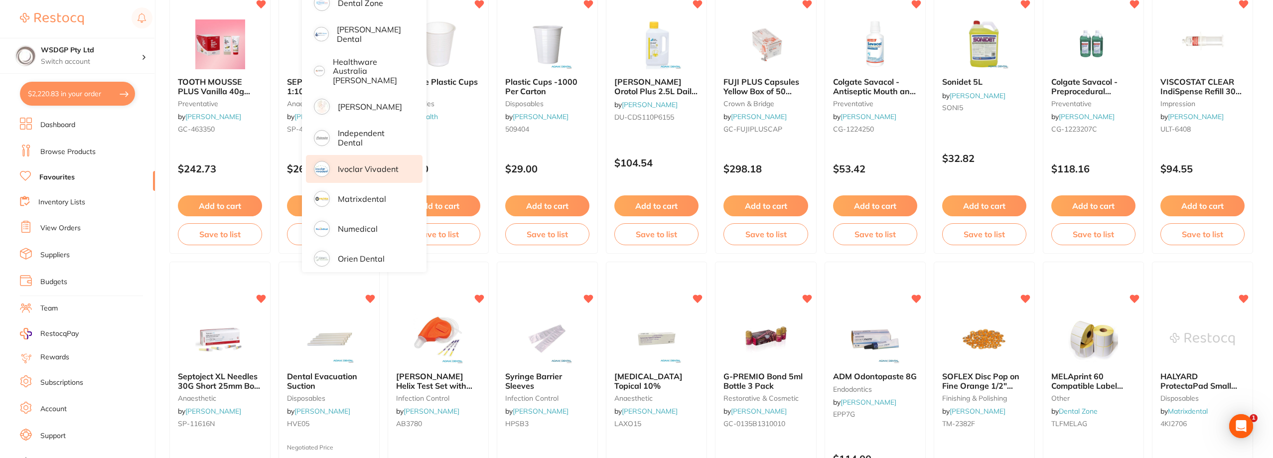
click at [364, 164] on p "Ivoclar Vivadent" at bounding box center [368, 168] width 61 height 9
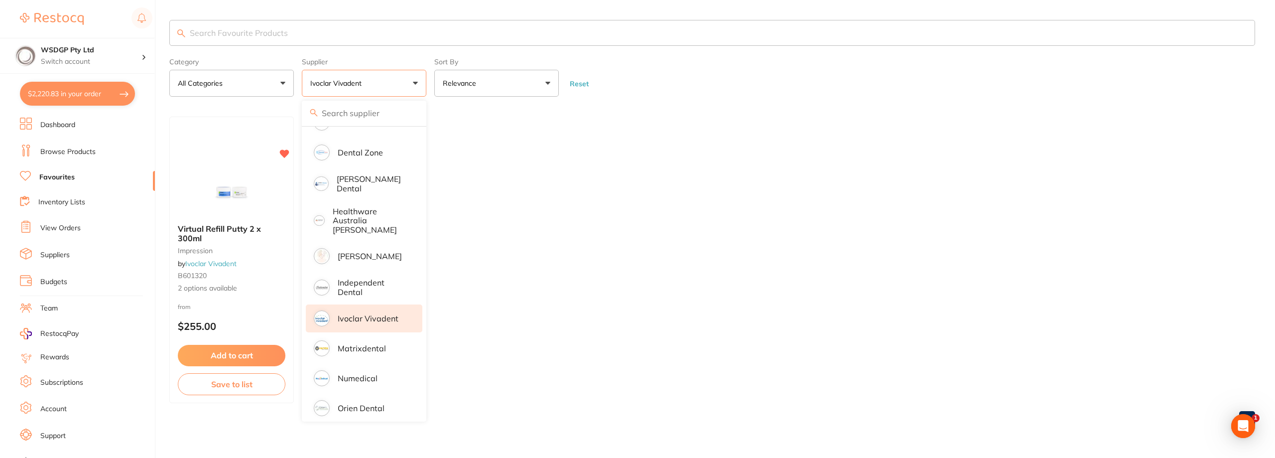
scroll to position [0, 0]
click at [484, 140] on ul "Virtual Refill Putty 2 x 300ml impression by Ivoclar Vivadent B601320 2 options…" at bounding box center [712, 260] width 1086 height 286
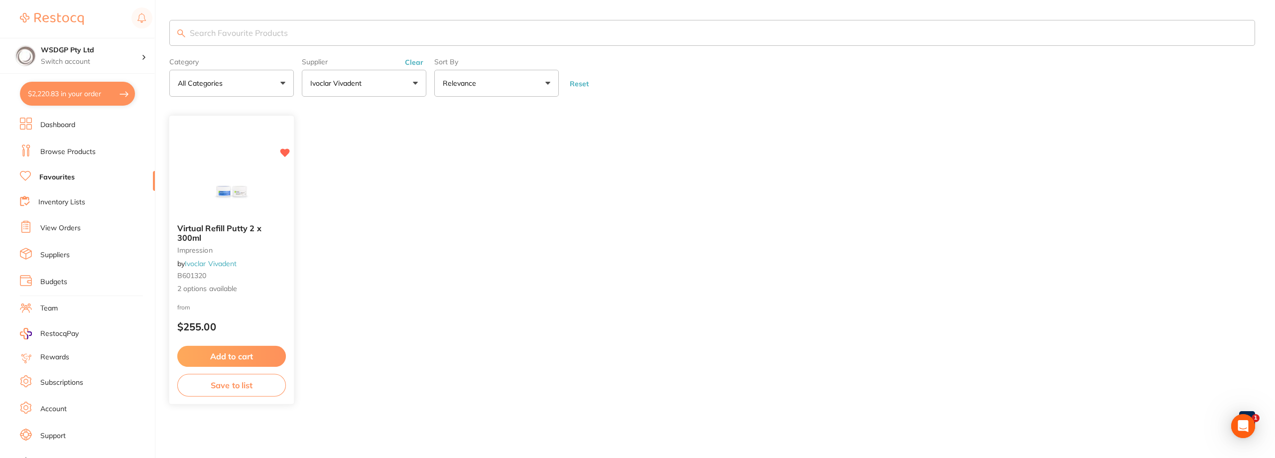
click at [216, 236] on b "Virtual Refill Putty 2 x 300ml" at bounding box center [231, 233] width 109 height 18
click at [190, 231] on section at bounding box center [637, 229] width 1275 height 458
click at [412, 62] on button "Clear" at bounding box center [414, 62] width 24 height 9
click at [415, 63] on label "Supplier" at bounding box center [364, 62] width 125 height 8
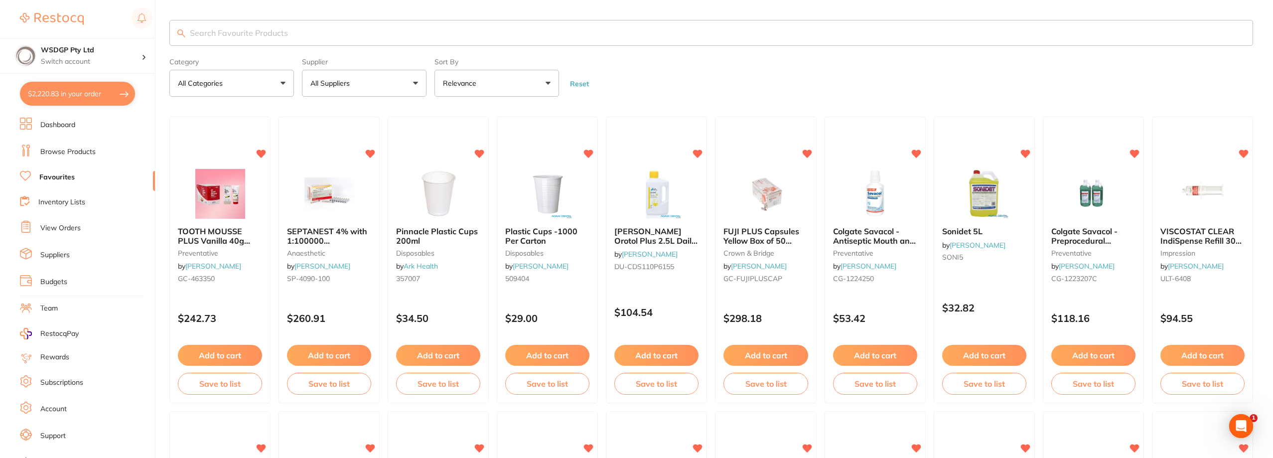
click at [415, 82] on button "All Suppliers" at bounding box center [364, 83] width 125 height 27
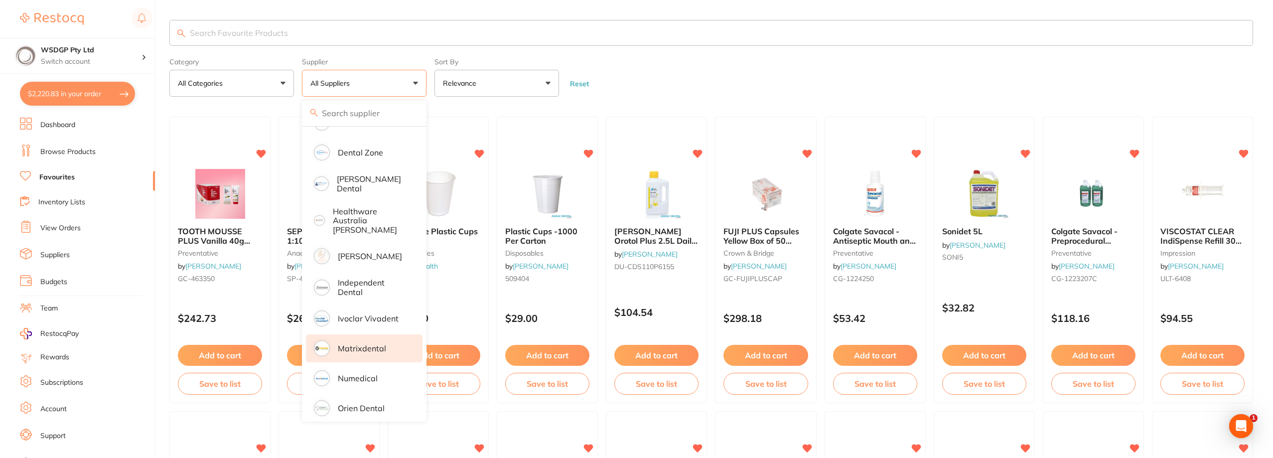
click at [361, 344] on p "Matrixdental" at bounding box center [362, 348] width 48 height 9
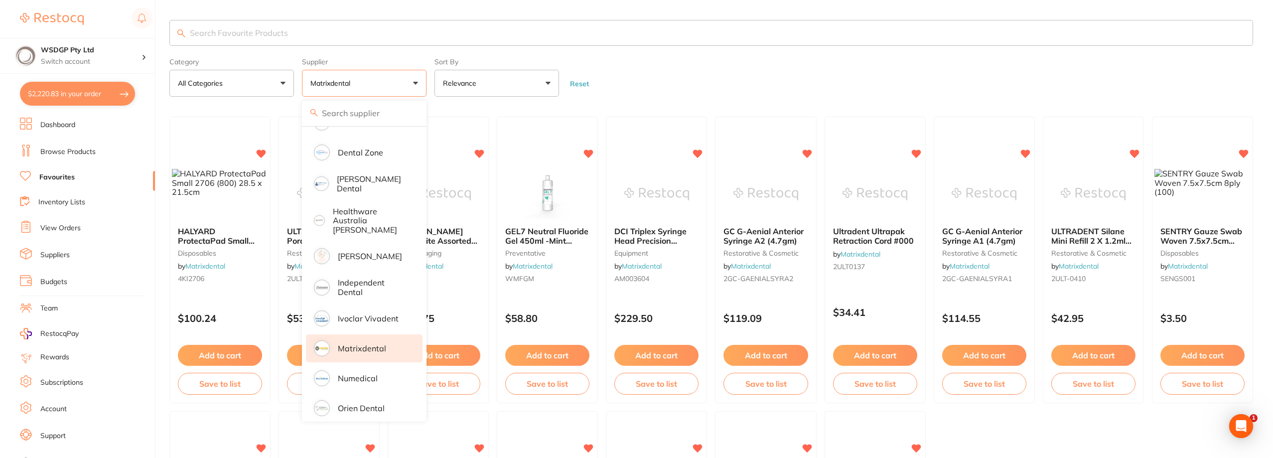
click at [661, 87] on form "Category All Categories All Categories disposables equipment infection control …" at bounding box center [711, 75] width 1084 height 43
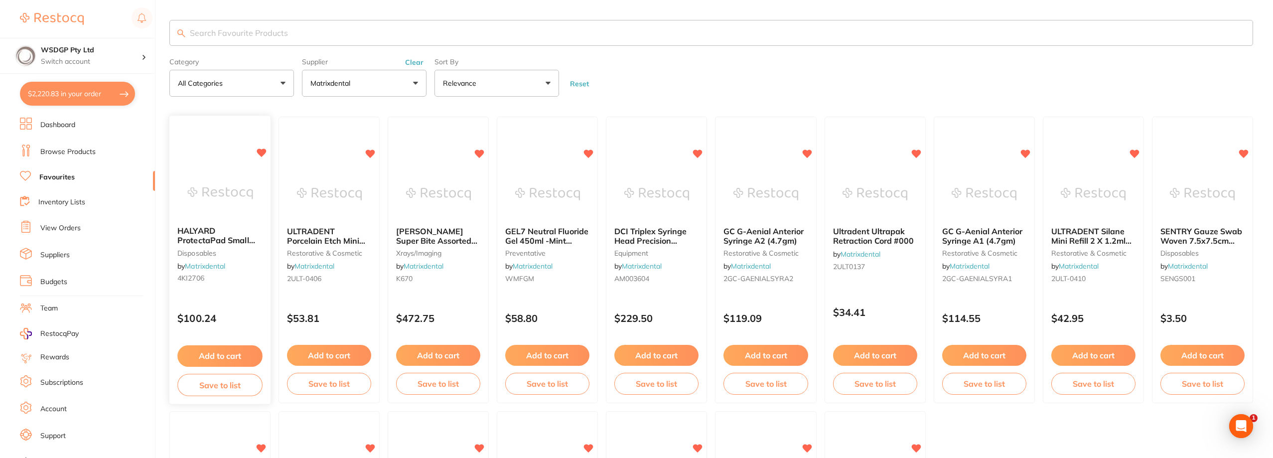
click at [208, 235] on span "HALYARD ProtectaPad Small 2706 (800) 28.5 x 21.5cm" at bounding box center [216, 245] width 78 height 38
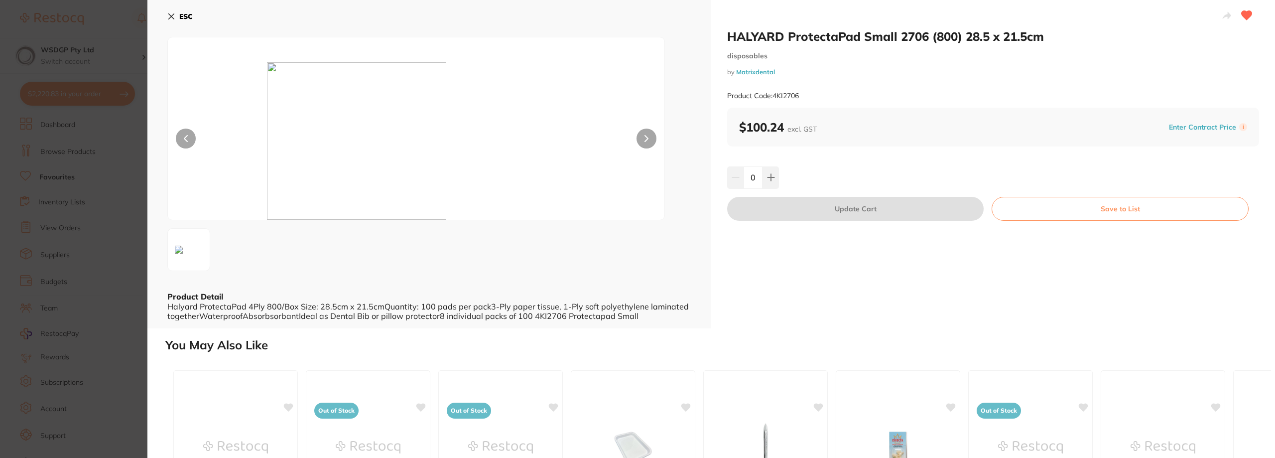
click at [172, 19] on icon at bounding box center [171, 16] width 8 height 8
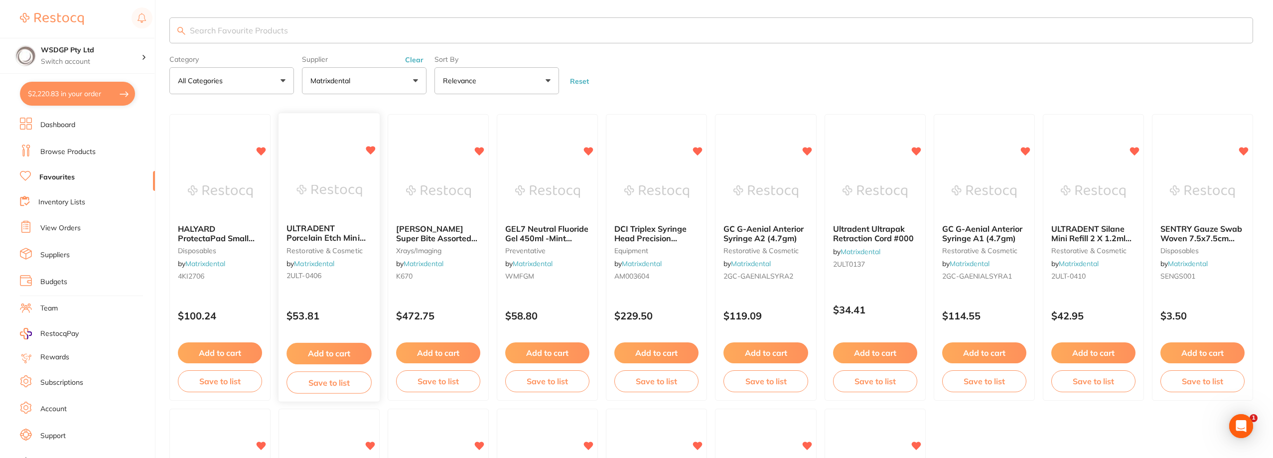
click at [323, 238] on span "ULTRADENT Porcelain Etch Mini Refill 2 x 1.2ml syringes" at bounding box center [325, 243] width 79 height 38
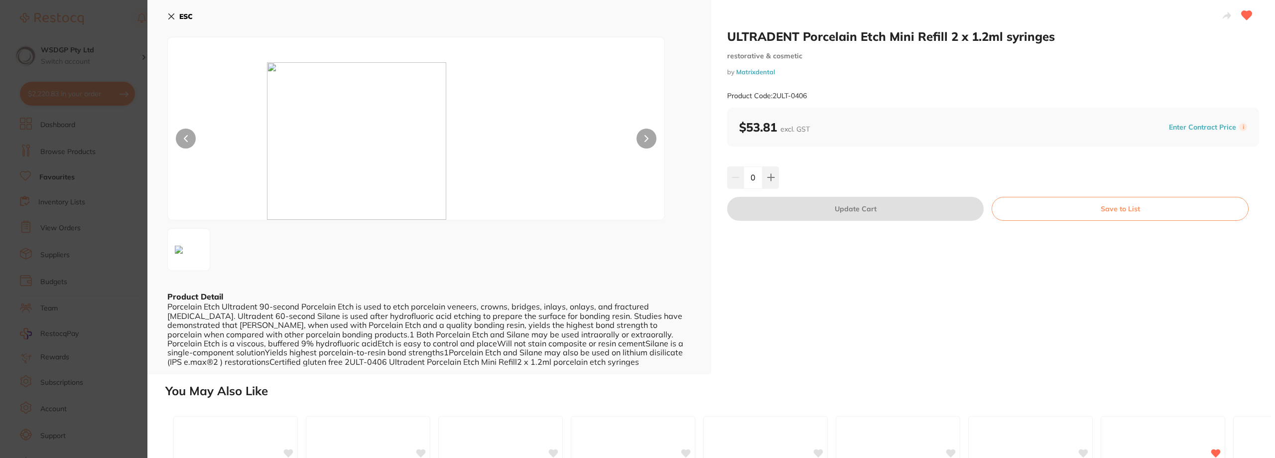
drag, startPoint x: 170, startPoint y: 16, endPoint x: 470, endPoint y: 107, distance: 313.4
click at [171, 15] on icon at bounding box center [171, 16] width 8 height 8
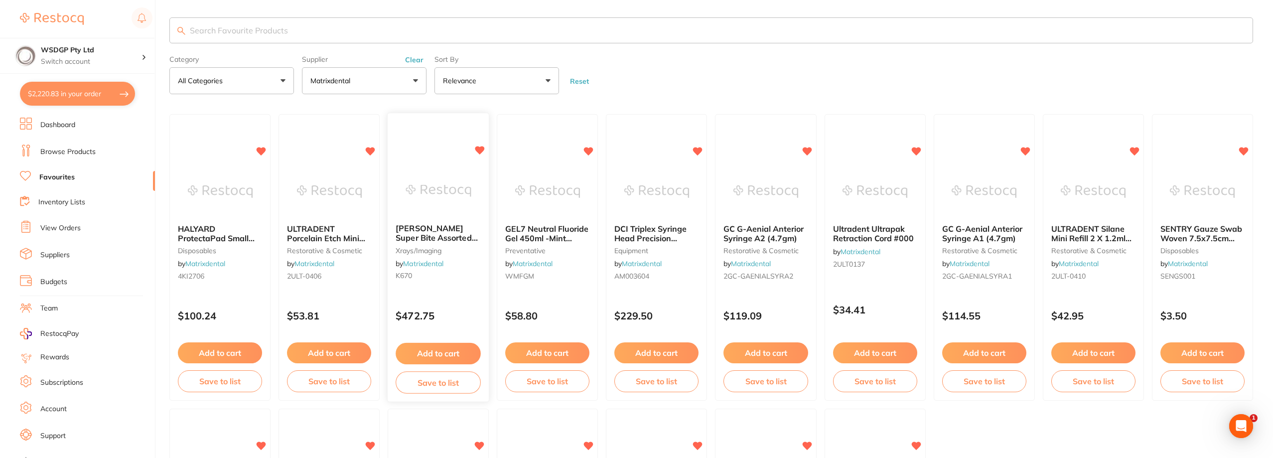
click at [423, 230] on span "Kerr Super Bite Assorted Kit X-ray Film & Plate Holder (8) with Index" at bounding box center [437, 243] width 82 height 38
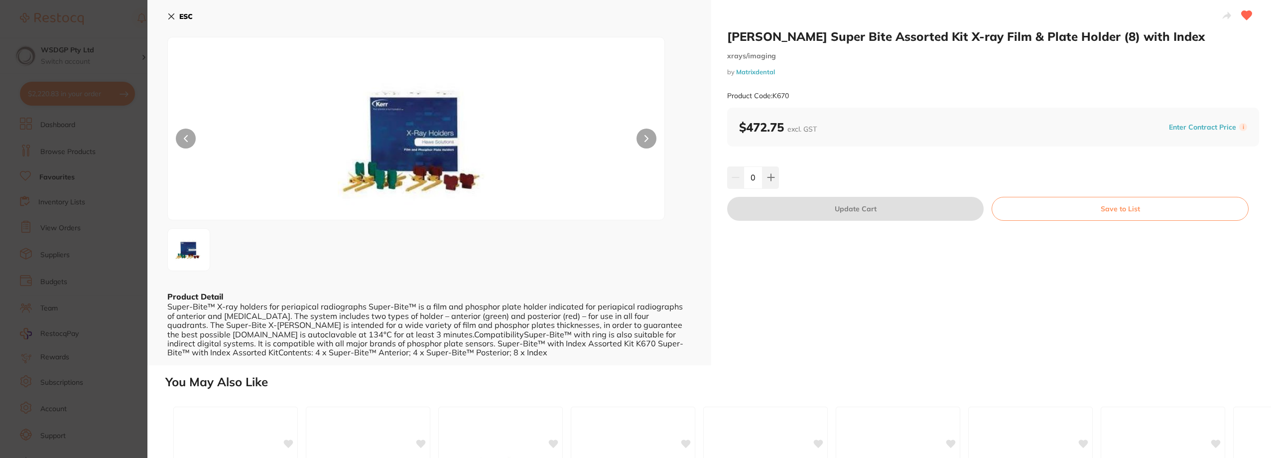
click at [171, 15] on icon at bounding box center [171, 16] width 5 height 5
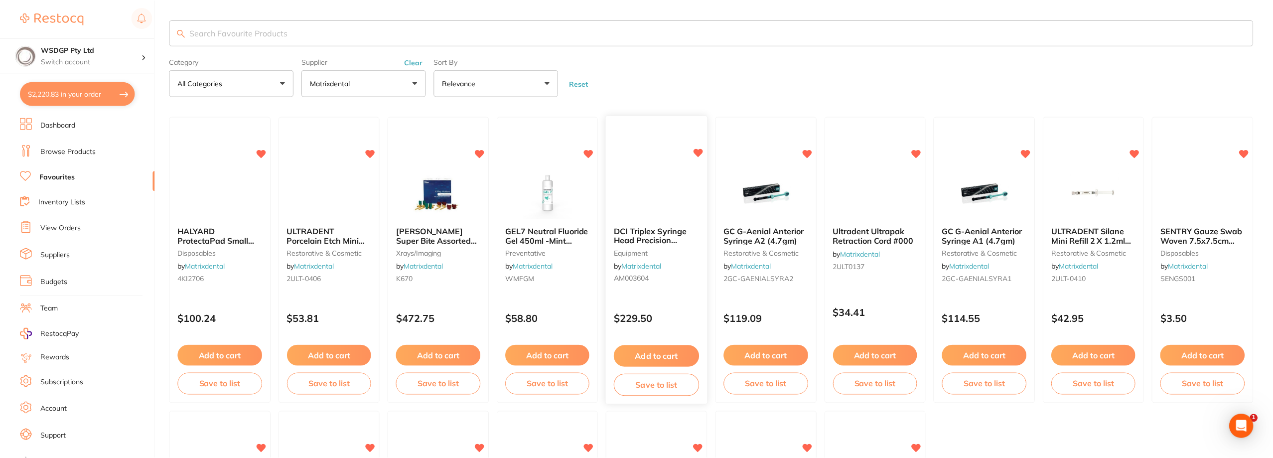
scroll to position [2, 0]
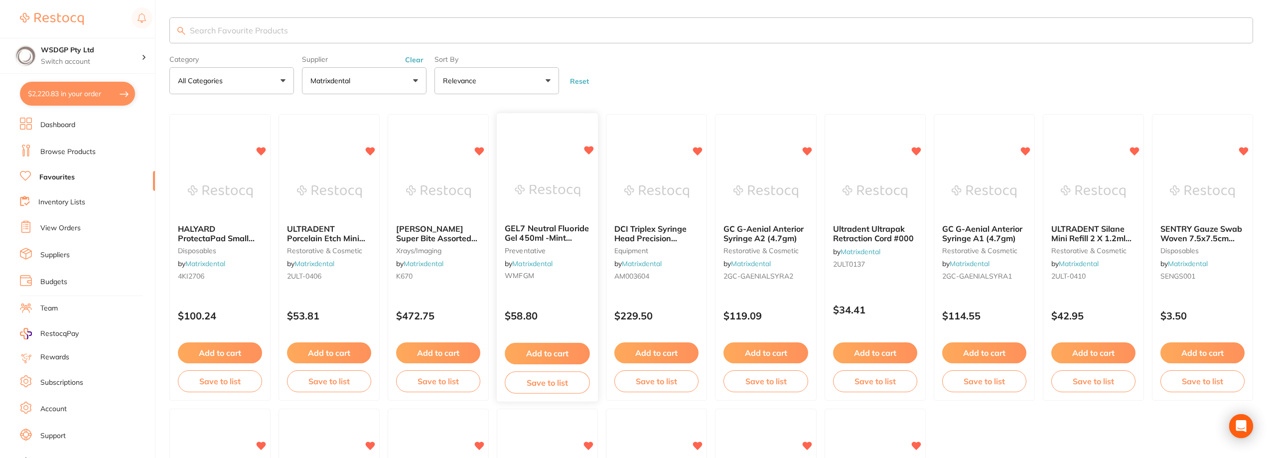
click at [533, 230] on span "GEL7 Neutral Fluoride Gel 450ml -Mint Flavour" at bounding box center [547, 238] width 84 height 28
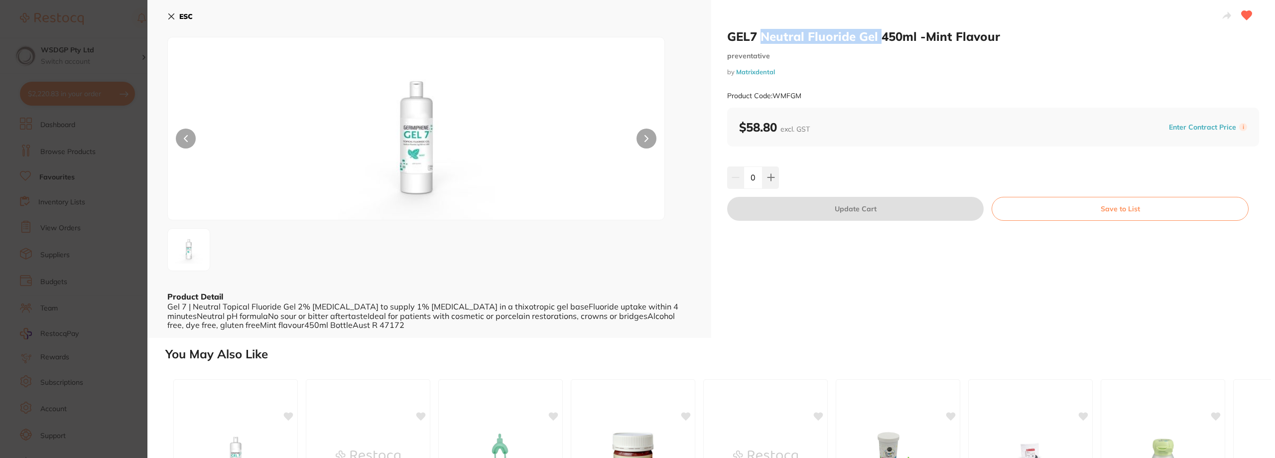
drag, startPoint x: 761, startPoint y: 34, endPoint x: 899, endPoint y: 43, distance: 138.3
click at [885, 37] on h2 "GEL7 Neutral Fluoride Gel 450ml -Mint Flavour" at bounding box center [993, 36] width 532 height 15
click at [899, 44] on div "GEL7 Neutral Fluoride Gel 450ml -Mint Flavour preventative by Matrixdental Prod…" at bounding box center [993, 68] width 532 height 79
drag, startPoint x: 883, startPoint y: 40, endPoint x: 913, endPoint y: 40, distance: 29.9
click at [913, 40] on h2 "GEL7 Neutral Fluoride Gel 450ml -Mint Flavour" at bounding box center [993, 36] width 532 height 15
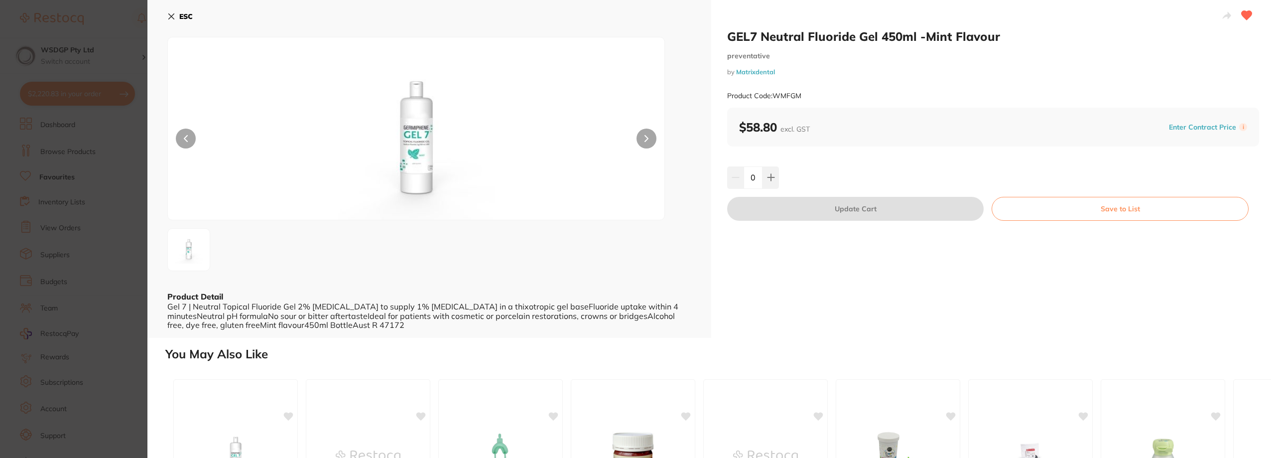
click at [912, 48] on div "GEL7 Neutral Fluoride Gel 450ml -Mint Flavour preventative by Matrixdental Prod…" at bounding box center [993, 68] width 532 height 79
click at [170, 14] on icon at bounding box center [171, 16] width 8 height 8
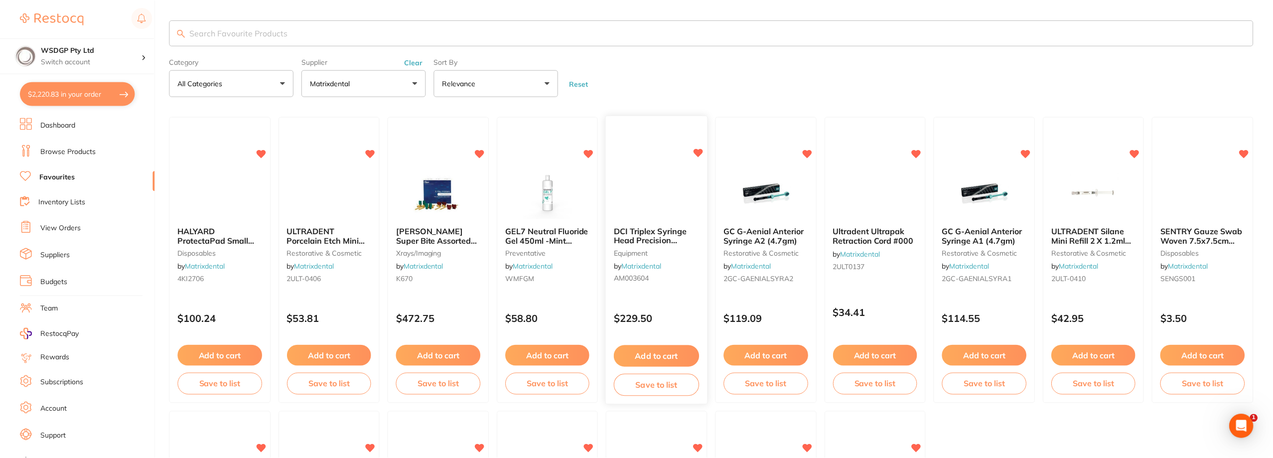
scroll to position [2, 0]
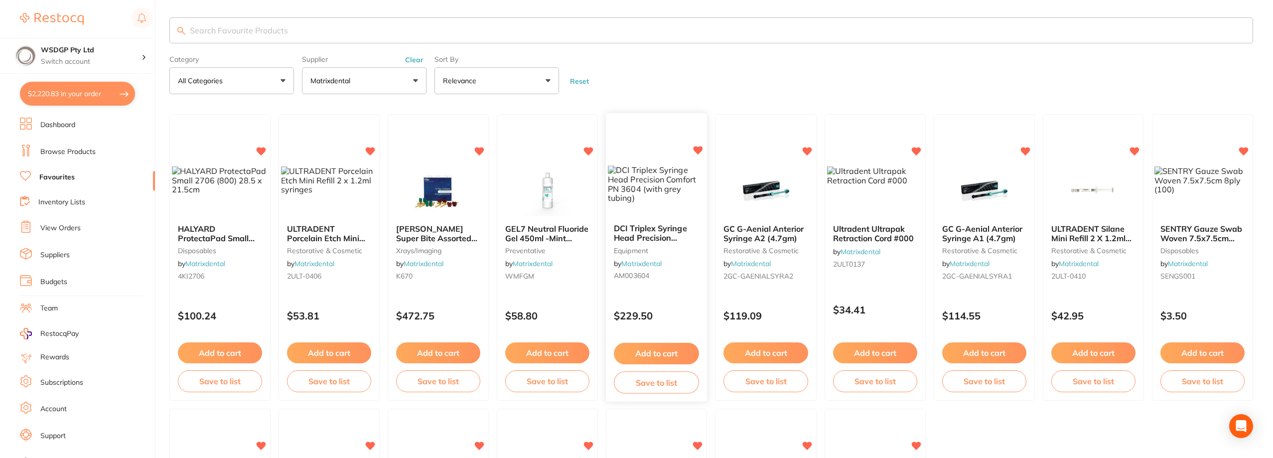
click at [650, 231] on span "DCI Triplex Syringe Head Precision Comfort PN 3604 (with grey tubing)" at bounding box center [650, 243] width 73 height 38
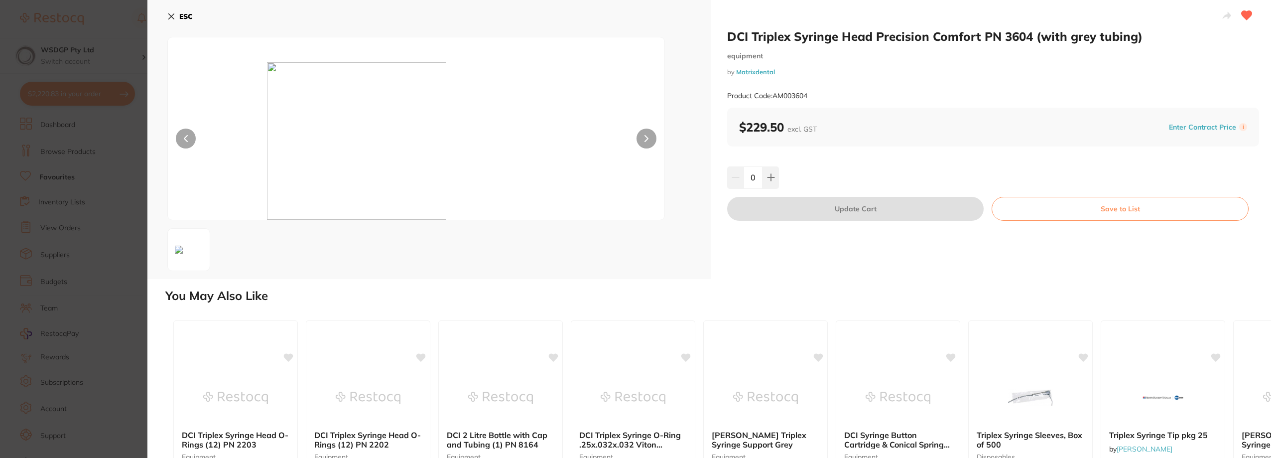
drag, startPoint x: 171, startPoint y: 15, endPoint x: 175, endPoint y: 18, distance: 5.3
click at [171, 15] on icon at bounding box center [171, 16] width 8 height 8
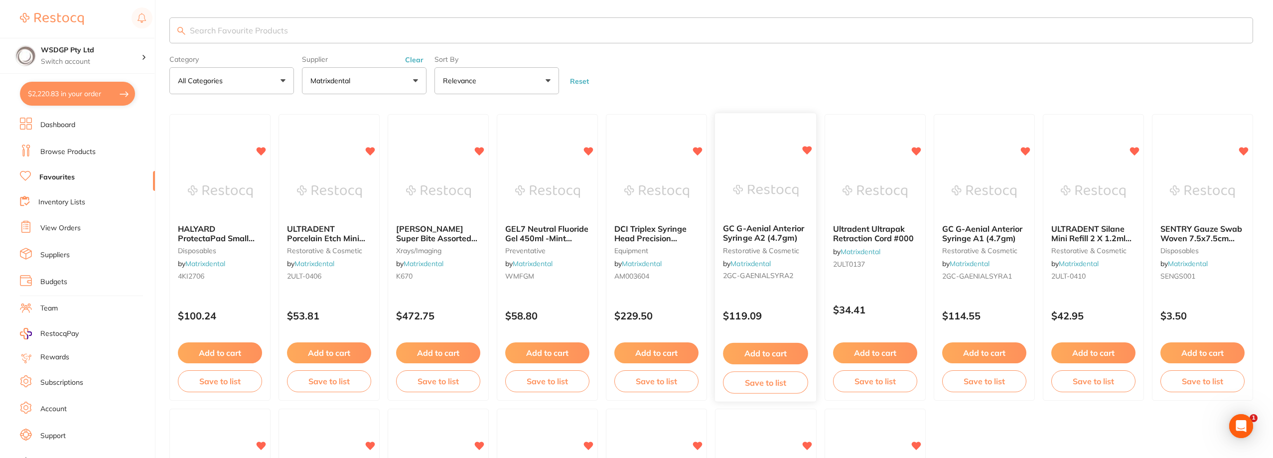
click at [768, 232] on span "GC G-Aenial Anterior Syringe A2 (4.7gm)" at bounding box center [763, 233] width 81 height 19
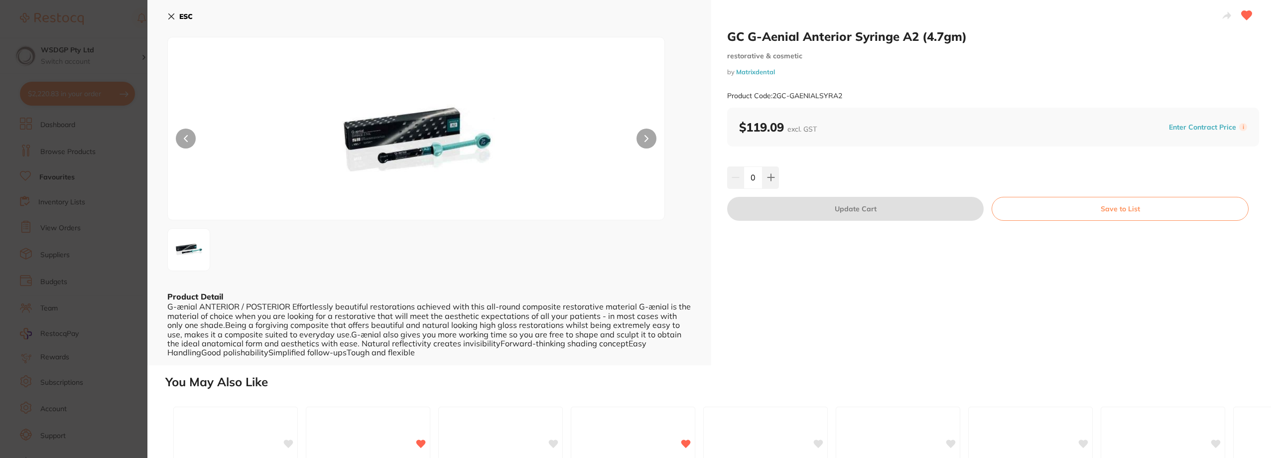
click at [173, 17] on icon at bounding box center [171, 16] width 5 height 5
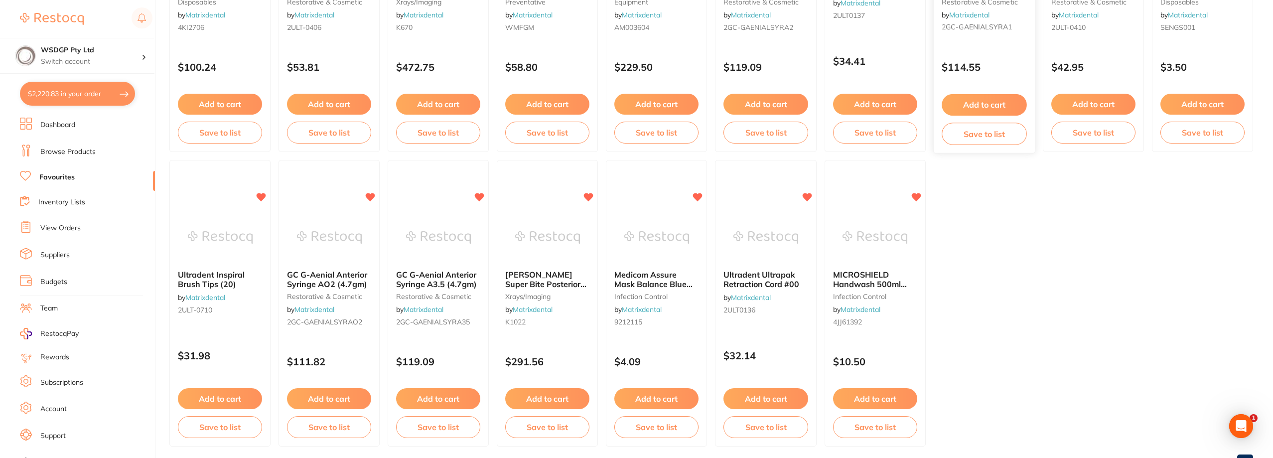
scroll to position [252, 0]
click at [867, 279] on span "MICROSHIELD Handwash 500ml 70000373" at bounding box center [869, 283] width 74 height 28
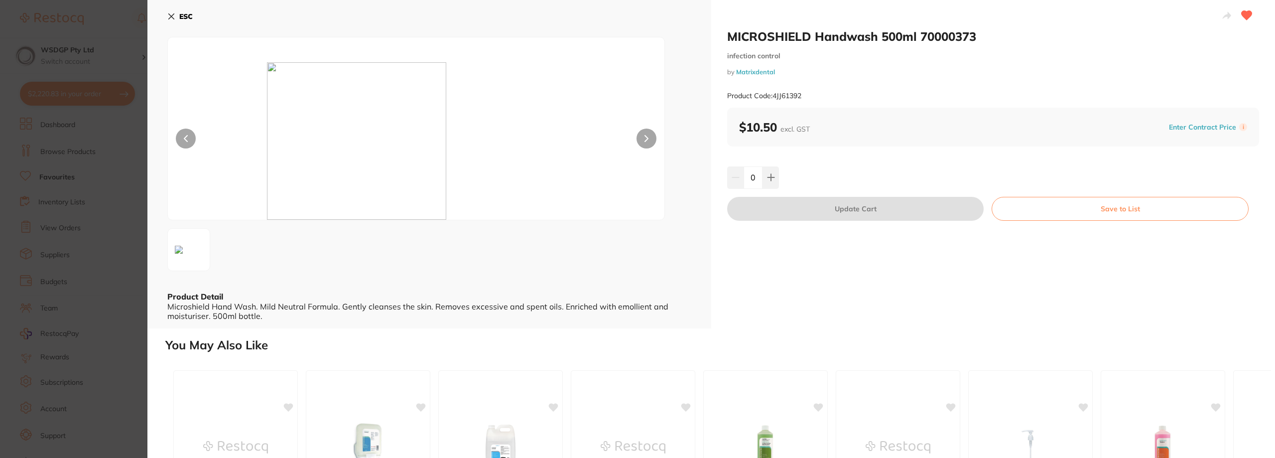
click at [171, 18] on icon at bounding box center [171, 16] width 8 height 8
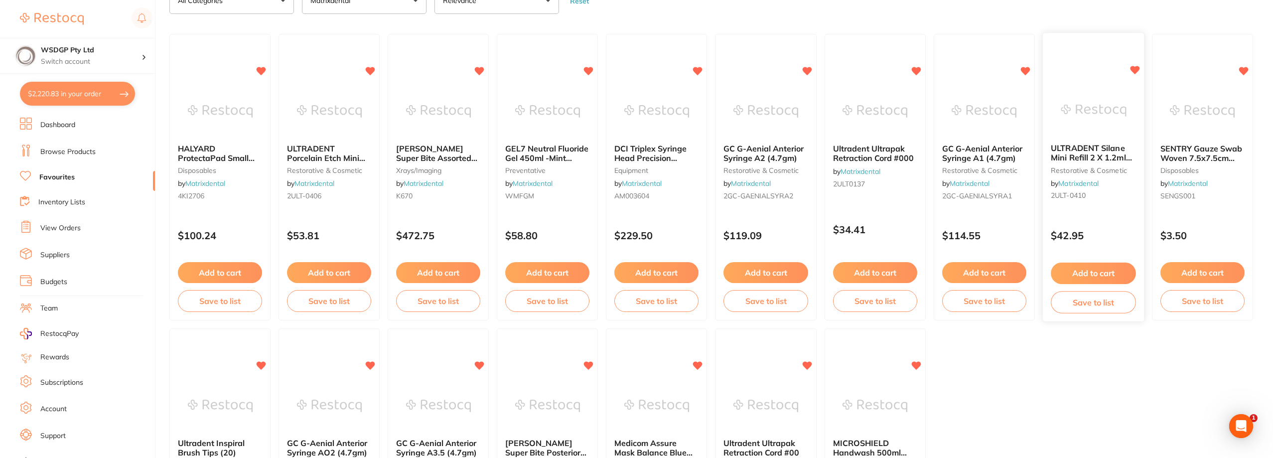
scroll to position [2, 0]
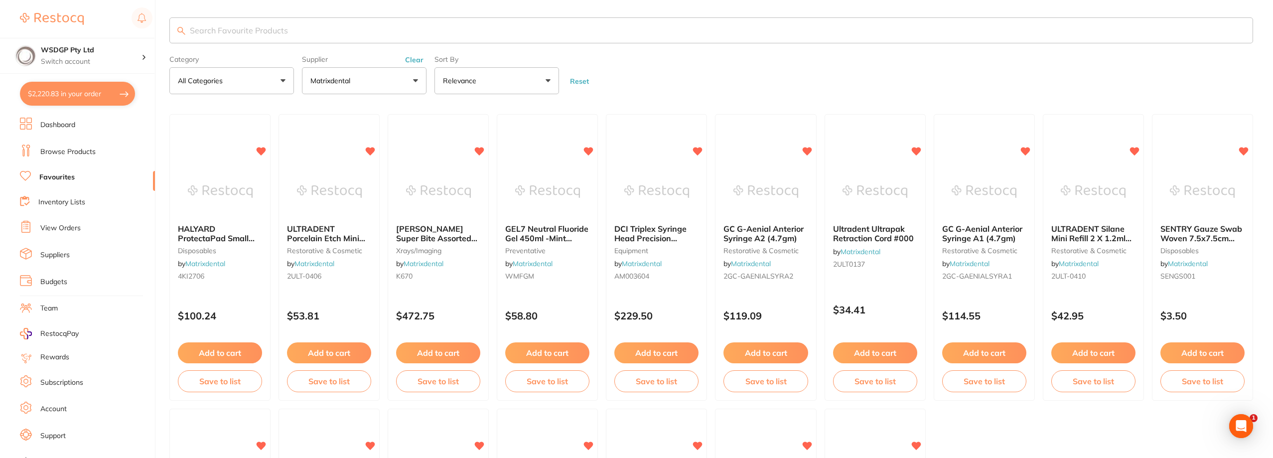
click at [388, 84] on button "Matrixdental" at bounding box center [364, 80] width 125 height 27
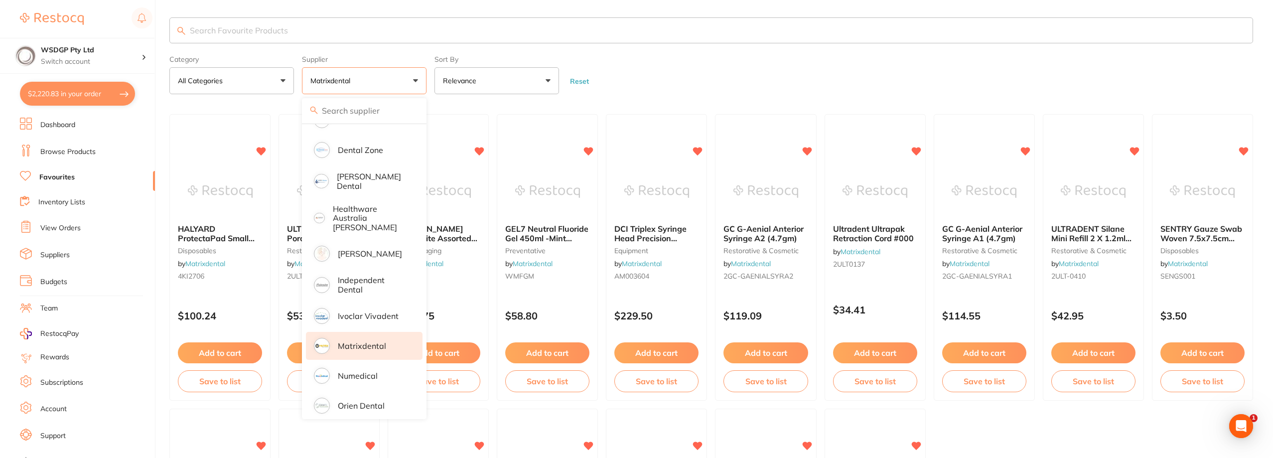
click at [424, 43] on input "search" at bounding box center [711, 30] width 1084 height 26
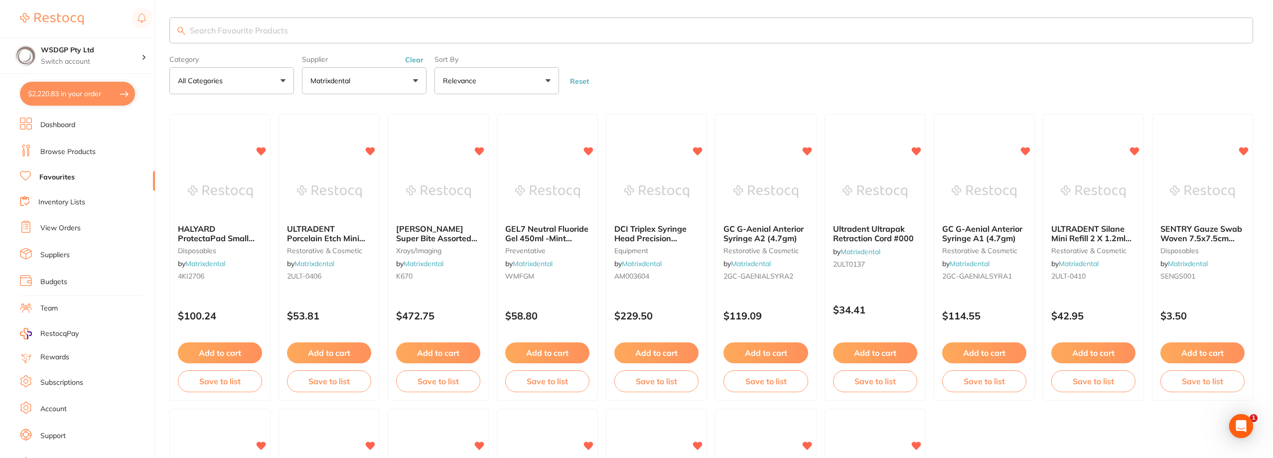
click at [416, 59] on button "Clear" at bounding box center [414, 59] width 24 height 9
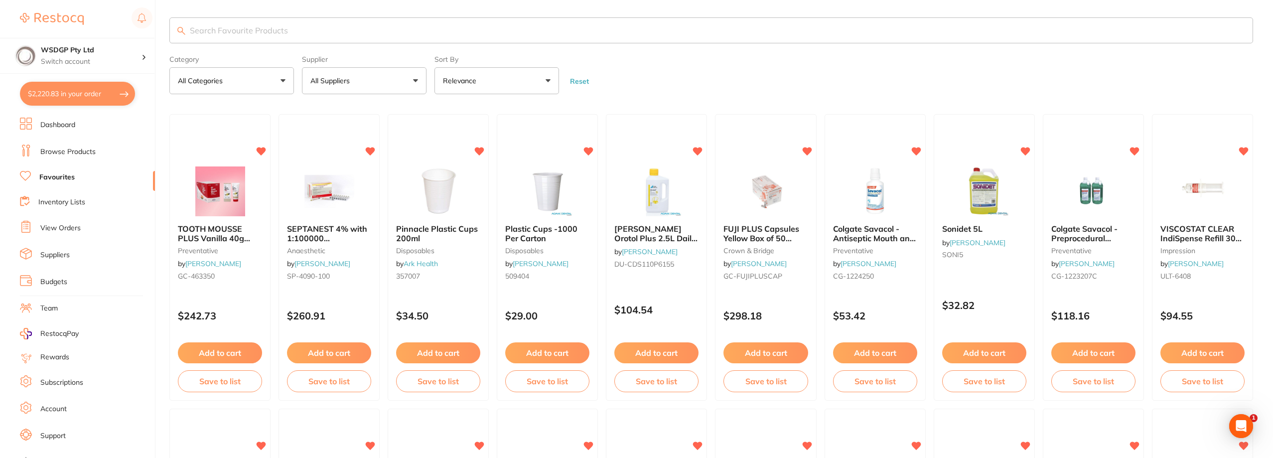
click at [415, 78] on button "All Suppliers" at bounding box center [364, 80] width 125 height 27
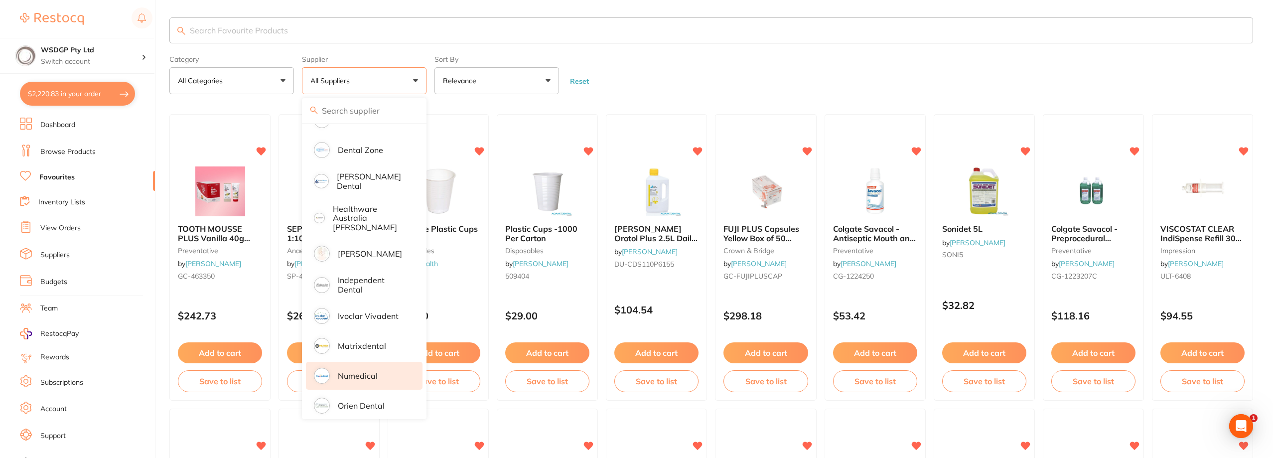
scroll to position [0, 0]
click at [371, 362] on li "Numedical" at bounding box center [364, 376] width 117 height 28
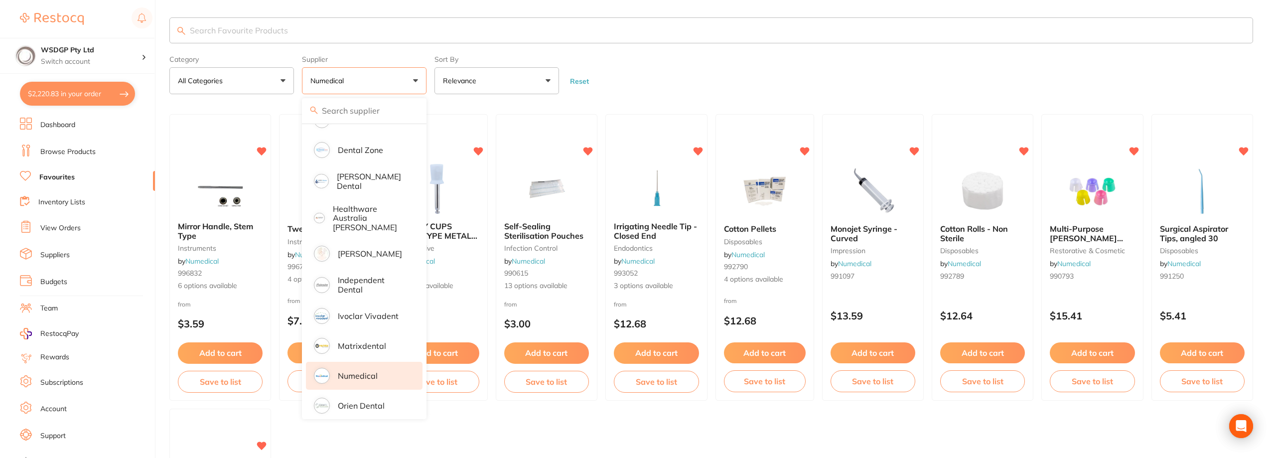
drag, startPoint x: 776, startPoint y: 65, endPoint x: 768, endPoint y: 90, distance: 25.8
click at [776, 65] on form "Category All Categories All Categories disposables endodontics impression infec…" at bounding box center [711, 72] width 1084 height 43
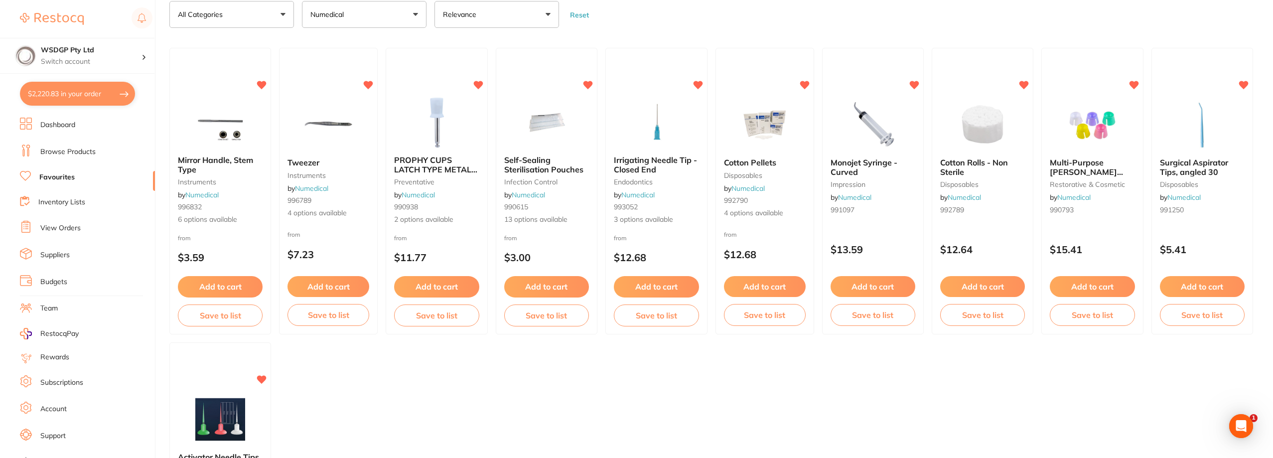
scroll to position [2, 0]
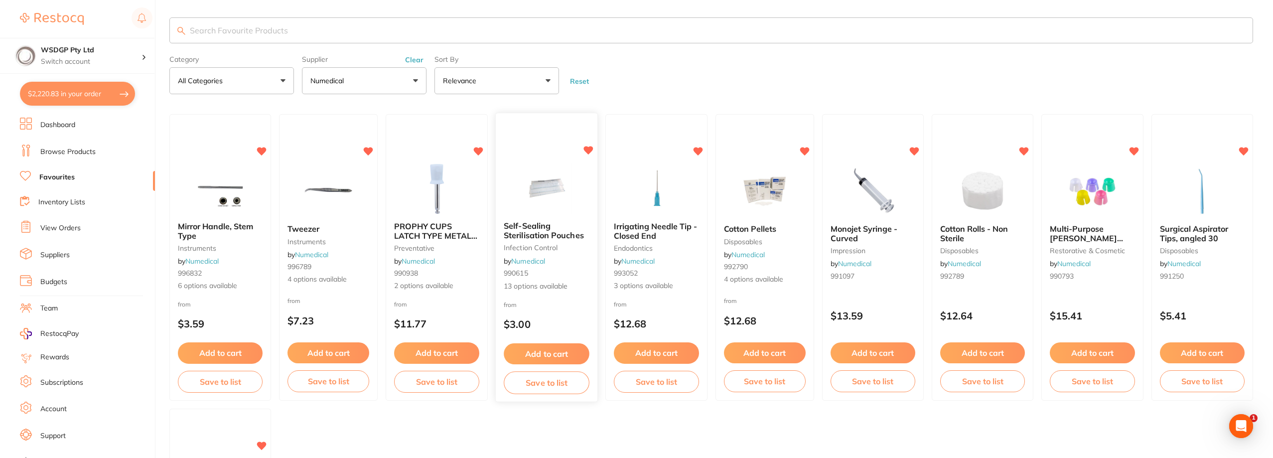
click at [541, 226] on span "Self-Sealing Sterilisation Pouches" at bounding box center [544, 230] width 80 height 19
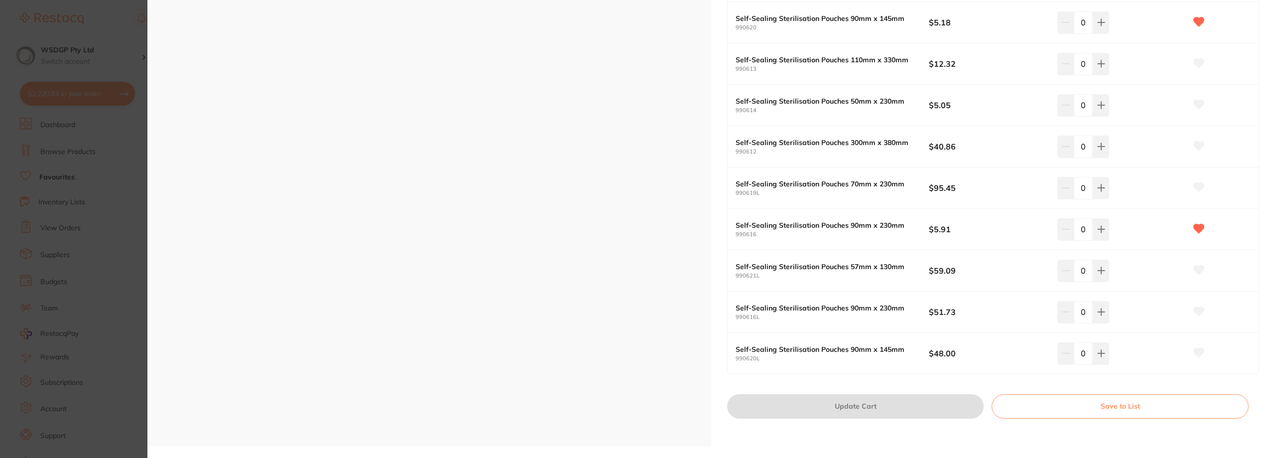
scroll to position [399, 0]
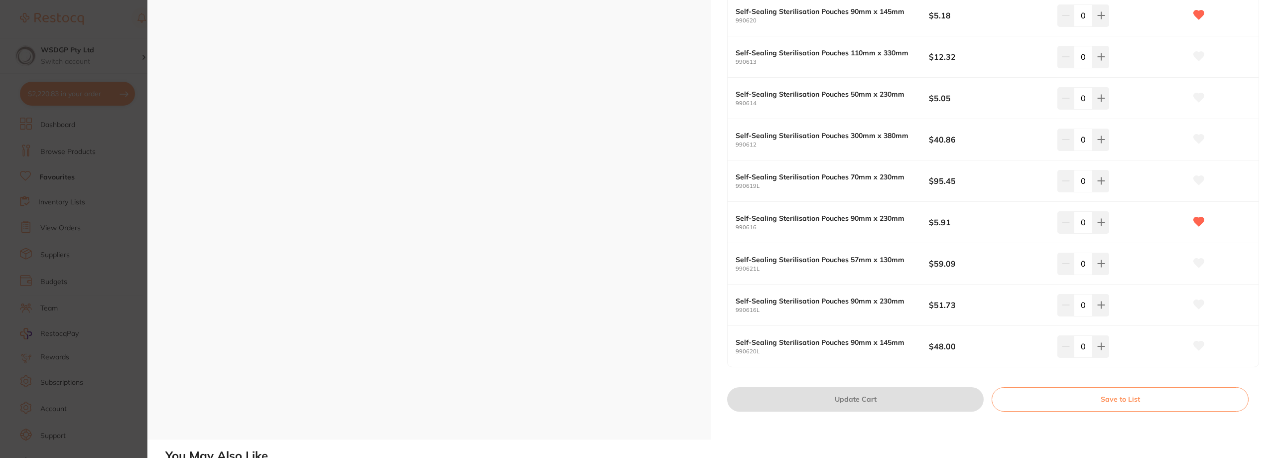
click at [82, 61] on section "Self-Sealing Sterilisation Pouches infection control by Numedical Product Code:…" at bounding box center [637, 229] width 1275 height 458
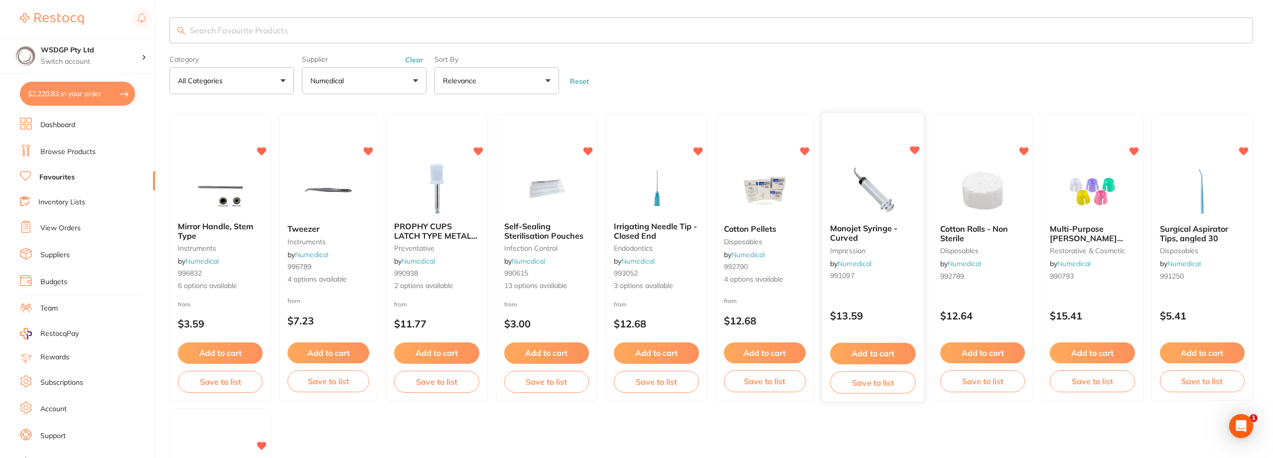
click at [879, 227] on span "Monojet Syringe - Curved" at bounding box center [863, 233] width 67 height 19
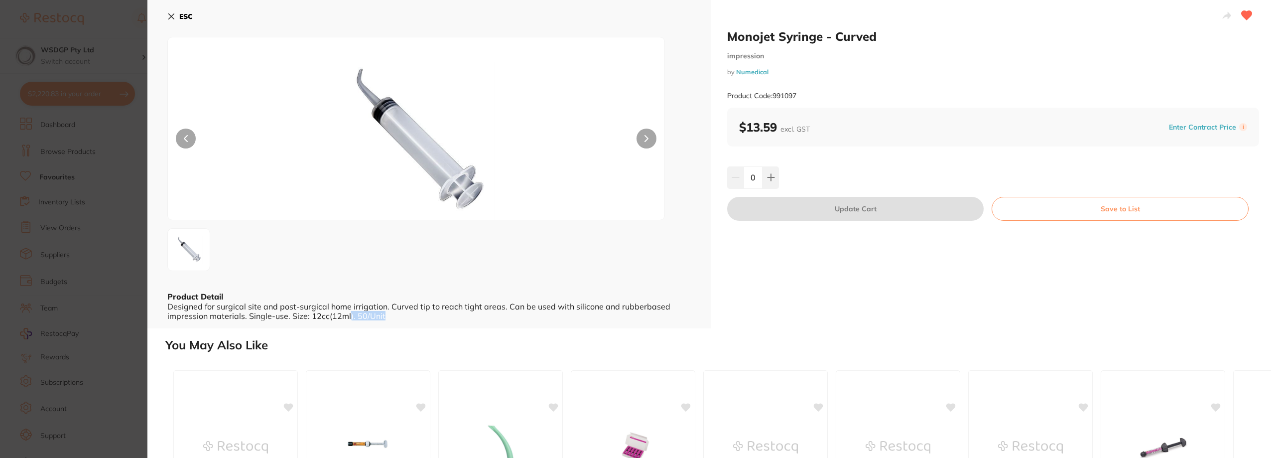
scroll to position [0, 0]
drag, startPoint x: 383, startPoint y: 320, endPoint x: 355, endPoint y: 320, distance: 28.4
click at [355, 320] on div "Product Detail Designed for surgical site and post-surgical home irrigation. Cu…" at bounding box center [429, 305] width 524 height 29
click at [176, 17] on button "ESC" at bounding box center [179, 16] width 25 height 17
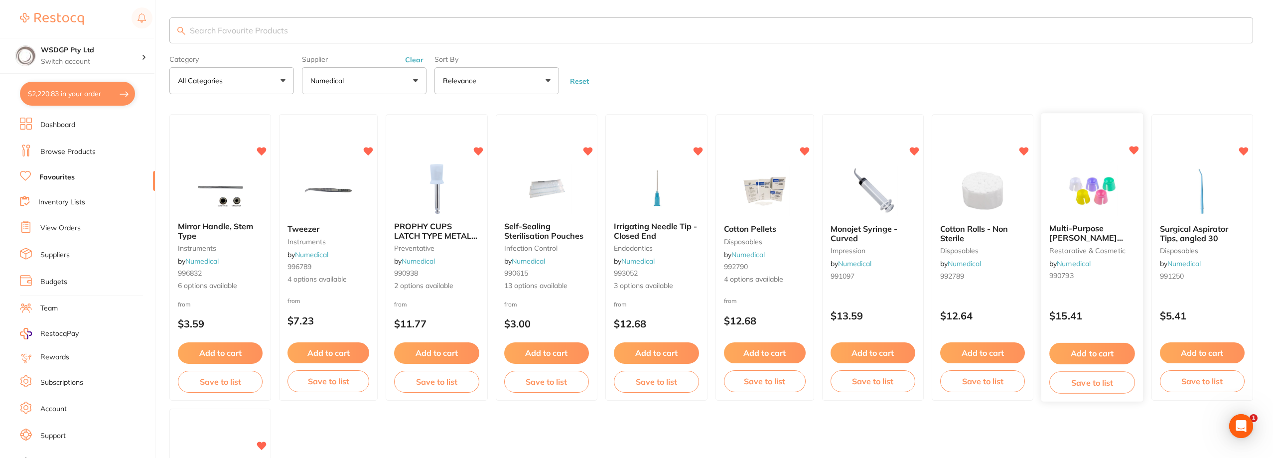
click at [1096, 236] on span "Multi-Purpose Dappen Dish" at bounding box center [1086, 238] width 74 height 28
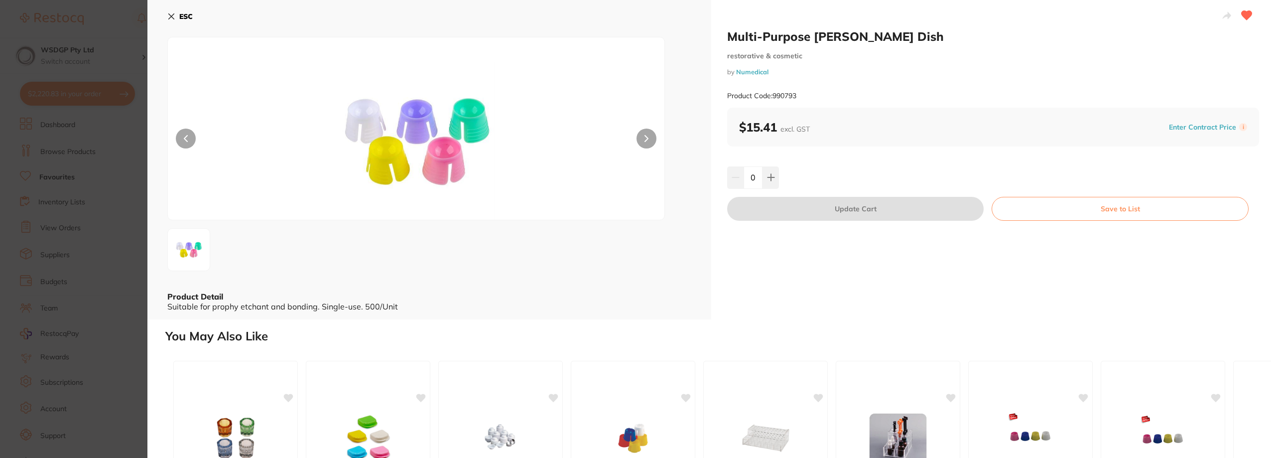
click at [165, 17] on div "ESC Product Detail Suitable for prophy etchant and bonding. Single-use. 500/Unit" at bounding box center [429, 159] width 564 height 319
click at [170, 15] on icon at bounding box center [171, 16] width 5 height 5
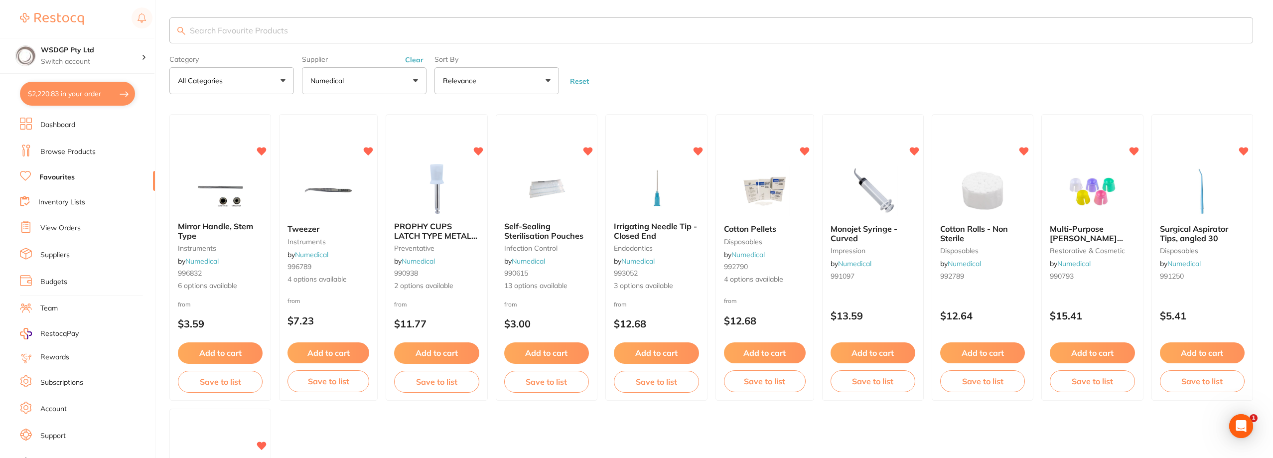
click at [1180, 229] on span "Surgical Aspirator Tips, angled 30" at bounding box center [1194, 233] width 68 height 19
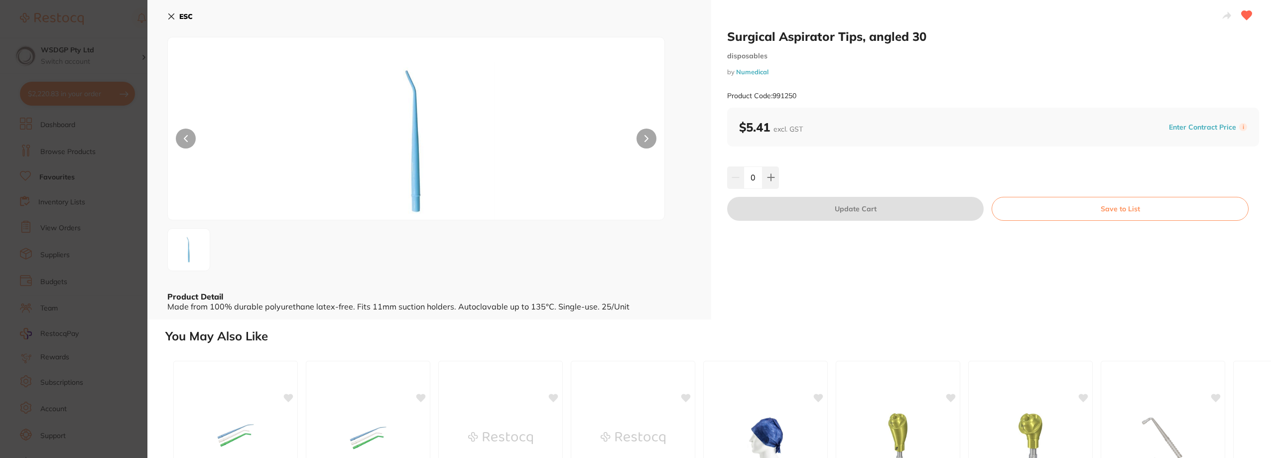
click at [167, 16] on icon at bounding box center [171, 16] width 8 height 8
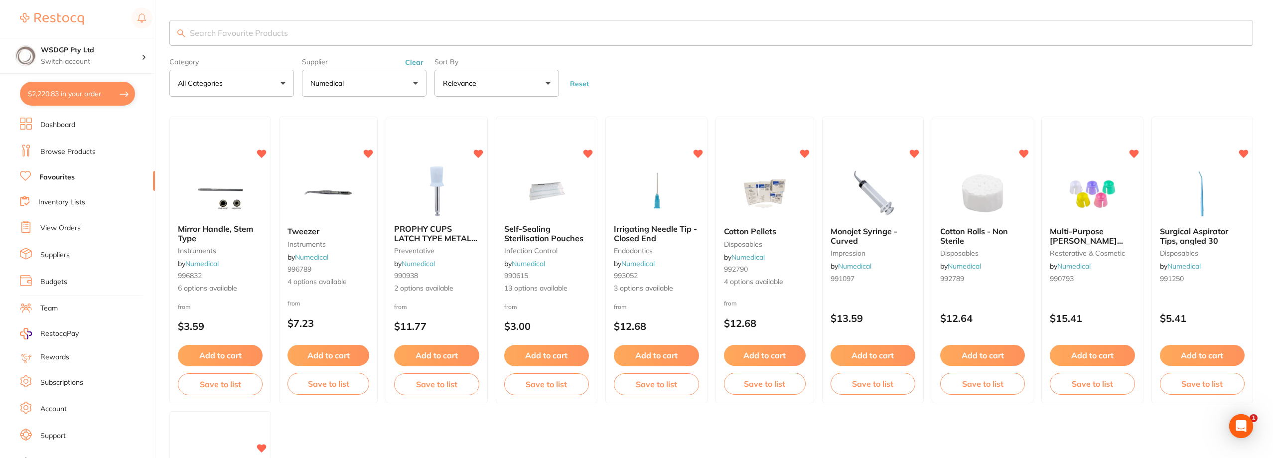
click at [416, 60] on button "Clear" at bounding box center [414, 62] width 24 height 9
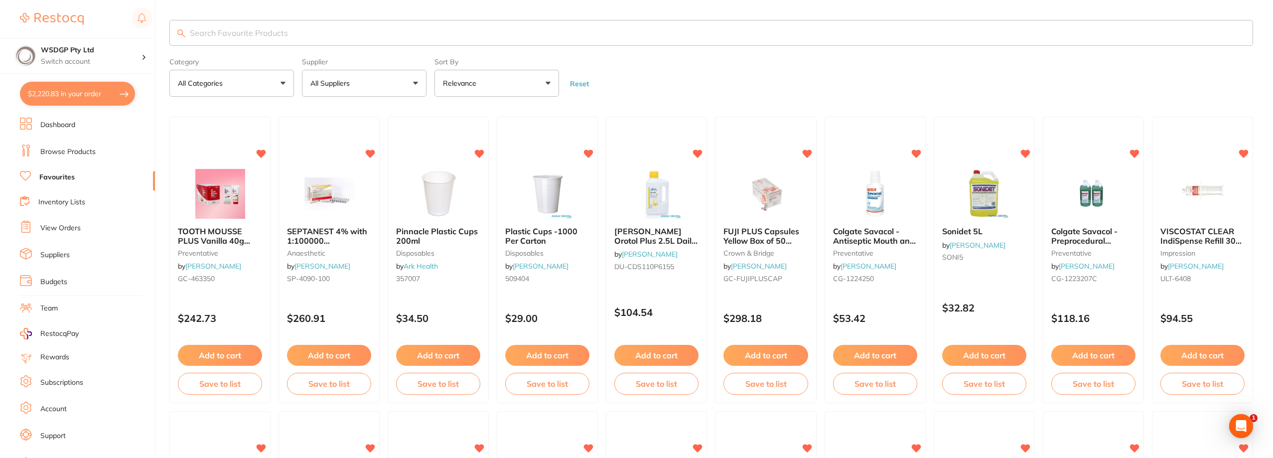
click at [415, 80] on button "All Suppliers" at bounding box center [364, 83] width 125 height 27
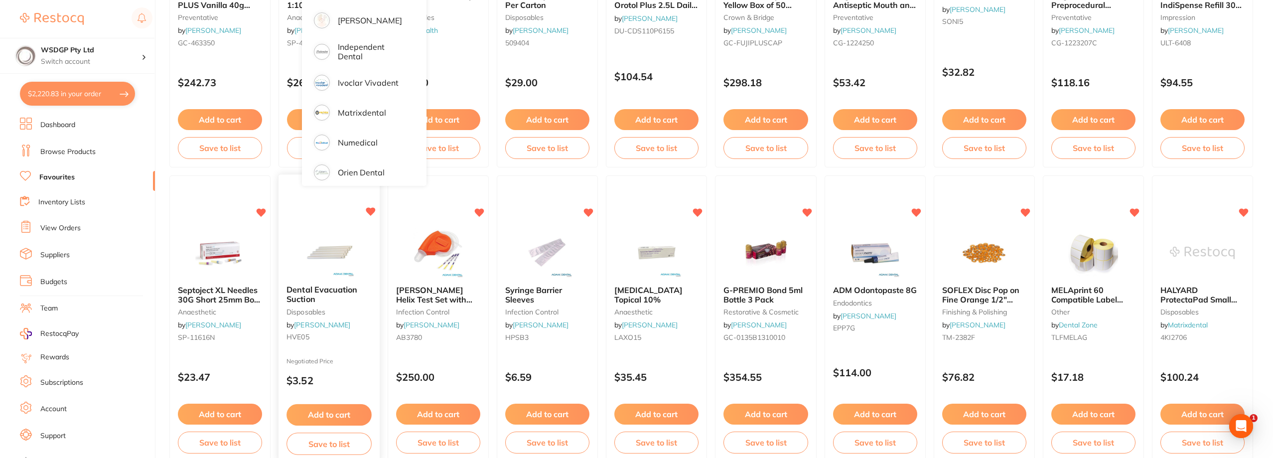
scroll to position [249, 0]
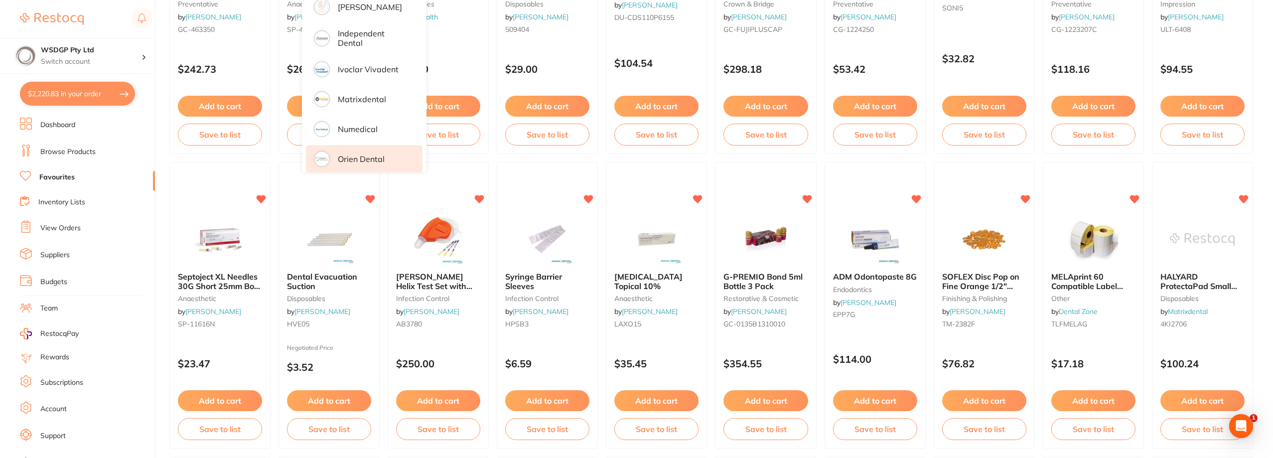
click at [361, 154] on p "Orien dental" at bounding box center [361, 158] width 47 height 9
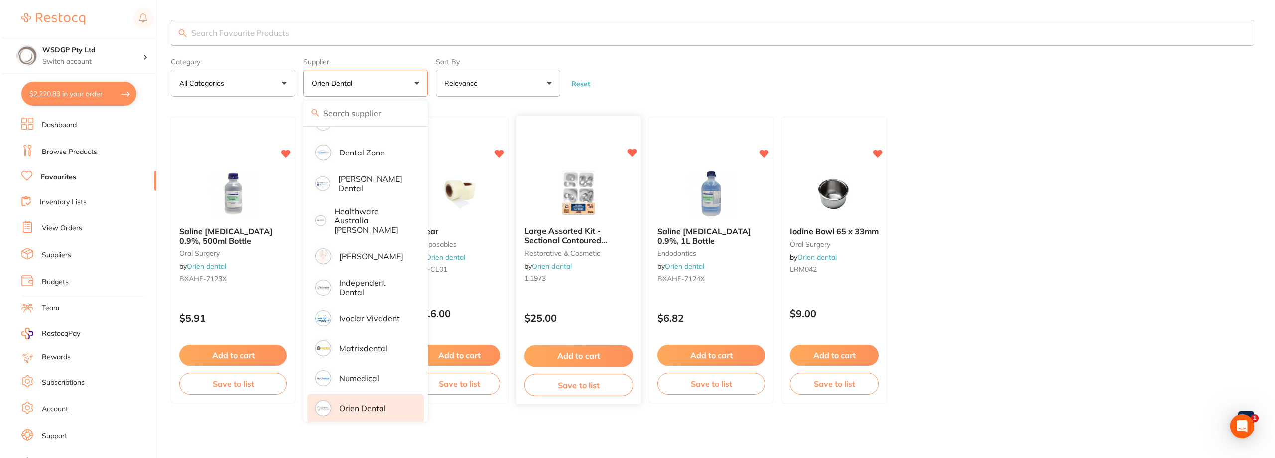
scroll to position [0, 0]
click at [1031, 180] on ul "Saline Sodium Chloride 0.9%, 500ml Bottle oral surgery by Orien dental BXAHF-71…" at bounding box center [712, 260] width 1086 height 286
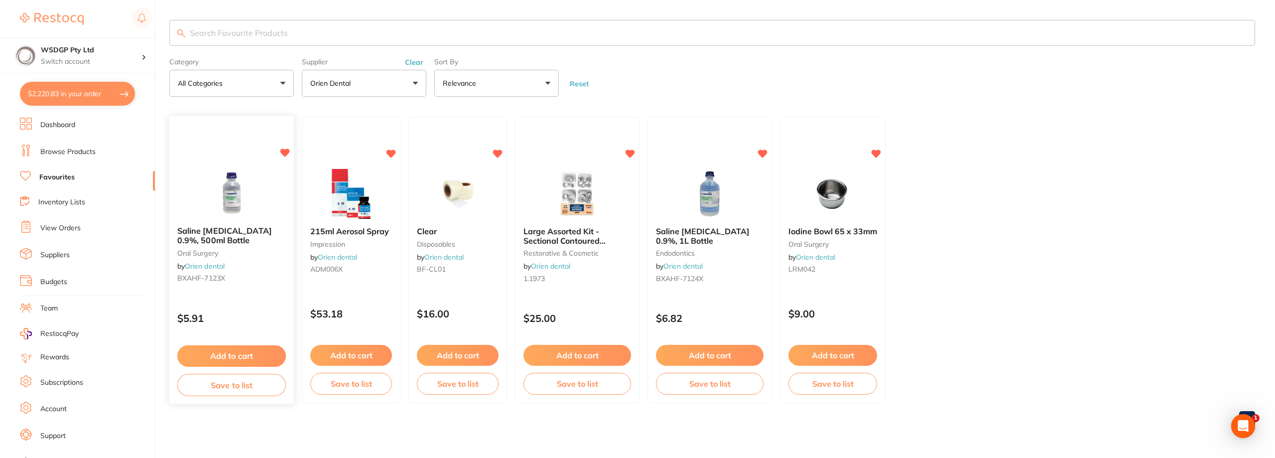
click at [210, 239] on span "Saline Sodium Chloride 0.9%, 500ml Bottle" at bounding box center [224, 235] width 95 height 19
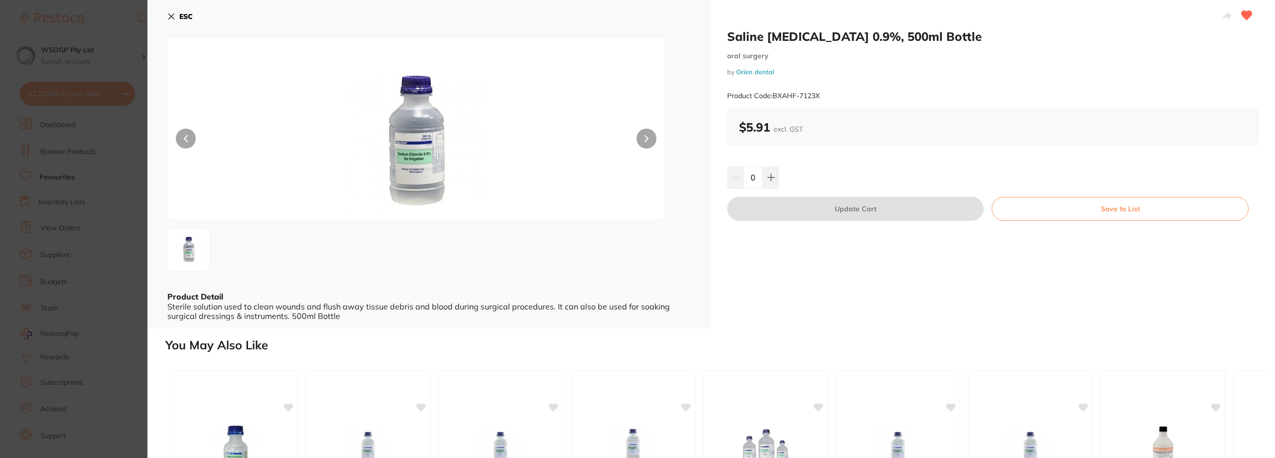
click at [167, 16] on div "ESC Product Detail Sterile solution used to clean wounds and flush away tissue …" at bounding box center [429, 164] width 564 height 328
click at [171, 16] on icon at bounding box center [171, 16] width 5 height 5
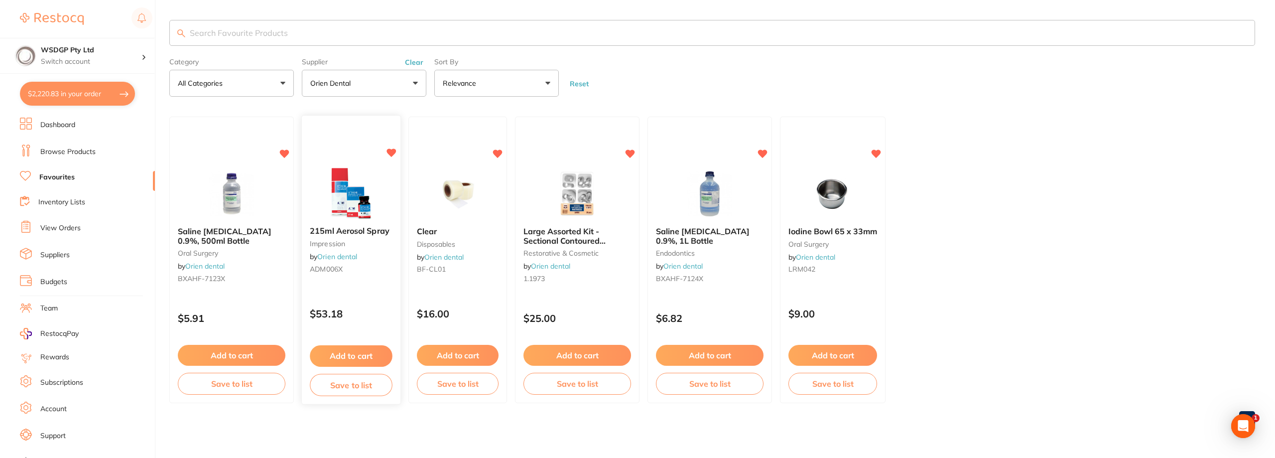
click at [363, 232] on span "215ml Aerosol Spray" at bounding box center [350, 231] width 80 height 10
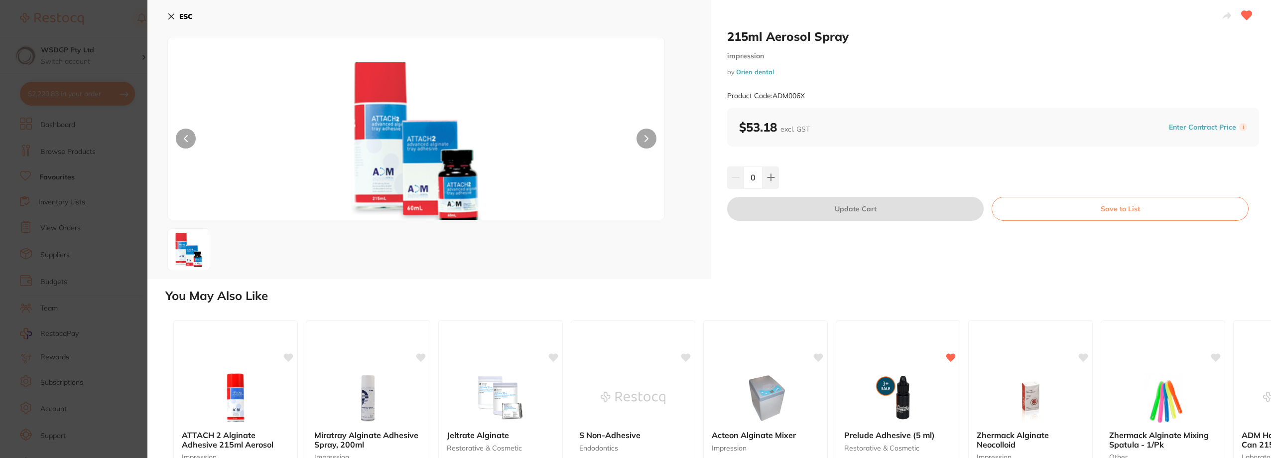
click at [167, 16] on icon at bounding box center [171, 16] width 8 height 8
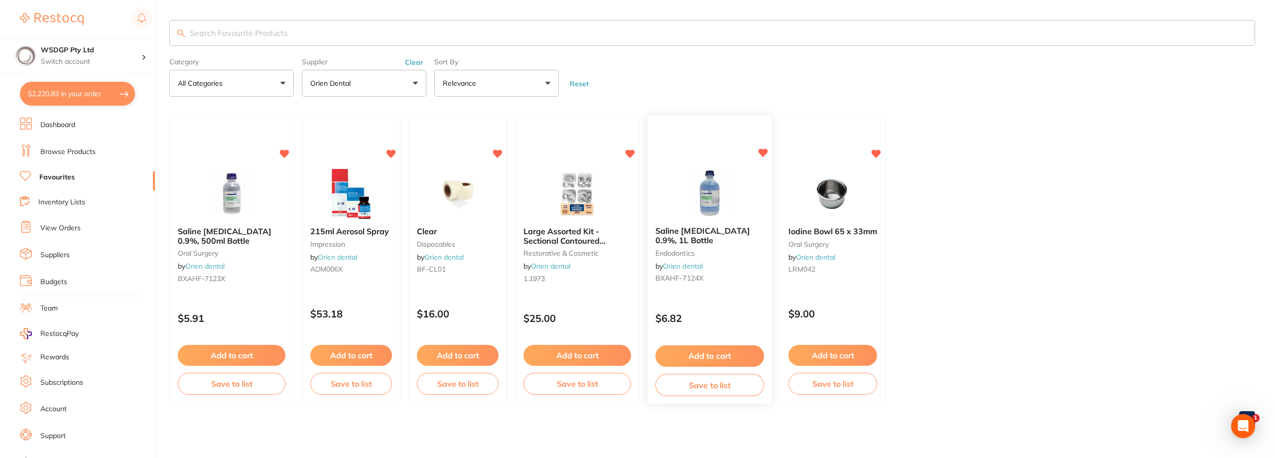
click at [699, 238] on span "Saline Sodium Chloride 0.9%, 1L Bottle" at bounding box center [703, 235] width 95 height 19
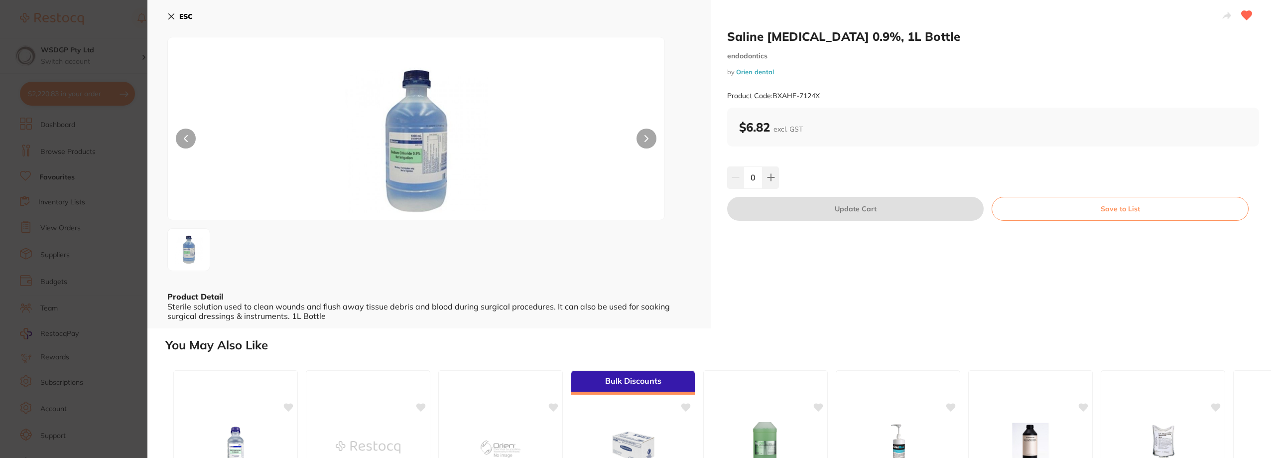
click at [168, 17] on icon at bounding box center [171, 16] width 8 height 8
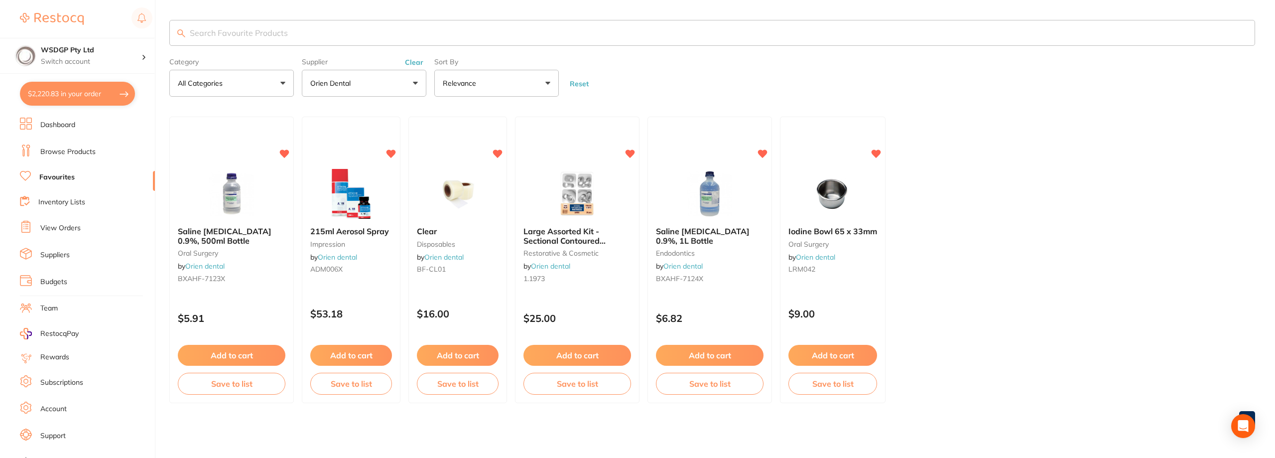
click at [365, 79] on button "Orien dental" at bounding box center [364, 83] width 125 height 27
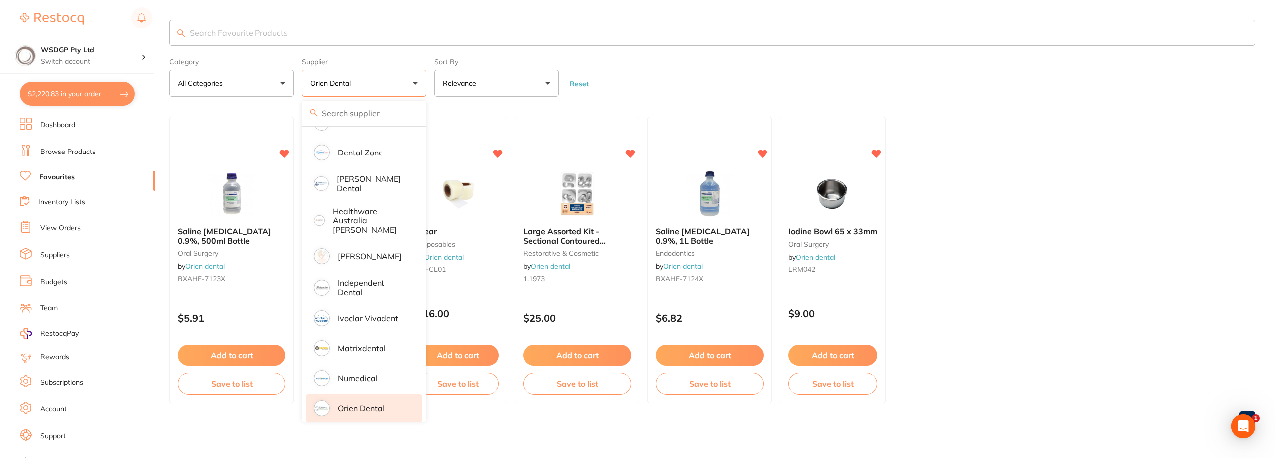
click at [409, 70] on button "Orien dental" at bounding box center [364, 83] width 125 height 27
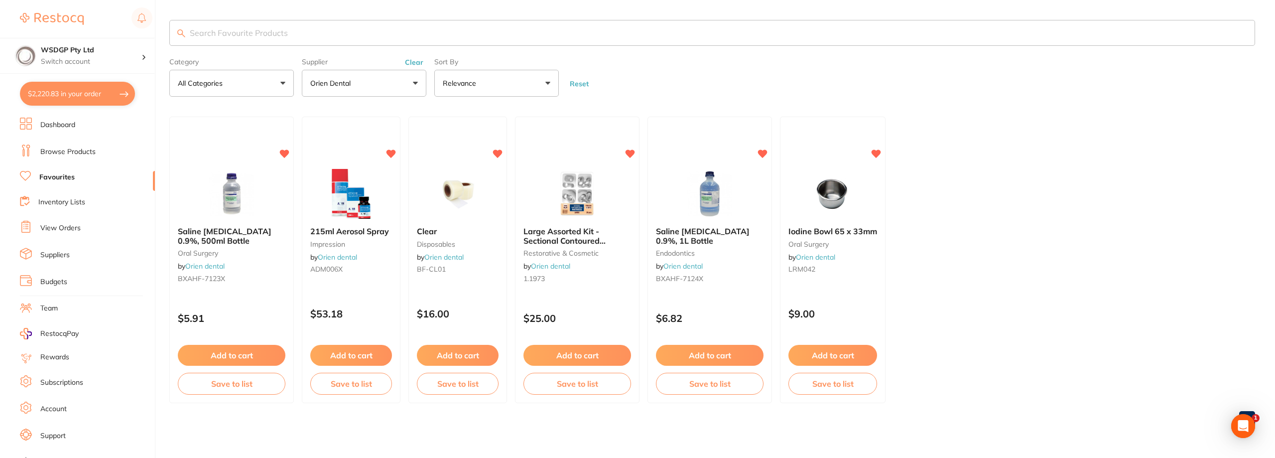
click at [412, 66] on button "Clear" at bounding box center [414, 62] width 24 height 9
click at [693, 86] on form "Category All Categories All Categories disposables endodontics impression oral …" at bounding box center [712, 75] width 1086 height 43
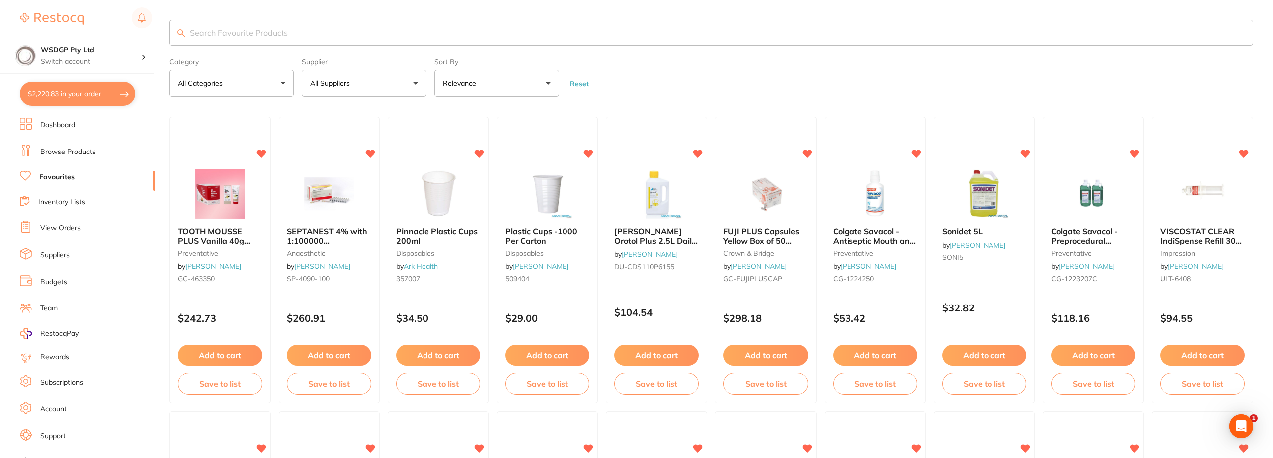
click at [413, 81] on button "All Suppliers" at bounding box center [364, 83] width 125 height 27
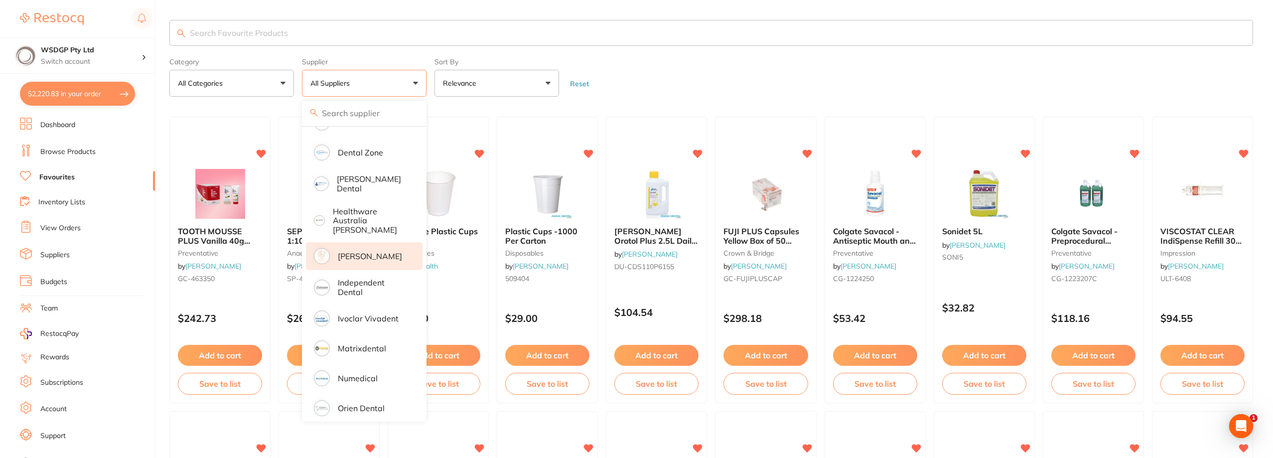
click at [366, 252] on p "[PERSON_NAME]" at bounding box center [370, 256] width 64 height 9
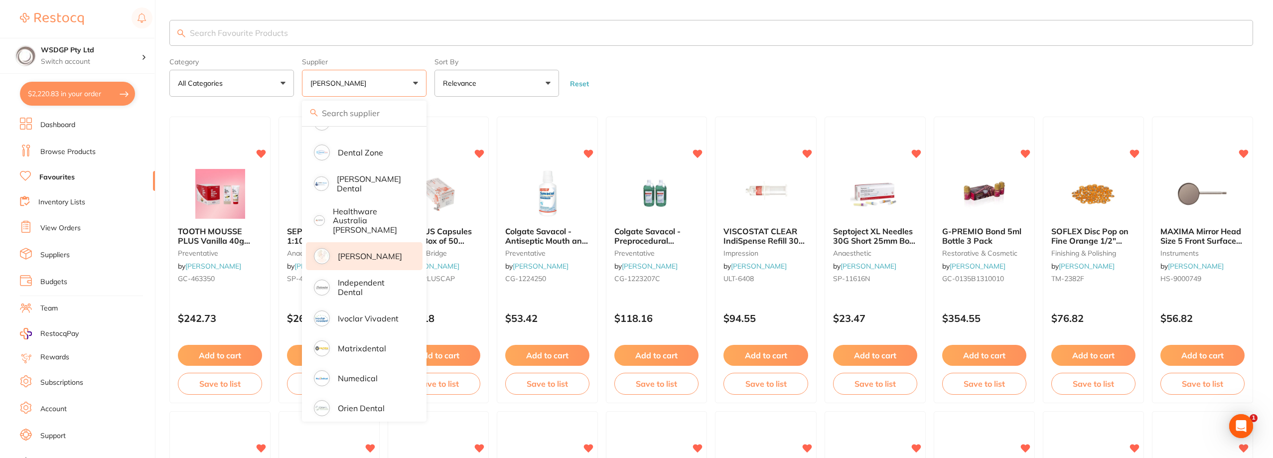
click at [726, 66] on form "Category All Categories All Categories anaesthetic articulating crown & bridge …" at bounding box center [711, 75] width 1084 height 43
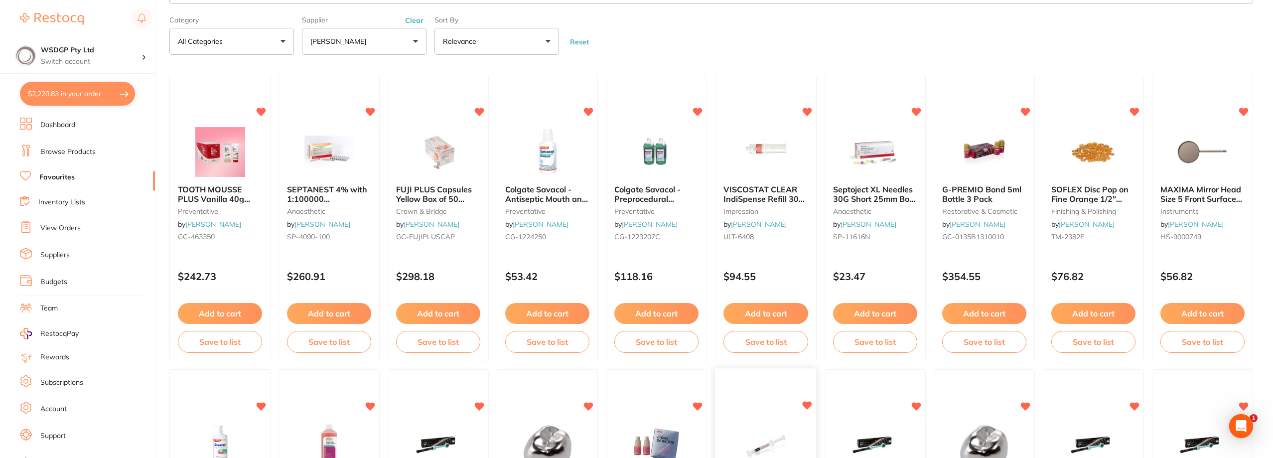
scroll to position [24, 0]
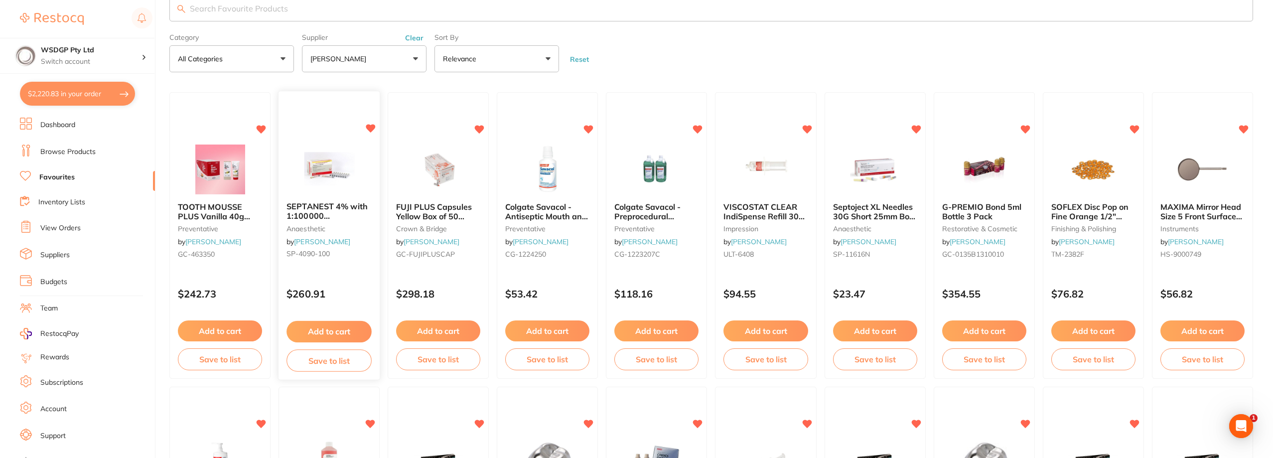
click at [329, 212] on span "SEPTANEST 4% with 1:100000 adrenalin 2.2ml 2xBox 50 GOLD" at bounding box center [328, 221] width 85 height 38
click at [342, 207] on section at bounding box center [636, 229] width 1273 height 458
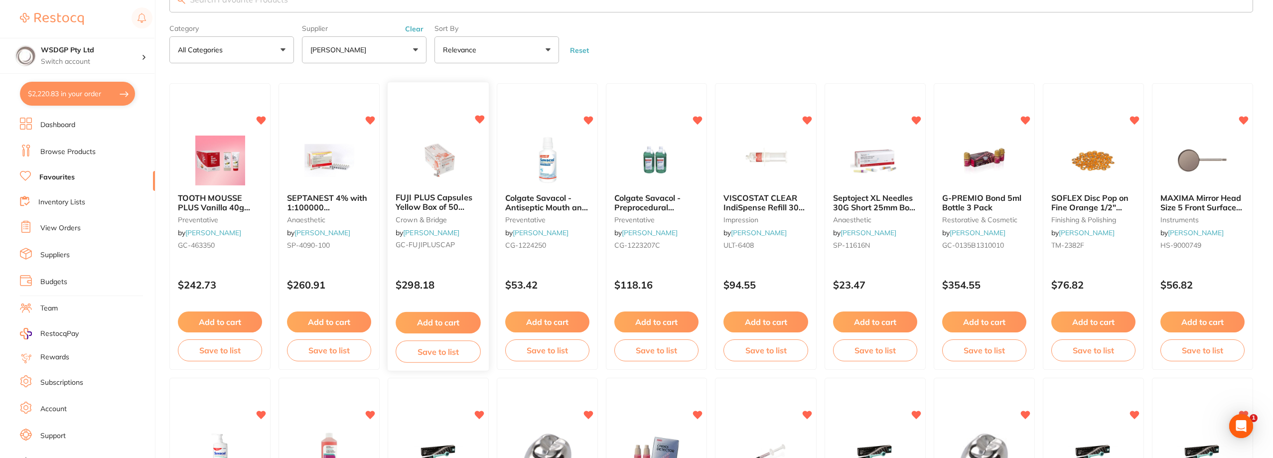
scroll to position [50, 0]
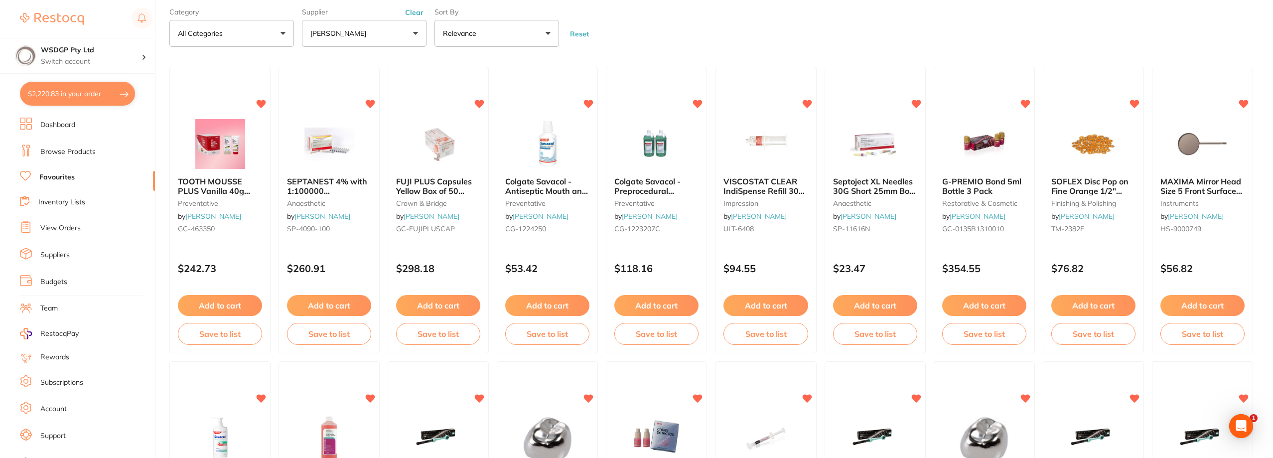
drag, startPoint x: 535, startPoint y: 188, endPoint x: 148, endPoint y: 31, distance: 417.2
click at [535, 188] on span "Colgate Savacol - Antiseptic Mouth and Throat Rinse - Alcohol Free - 300ml, 6-P…" at bounding box center [547, 194] width 84 height 37
click at [546, 183] on section at bounding box center [636, 229] width 1273 height 458
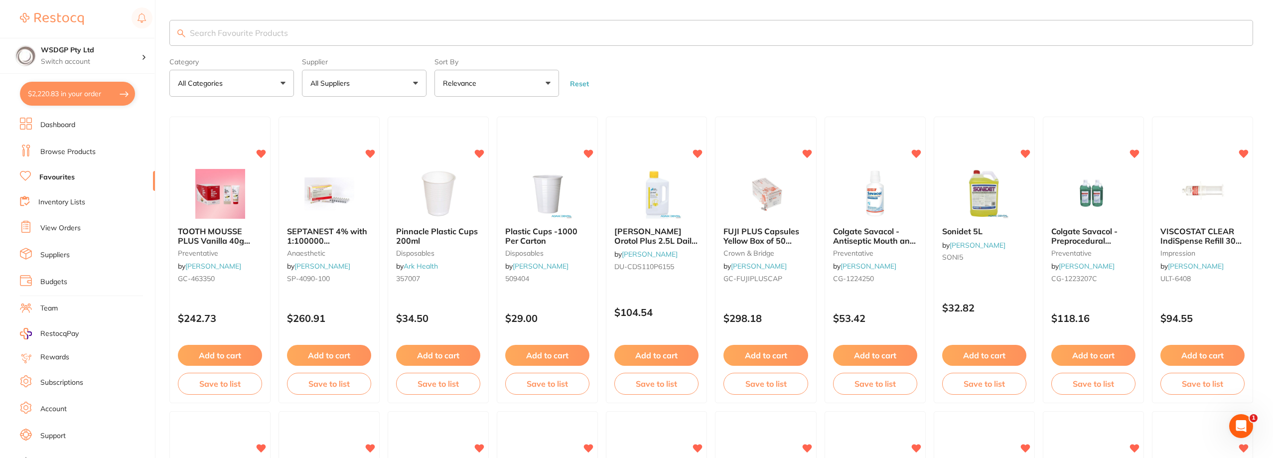
click at [398, 79] on button "All Suppliers" at bounding box center [364, 83] width 125 height 27
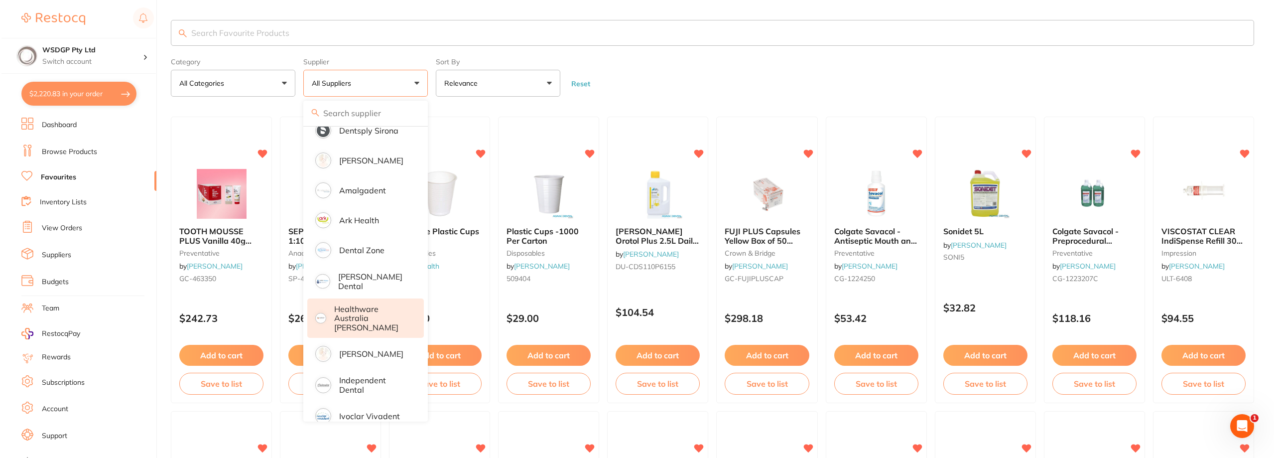
scroll to position [136, 0]
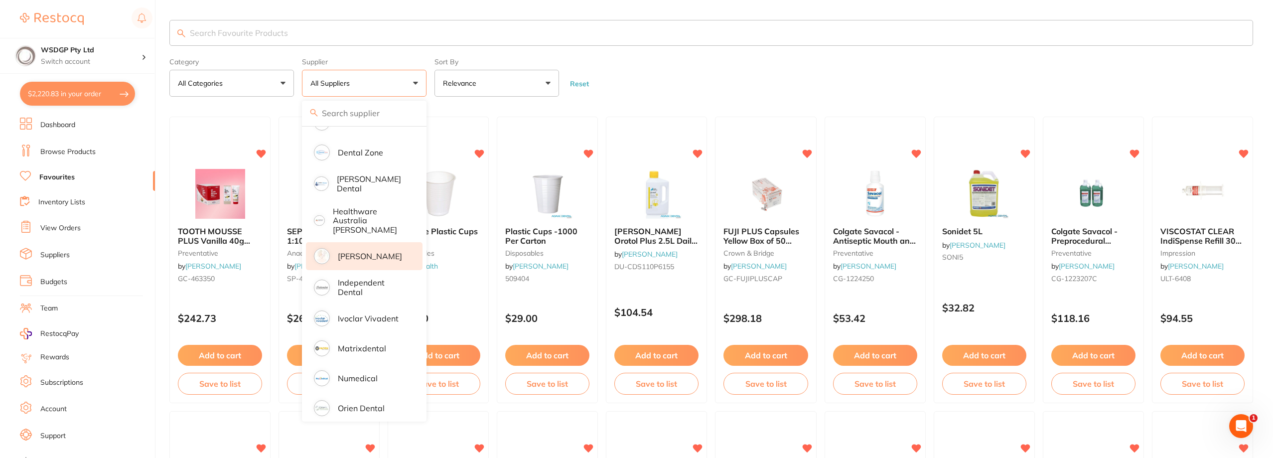
click at [366, 252] on p "[PERSON_NAME]" at bounding box center [370, 256] width 64 height 9
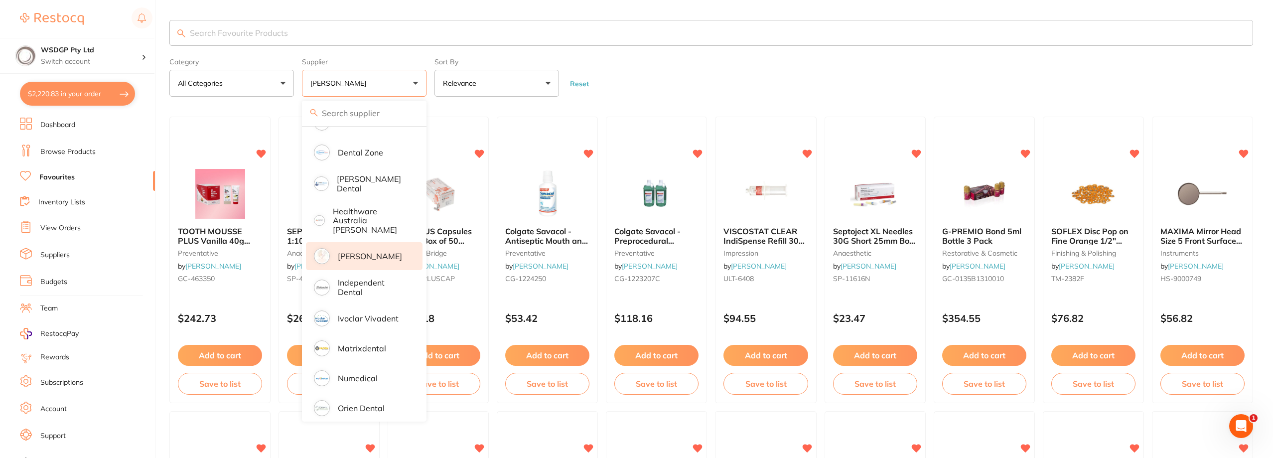
click at [743, 43] on input "search" at bounding box center [711, 33] width 1084 height 26
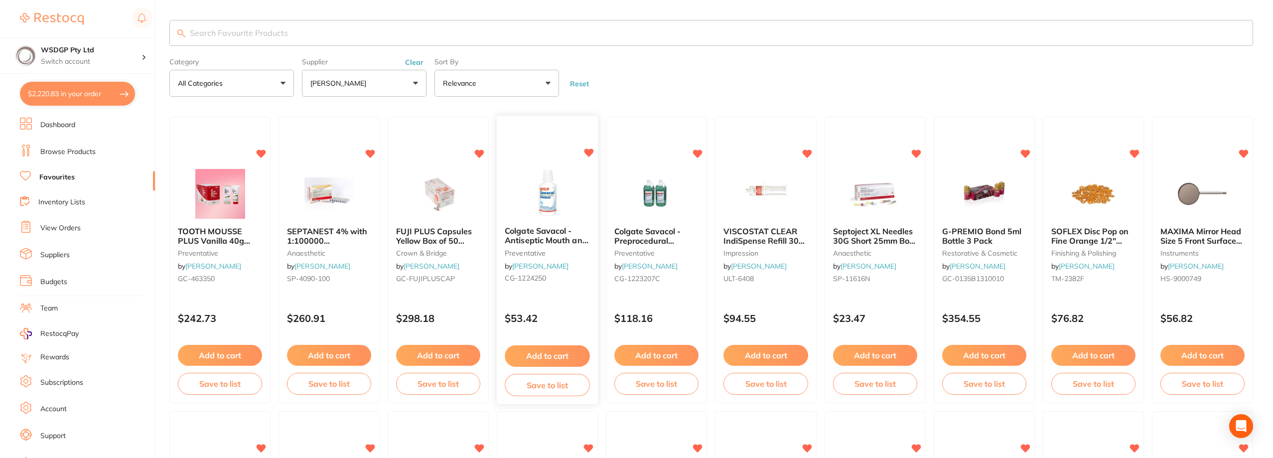
click at [557, 240] on span "Colgate Savacol - Antiseptic Mouth and Throat Rinse - Alcohol Free - 300ml, 6-P…" at bounding box center [547, 245] width 85 height 38
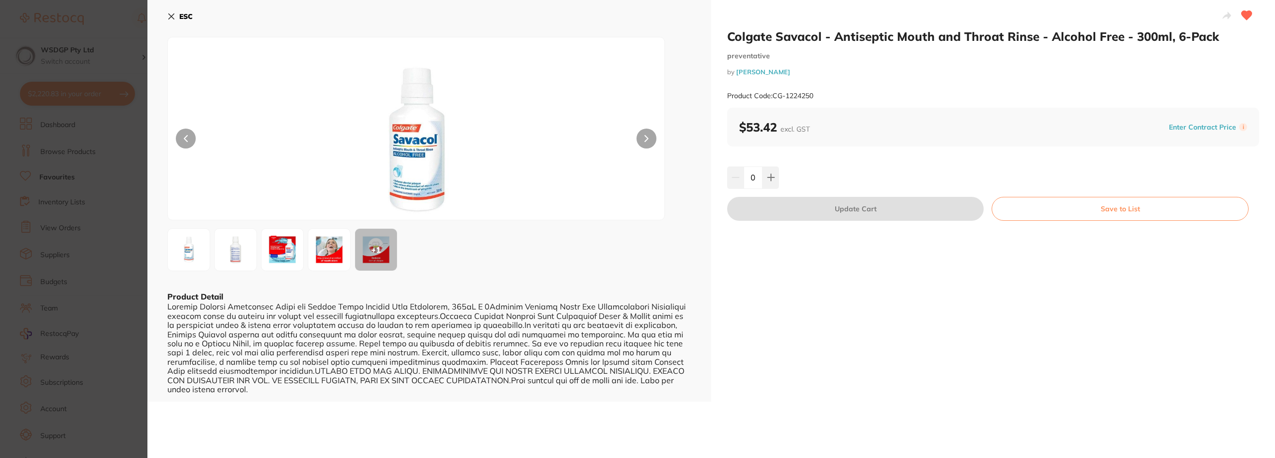
click at [171, 15] on icon at bounding box center [171, 16] width 8 height 8
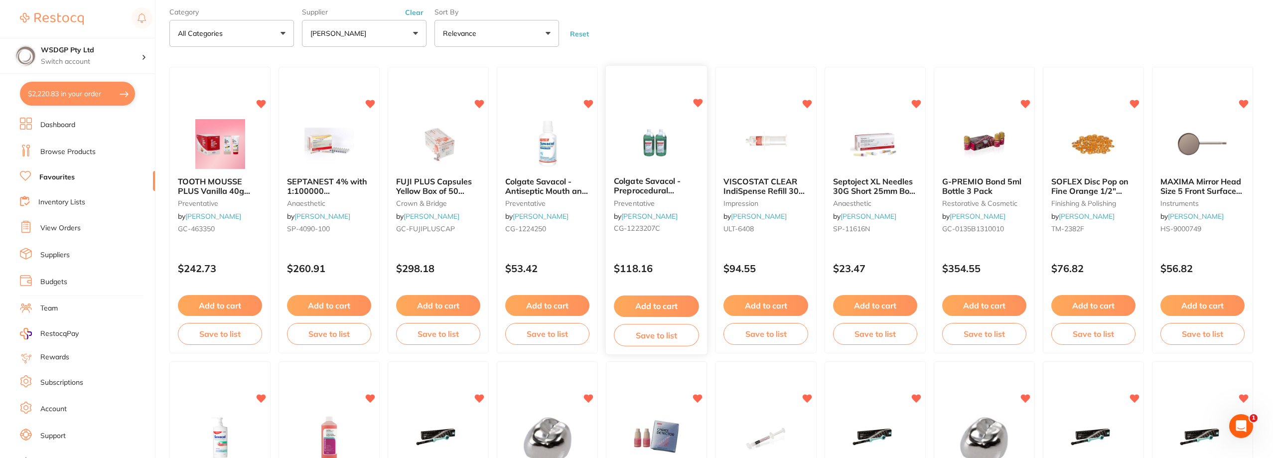
click at [662, 189] on span "Colgate Savacol - Preprocedural Chlorhexidine Antiseptic Mouth & Throat Rinse -…" at bounding box center [653, 204] width 79 height 56
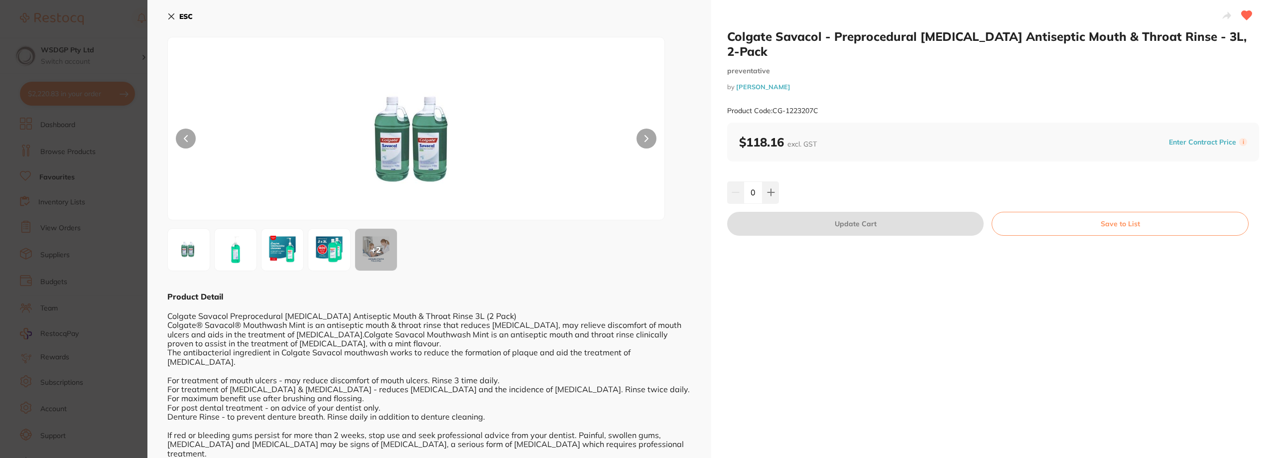
click at [169, 14] on icon at bounding box center [171, 16] width 5 height 5
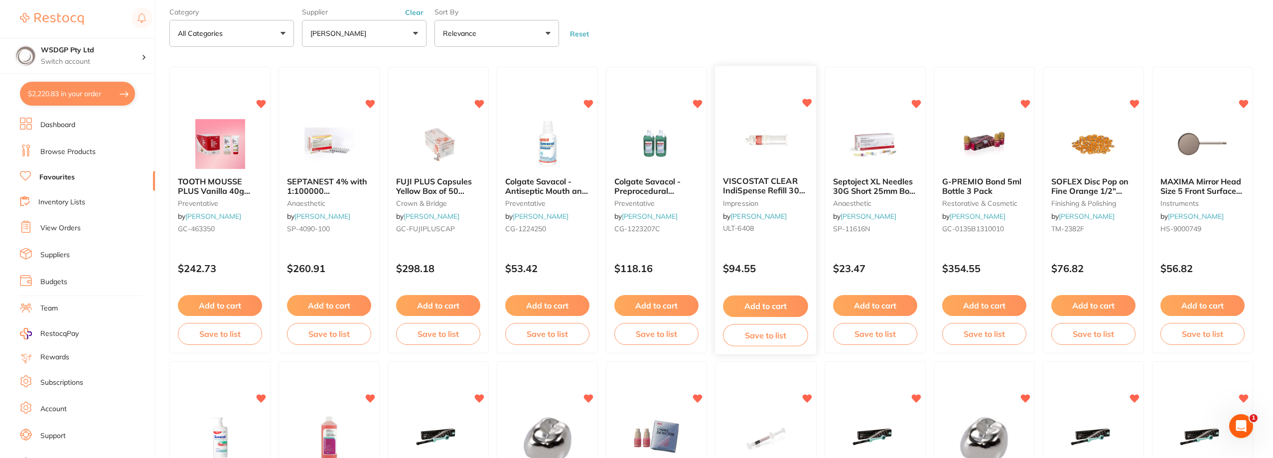
click at [771, 187] on span "VISCOSTAT CLEAR IndiSpense Refill 30ml IndiSpense Syringe" at bounding box center [765, 190] width 85 height 28
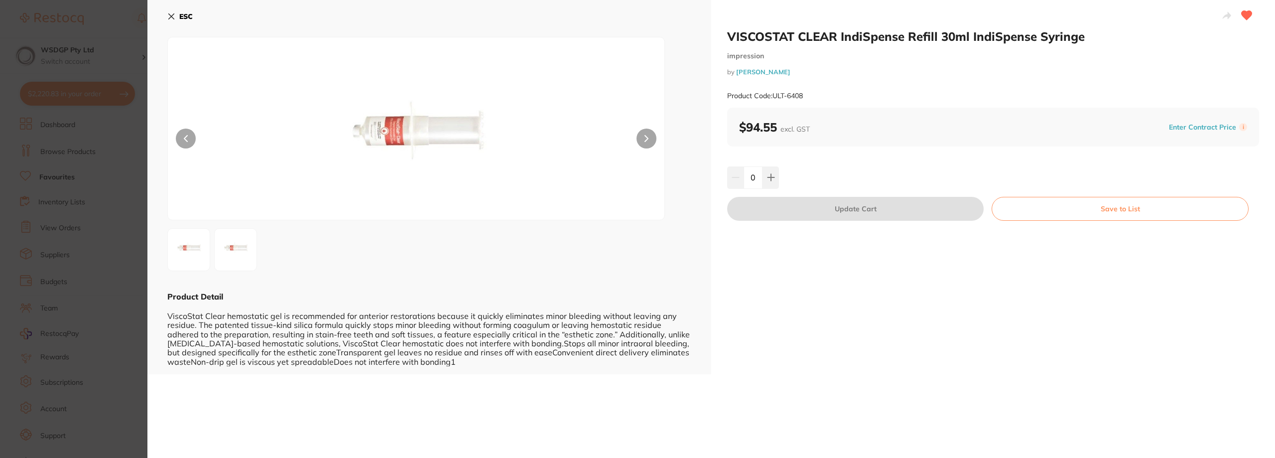
click at [170, 16] on icon at bounding box center [171, 16] width 5 height 5
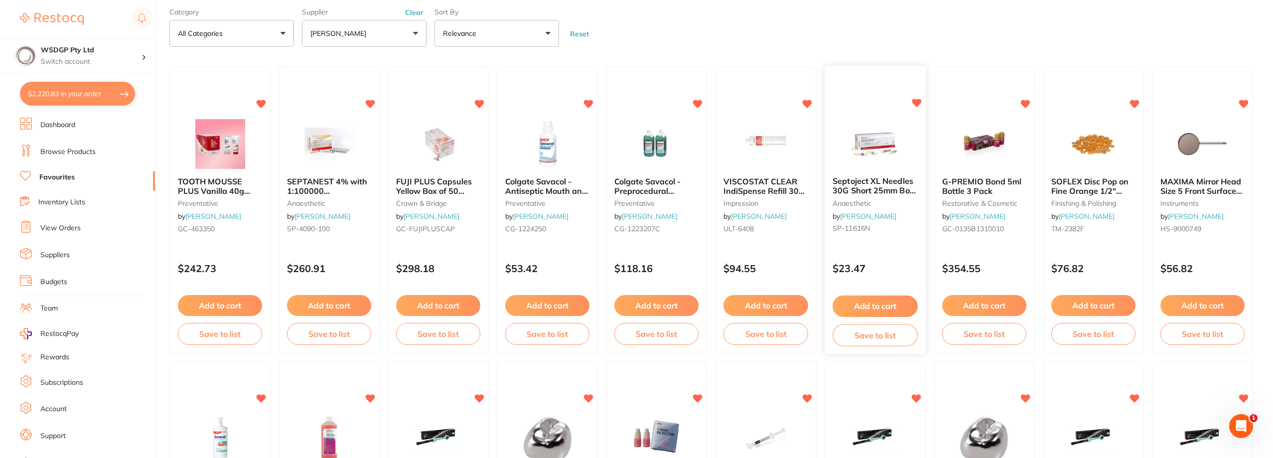
click at [883, 195] on div "Septoject XL Needles 30G Short 25mm Box of 100 anaesthetic by Henry Schein Hala…" at bounding box center [874, 207] width 101 height 76
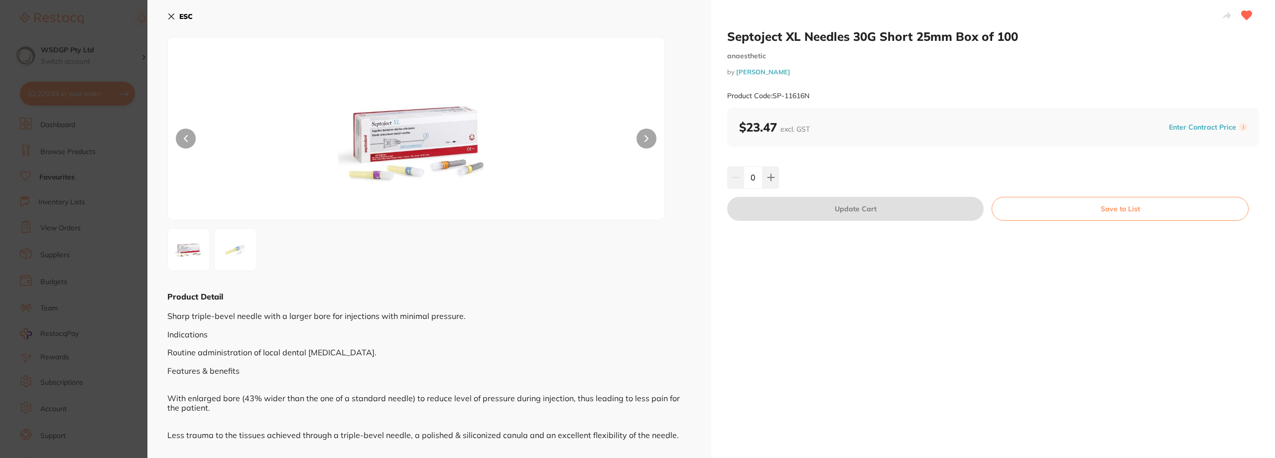
click at [171, 17] on icon at bounding box center [171, 16] width 5 height 5
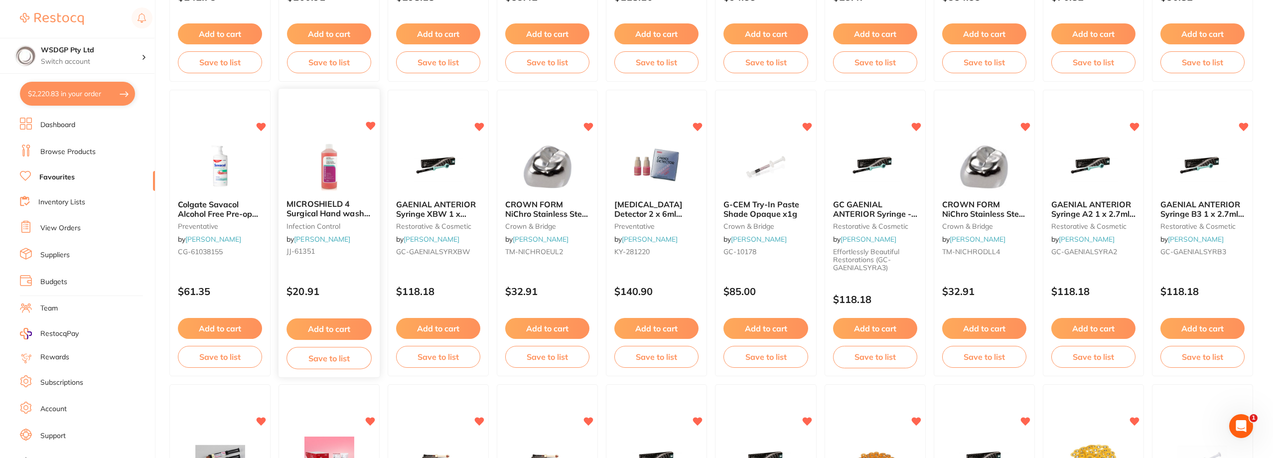
scroll to position [399, 0]
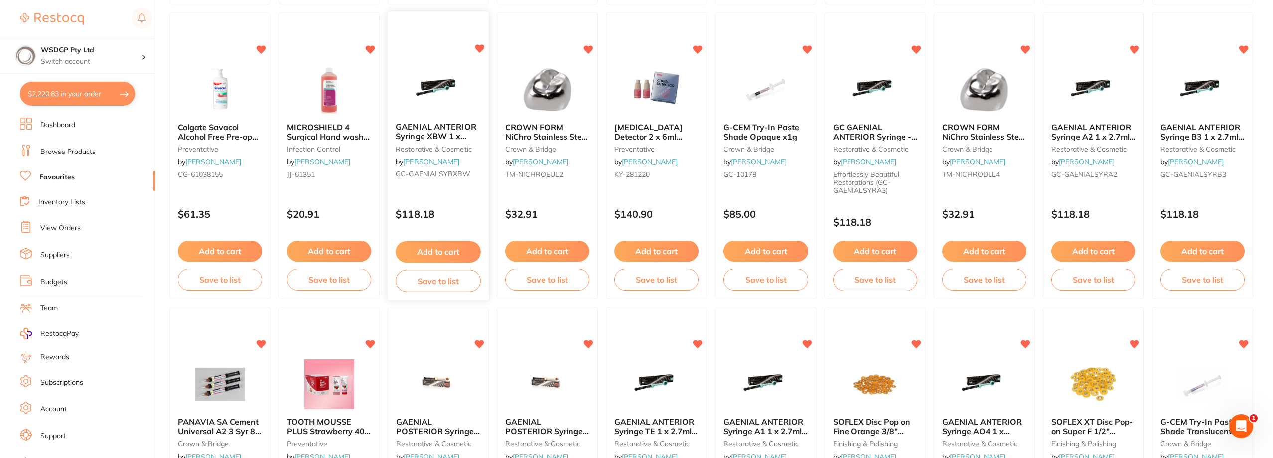
click at [429, 124] on span "GAENIAL ANTERIOR Syringe XBW 1 x 2.7ml (4.7g)" at bounding box center [436, 136] width 81 height 28
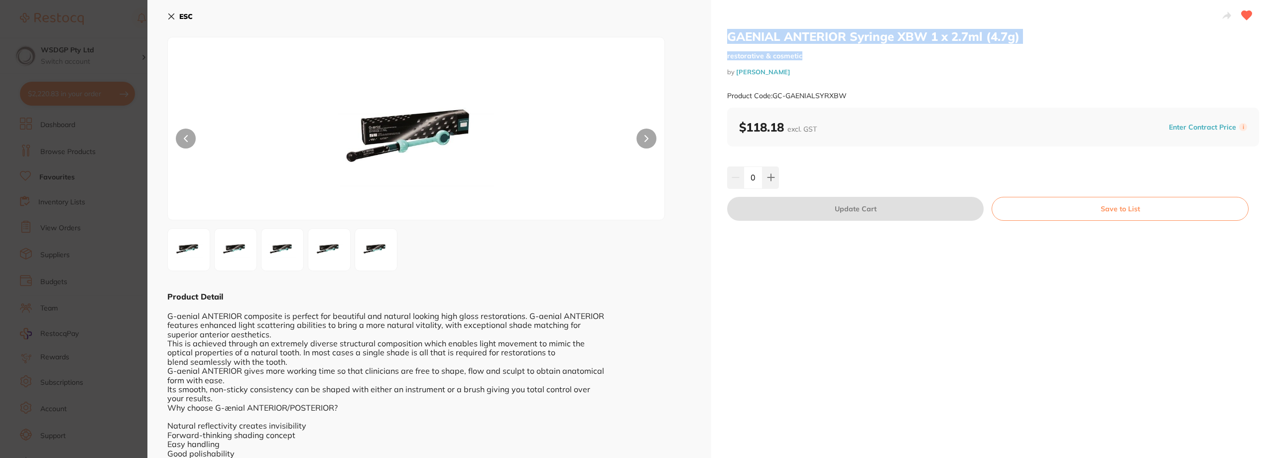
drag, startPoint x: 727, startPoint y: 35, endPoint x: 964, endPoint y: 47, distance: 237.4
click at [964, 47] on div "GAENIAL ANTERIOR Syringe XBW 1 x 2.7ml (4.7g) restorative & cosmetic by Henry S…" at bounding box center [993, 68] width 532 height 79
click at [964, 46] on div "GAENIAL ANTERIOR Syringe XBW 1 x 2.7ml (4.7g) restorative & cosmetic by Henry S…" at bounding box center [993, 68] width 532 height 79
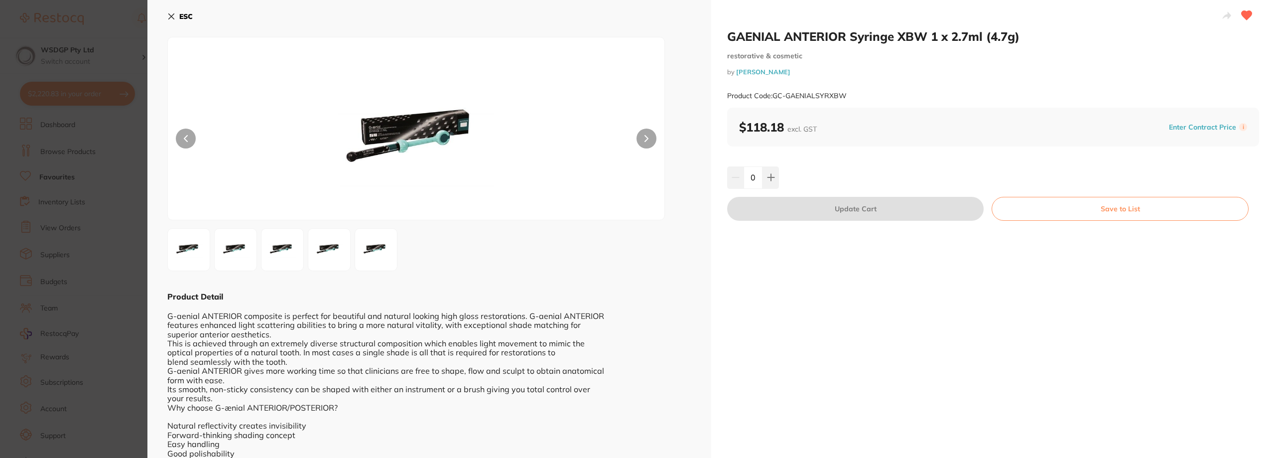
click at [173, 14] on icon at bounding box center [171, 16] width 5 height 5
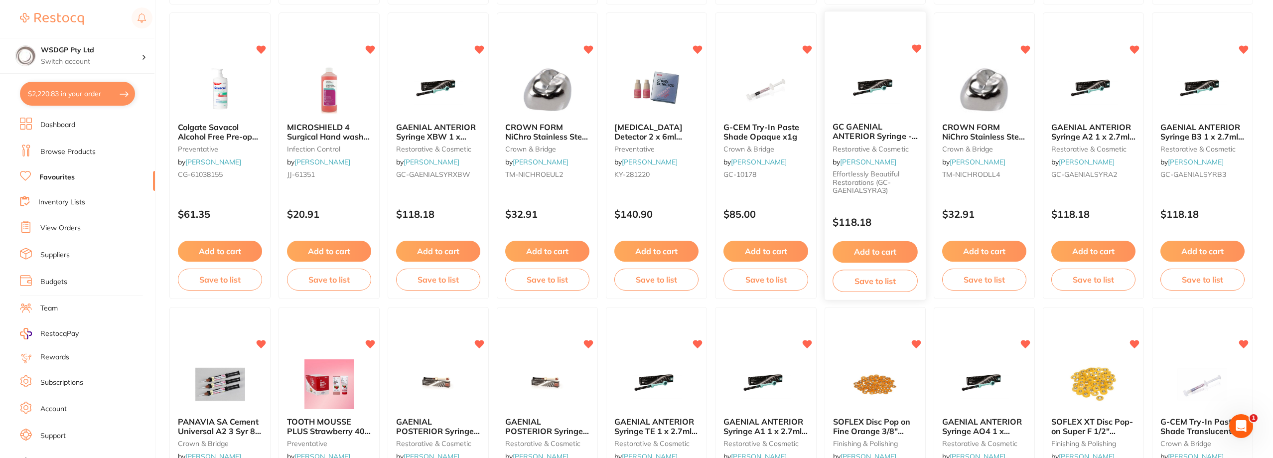
click at [868, 139] on span "GC GAENIAL ANTERIOR Syringe - Universal Composite - Shade A3 - 4.7g, 1-Pack" at bounding box center [874, 145] width 85 height 47
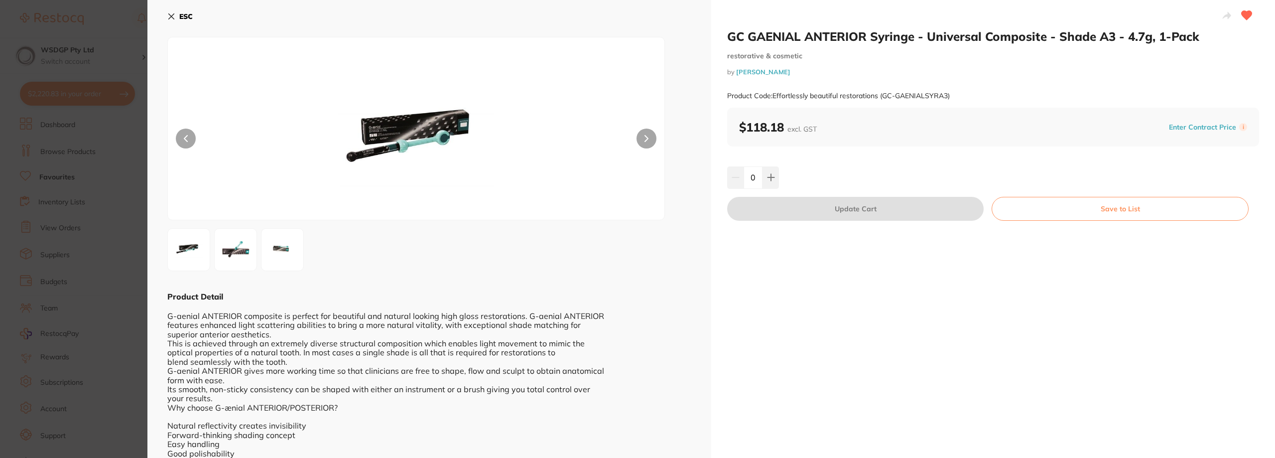
click at [171, 14] on icon at bounding box center [171, 16] width 8 height 8
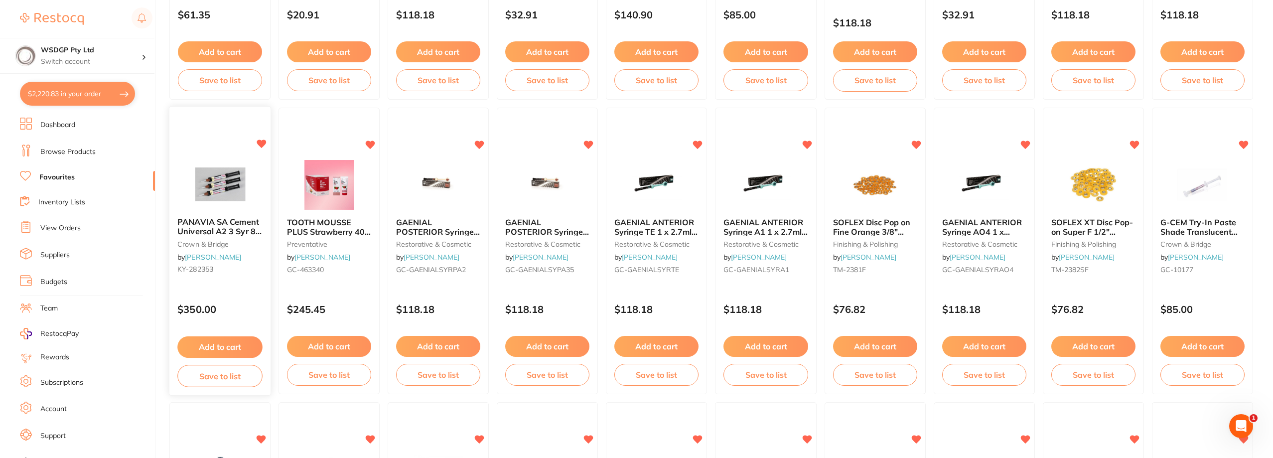
click at [230, 227] on span "PANAVIA SA Cement Universal A2 3 Syr 8g 40 Mix acces" at bounding box center [219, 231] width 84 height 28
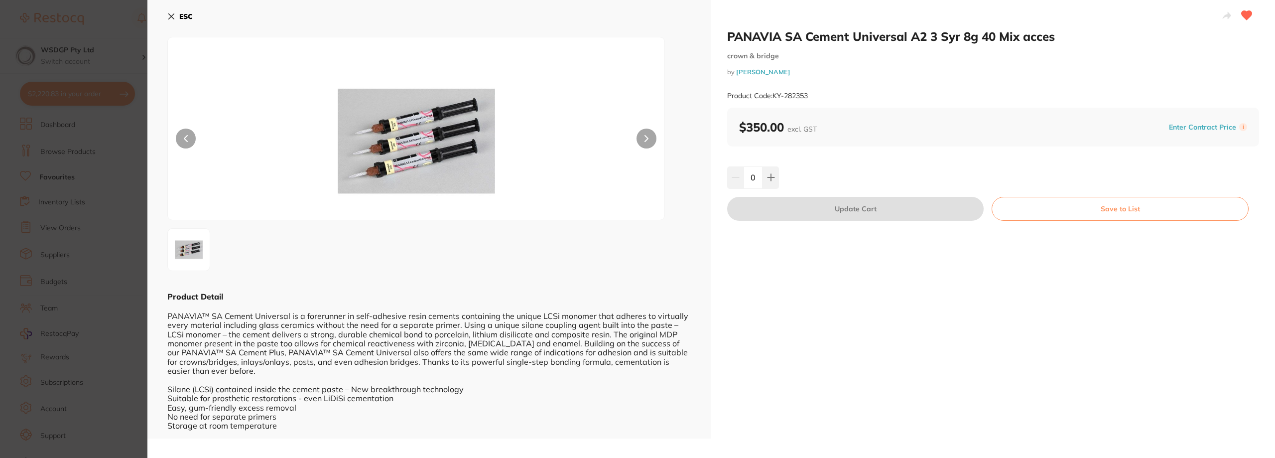
click at [1042, 251] on div "PANAVIA SA Cement Universal A2 3 Syr 8g 40 Mix acces crown & bridge by Henry Sc…" at bounding box center [993, 219] width 564 height 438
click at [119, 83] on section "PANAVIA SA Cement Universal A2 3 Syr 8g 40 Mix acces crown & bridge by Henry Sc…" at bounding box center [637, 229] width 1275 height 458
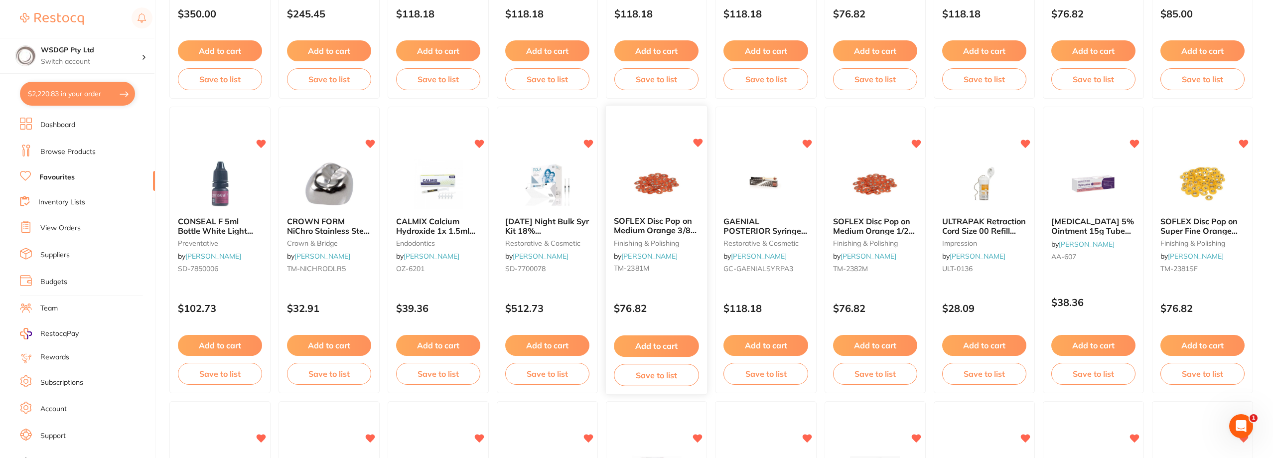
scroll to position [897, 0]
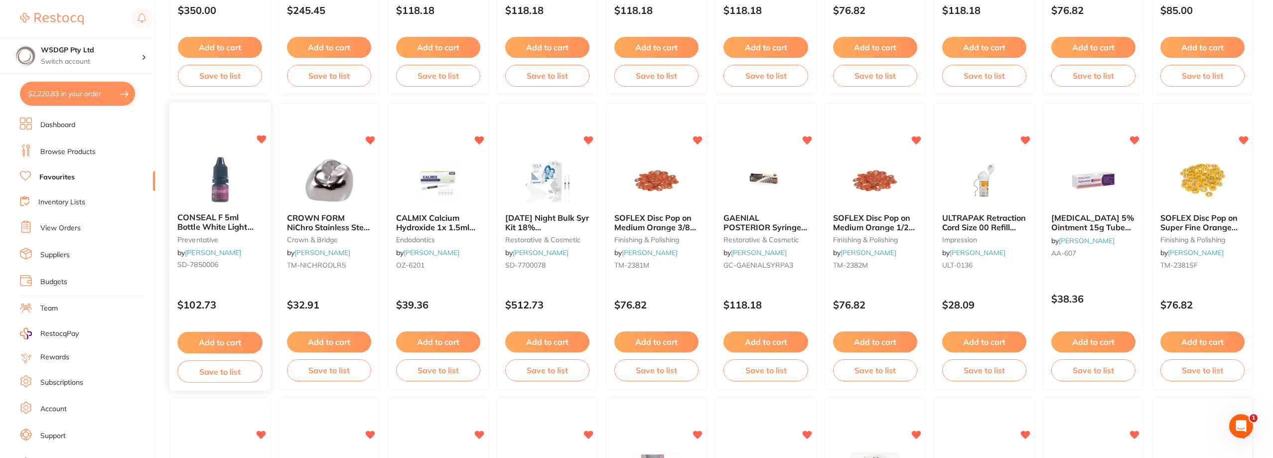
click at [205, 218] on span "CONSEAL F 5ml Bottle White Light Grey" at bounding box center [215, 227] width 76 height 28
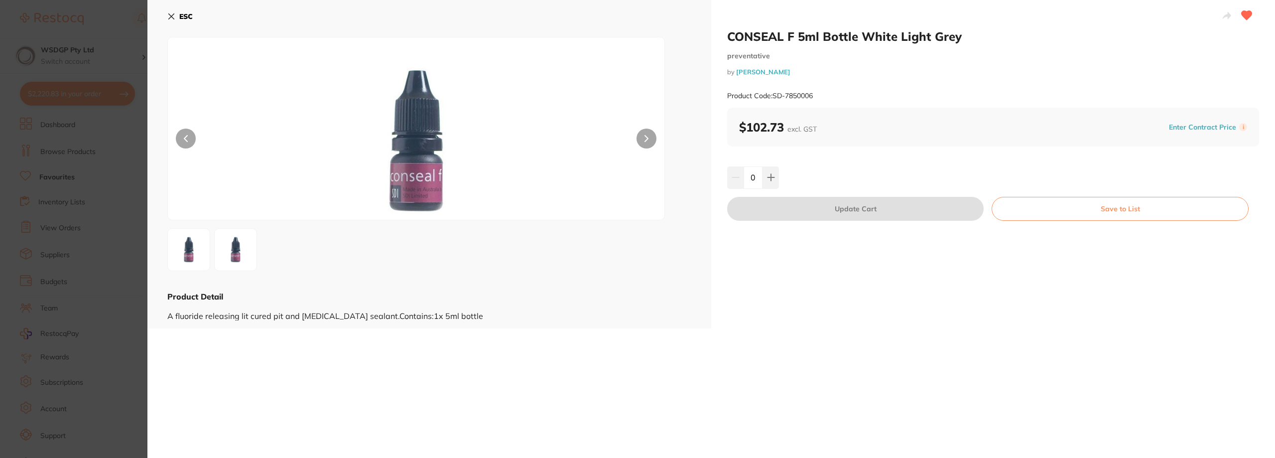
click at [172, 12] on icon at bounding box center [171, 16] width 8 height 8
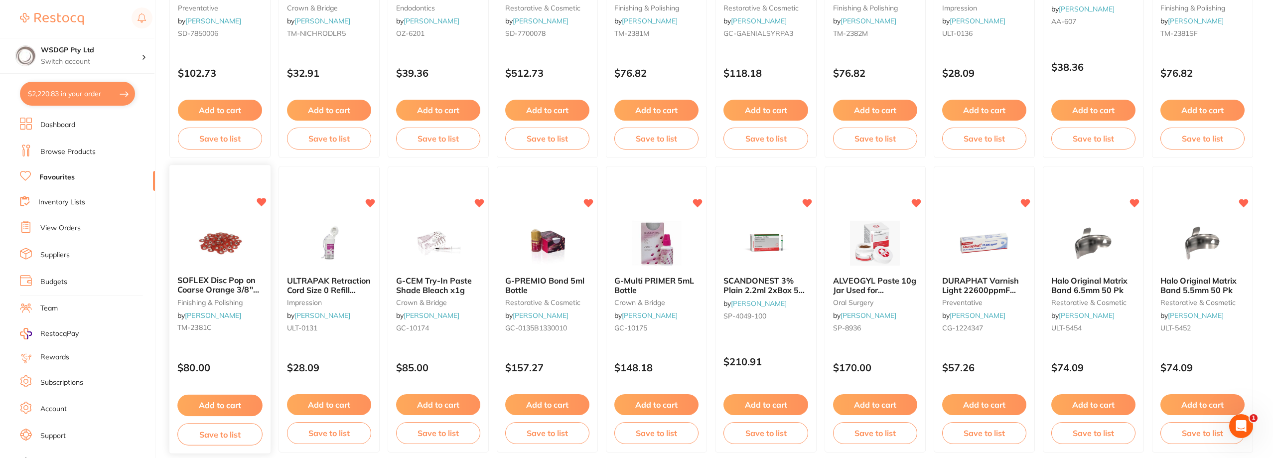
scroll to position [1146, 0]
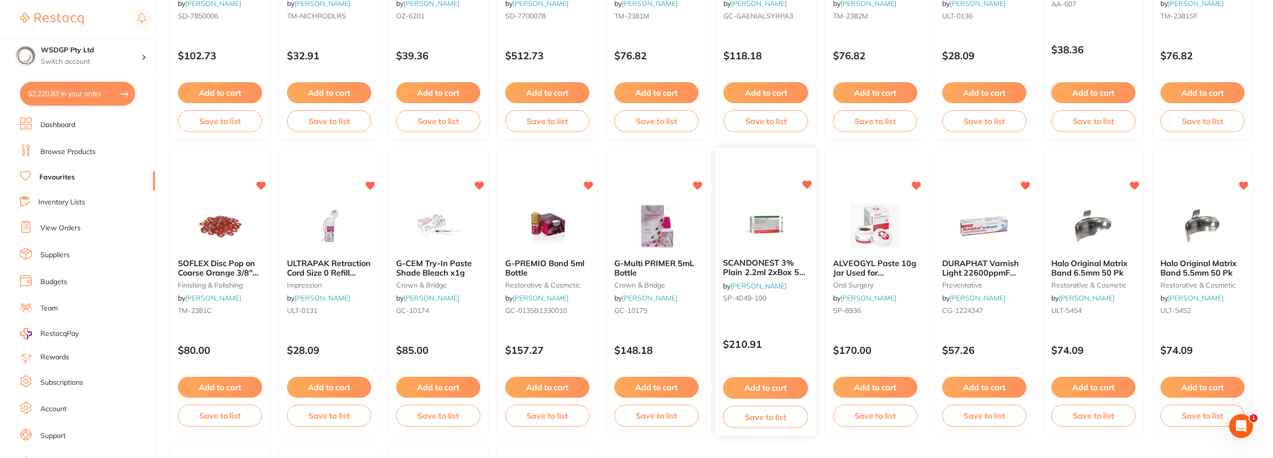
click at [753, 266] on span "SCANDONEST 3% Plain 2.2ml 2xBox 50 Light Green label" at bounding box center [764, 272] width 82 height 28
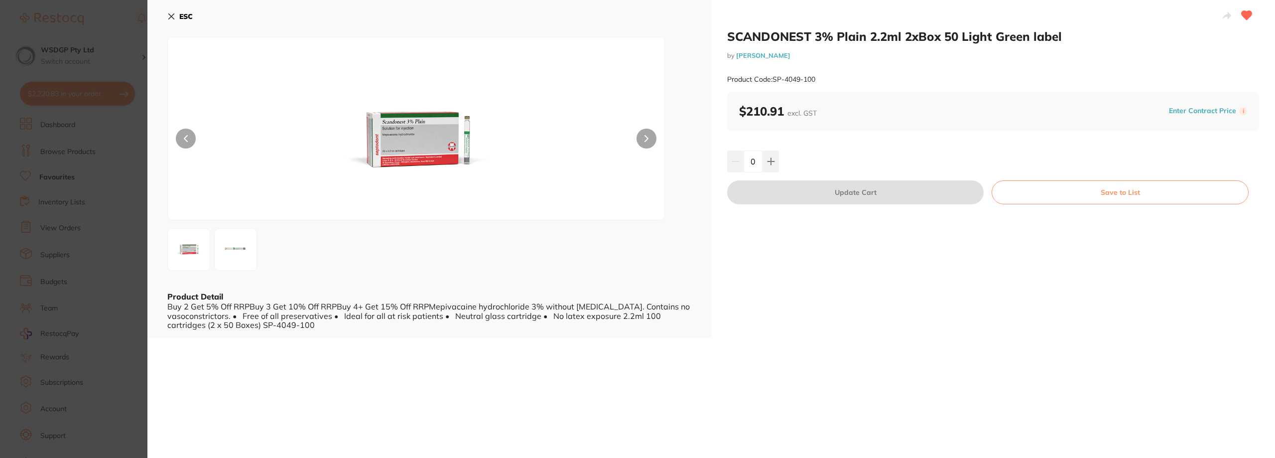
click at [171, 18] on icon at bounding box center [171, 16] width 8 height 8
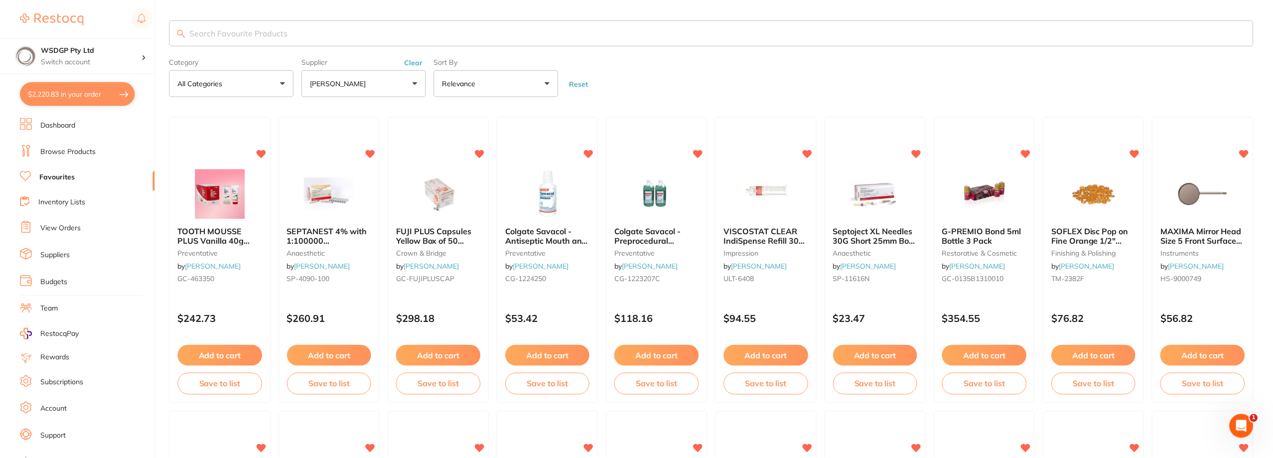
scroll to position [1146, 0]
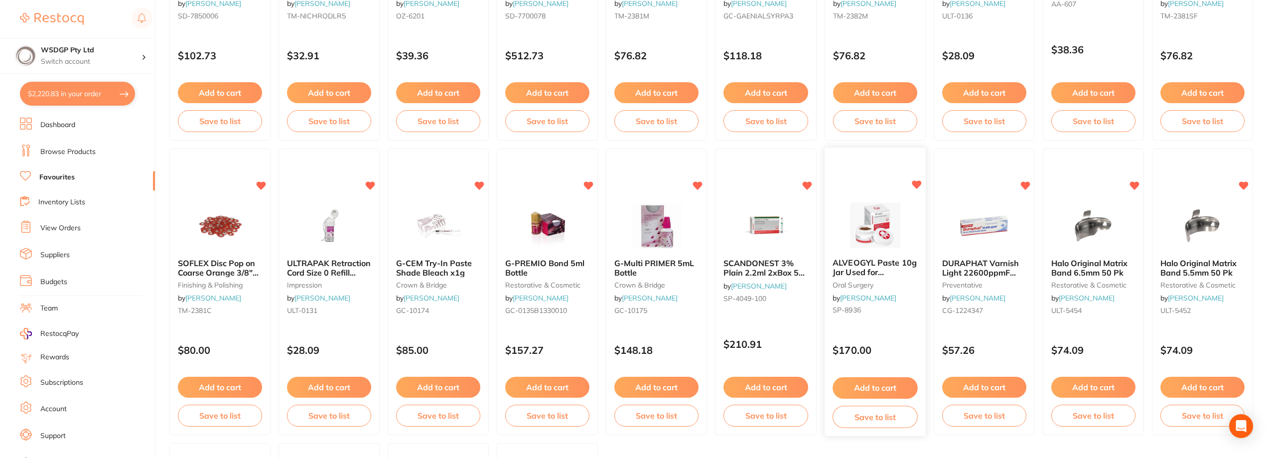
click at [860, 269] on span "ALVEOGYL Paste 10g Jar Used for Dry Socket Treatment" at bounding box center [874, 277] width 84 height 38
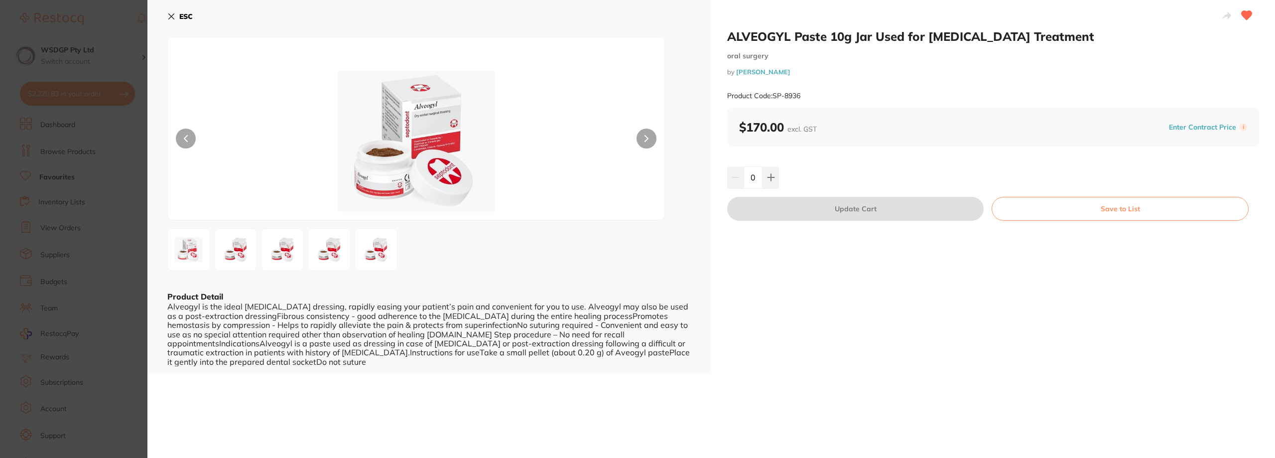
click at [170, 16] on icon at bounding box center [171, 16] width 8 height 8
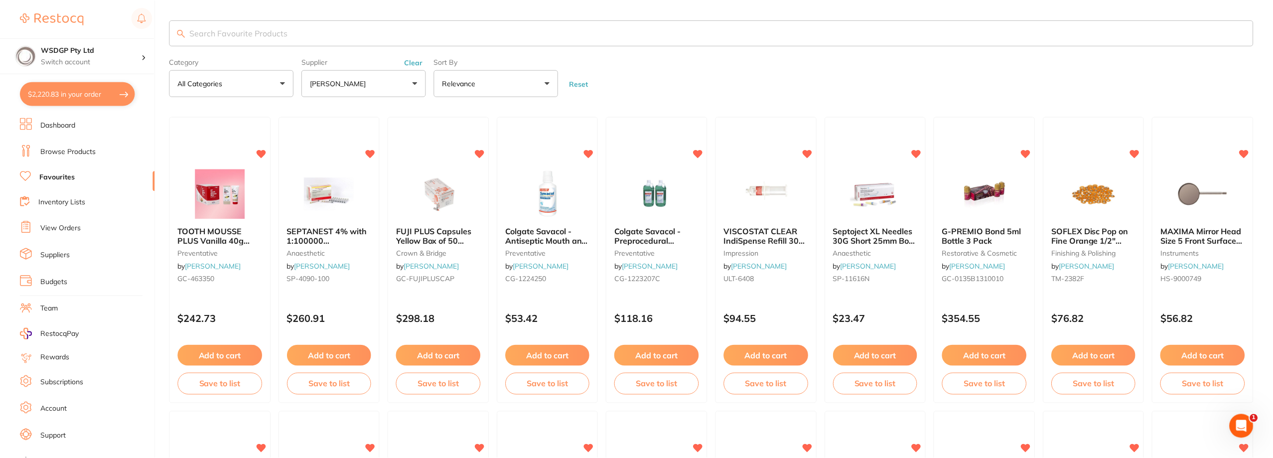
scroll to position [1146, 0]
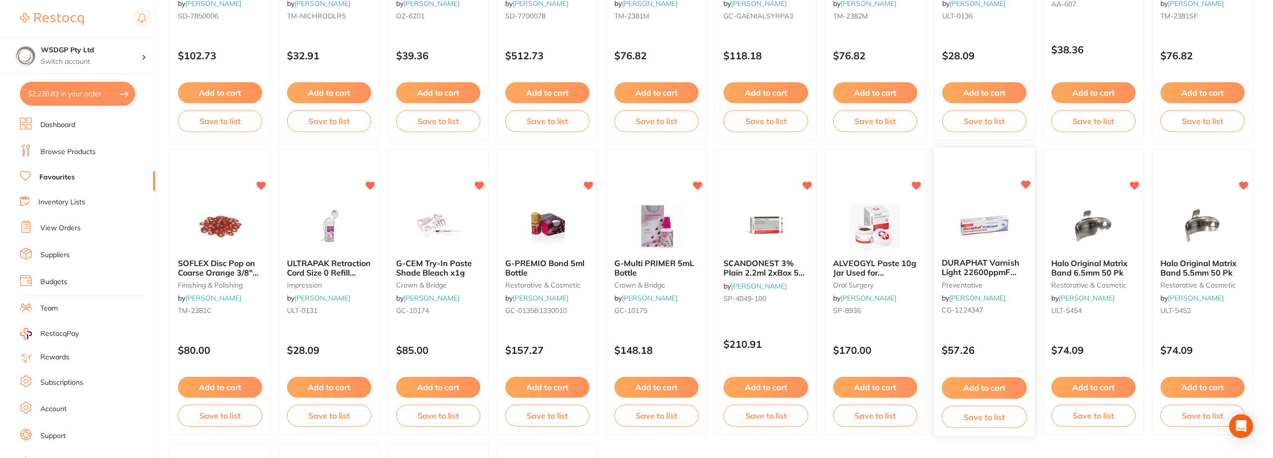
click at [985, 262] on span "DURAPHAT Varnish Light 22600ppmF 10ml tube" at bounding box center [981, 272] width 78 height 28
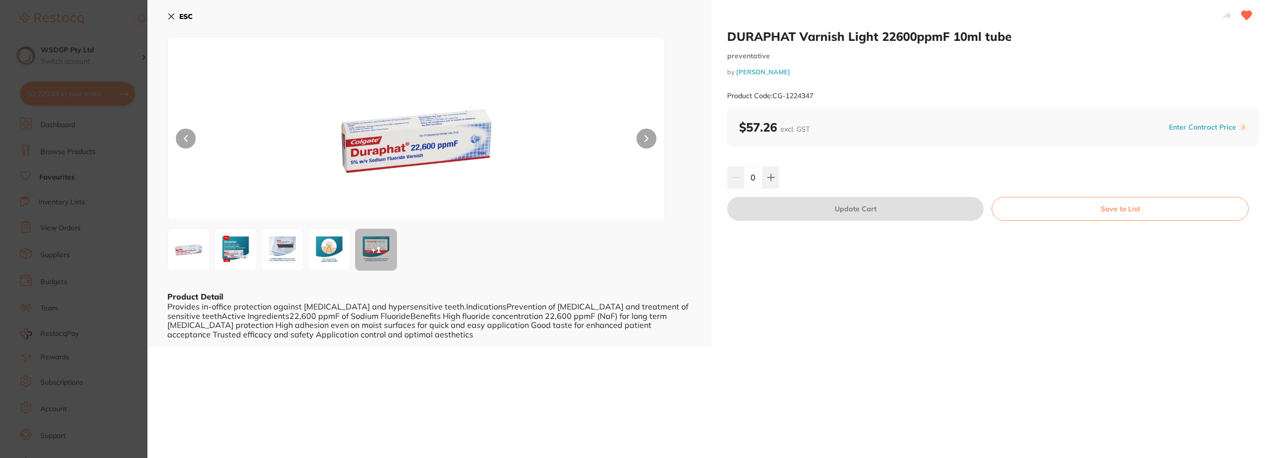
click at [171, 16] on icon at bounding box center [171, 16] width 5 height 5
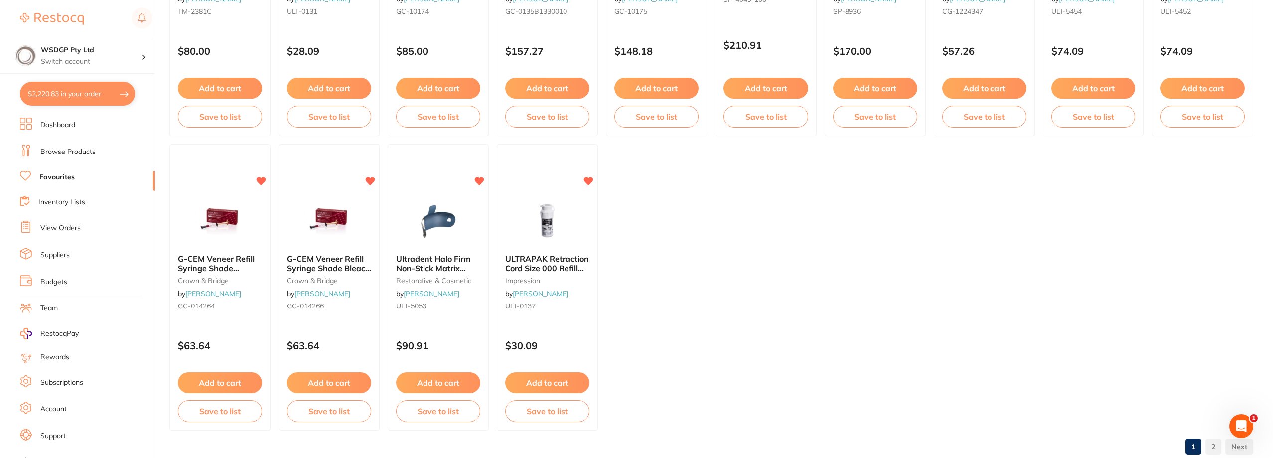
click at [1214, 446] on link "2" at bounding box center [1213, 446] width 16 height 20
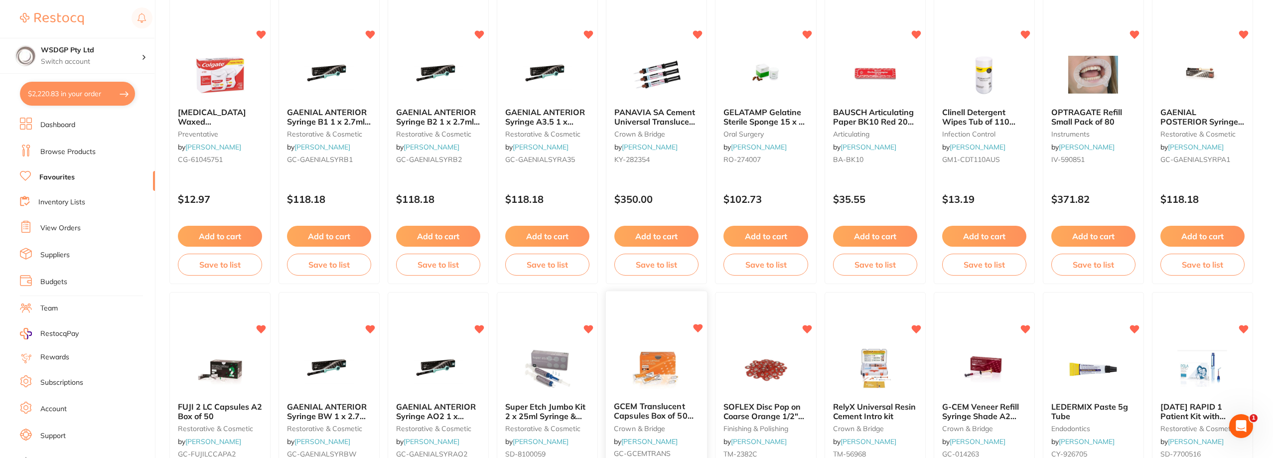
scroll to position [88, 0]
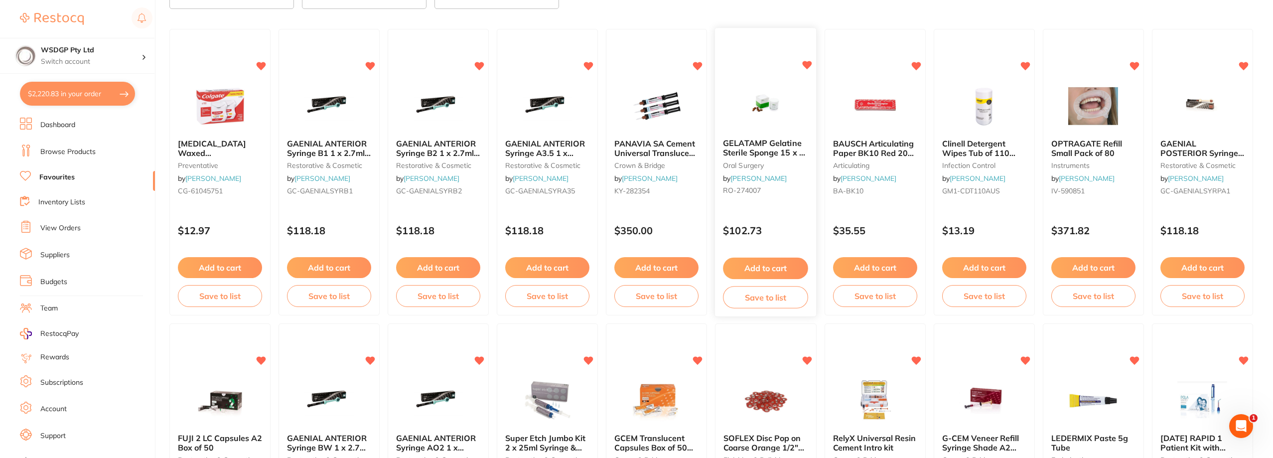
click at [761, 148] on span "GELATAMP Gelatine Sterile Sponge 15 x 7 x 7mm Tub of 50" at bounding box center [764, 152] width 82 height 28
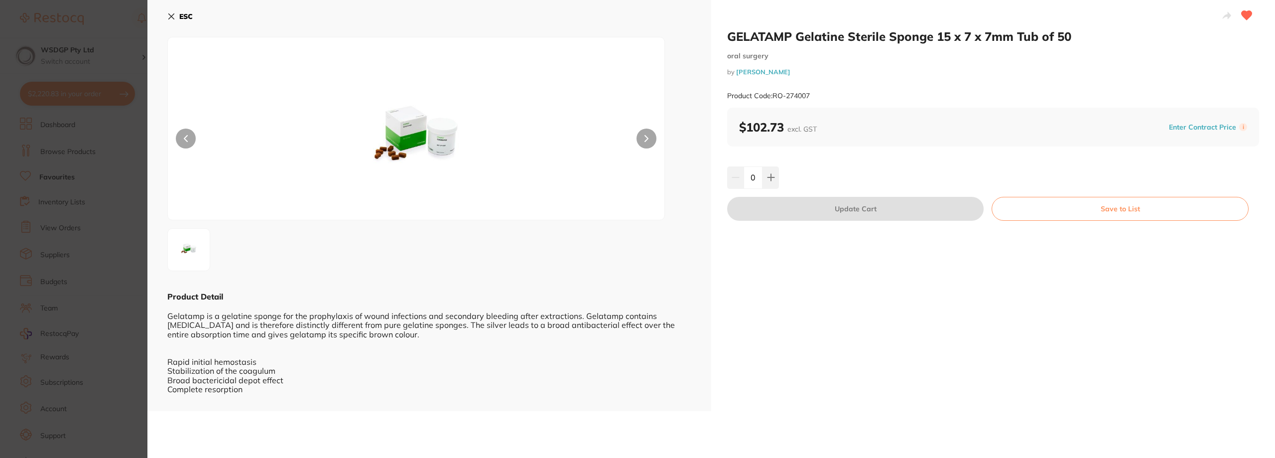
click at [170, 12] on icon at bounding box center [171, 16] width 8 height 8
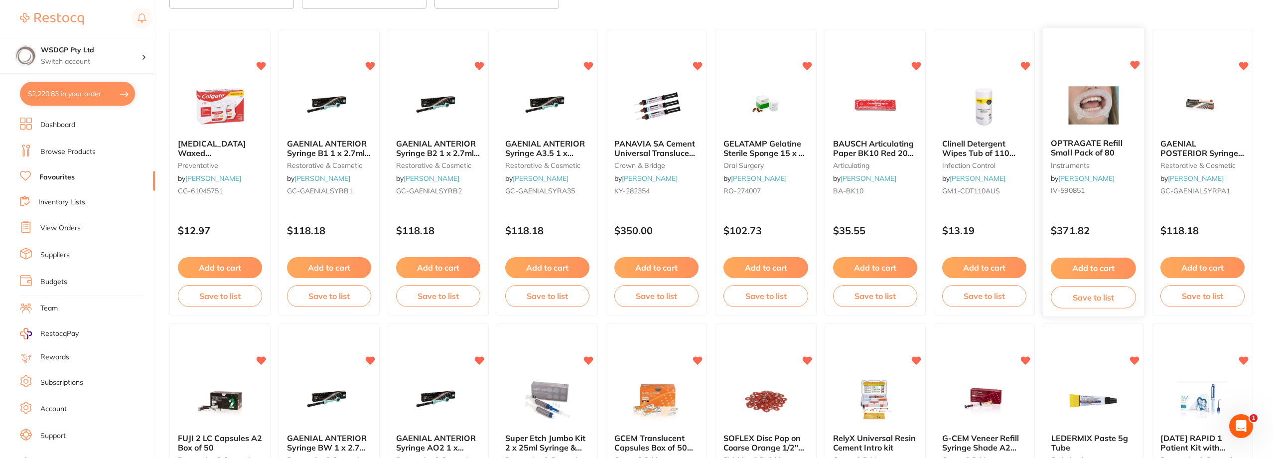
click at [1073, 155] on span "OPTRAGATE Refill Small Pack of 80" at bounding box center [1086, 147] width 71 height 19
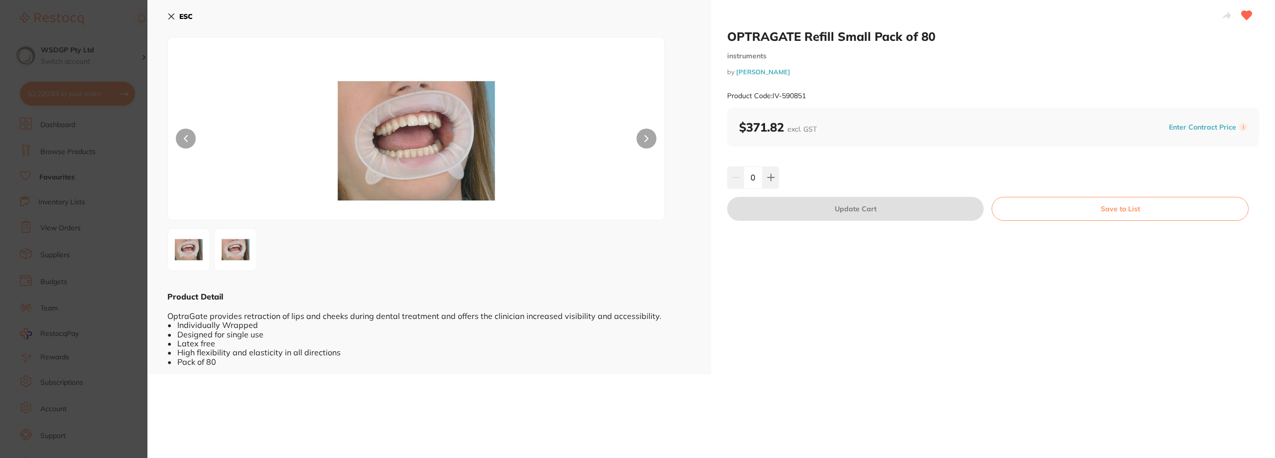
click at [174, 18] on icon at bounding box center [171, 16] width 8 height 8
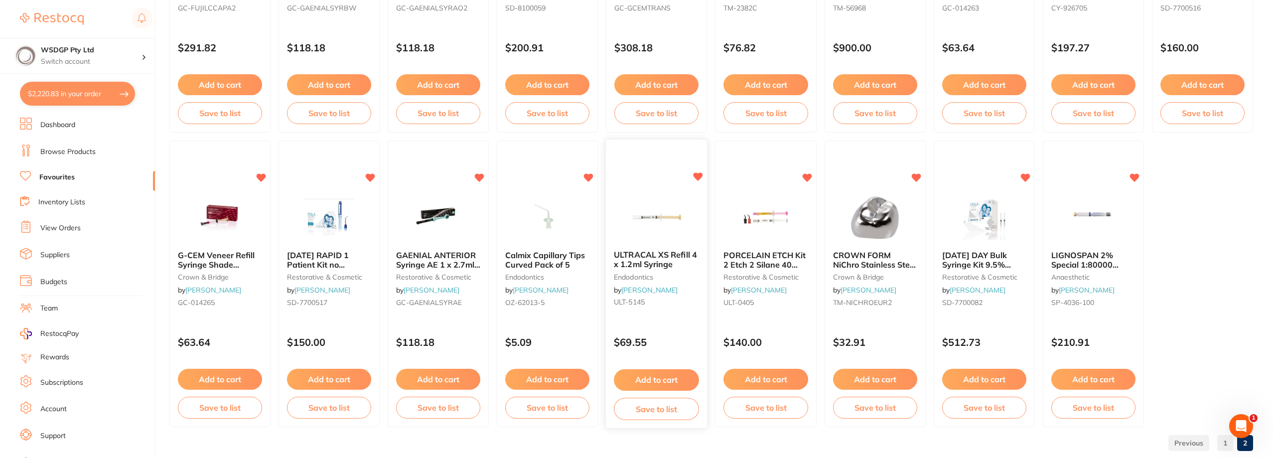
scroll to position [586, 0]
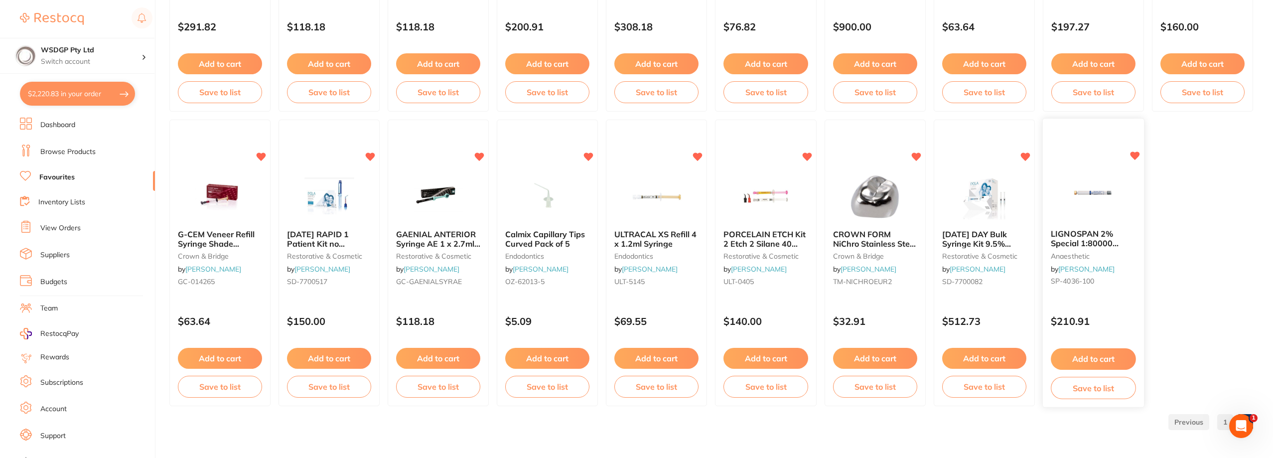
click at [1088, 238] on span "LIGNOSPAN 2% Special 1:80000 adrenalin 2.2ml 2xBox 50 Blue" at bounding box center [1090, 248] width 79 height 38
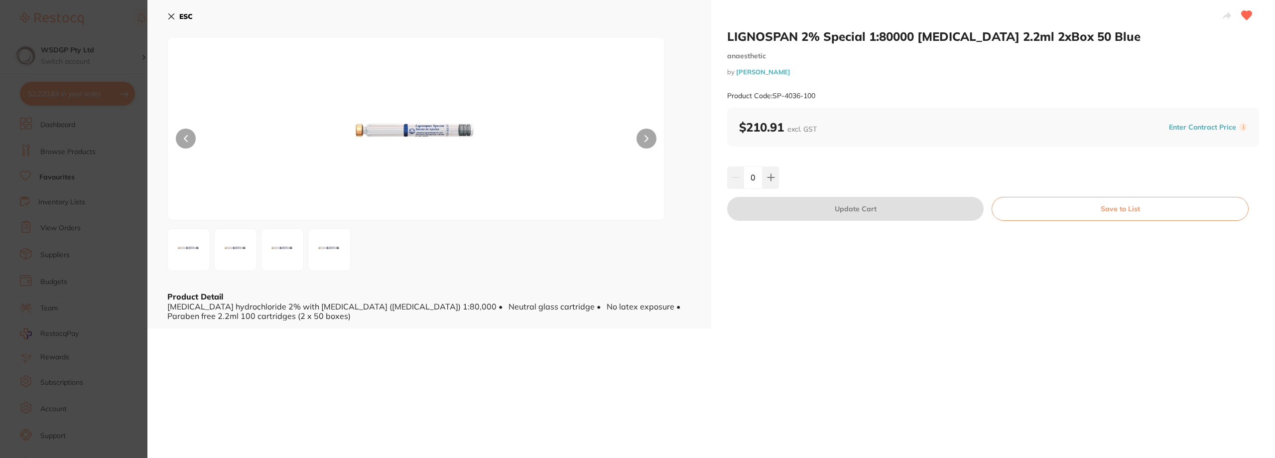
click at [164, 15] on div "ESC Product Detail Lignocaine hydrochloride 2% with adrenaline (epinephrine) 1:…" at bounding box center [429, 164] width 564 height 328
click at [171, 18] on icon at bounding box center [171, 16] width 8 height 8
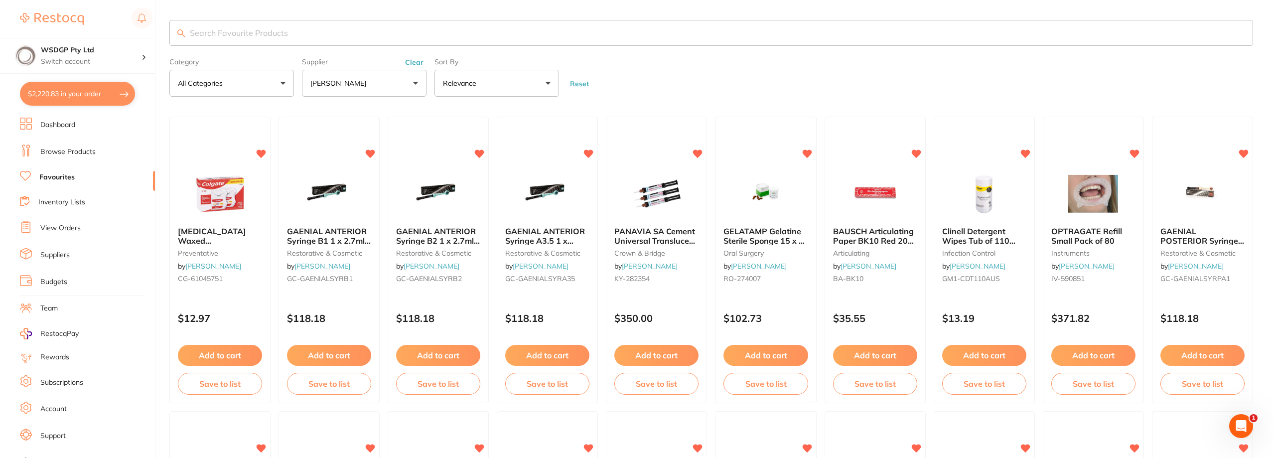
drag, startPoint x: 412, startPoint y: 64, endPoint x: 355, endPoint y: 30, distance: 66.6
click at [412, 64] on button "Clear" at bounding box center [414, 62] width 24 height 9
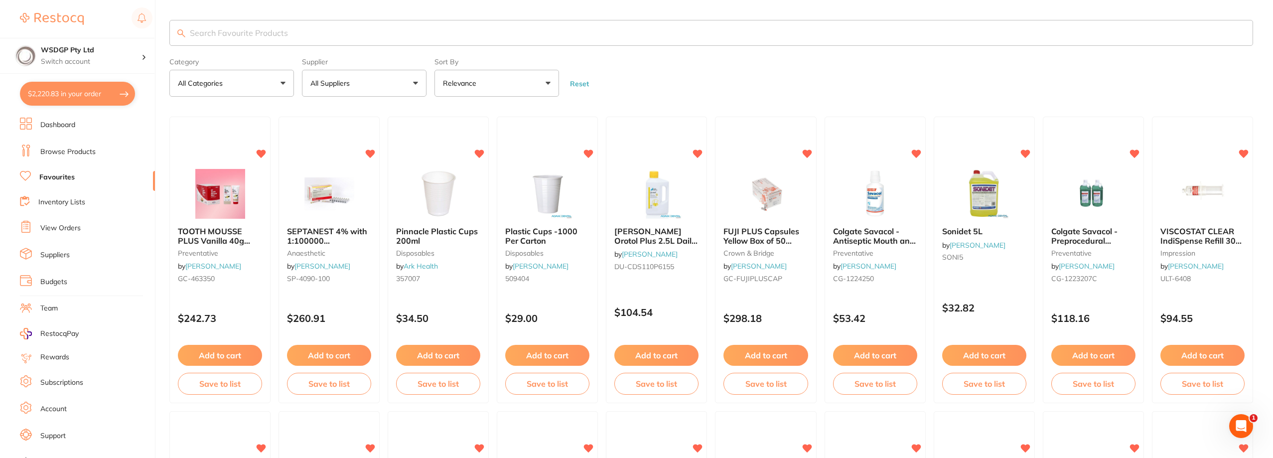
click at [355, 30] on input "search" at bounding box center [711, 33] width 1084 height 26
type input "soflex disc"
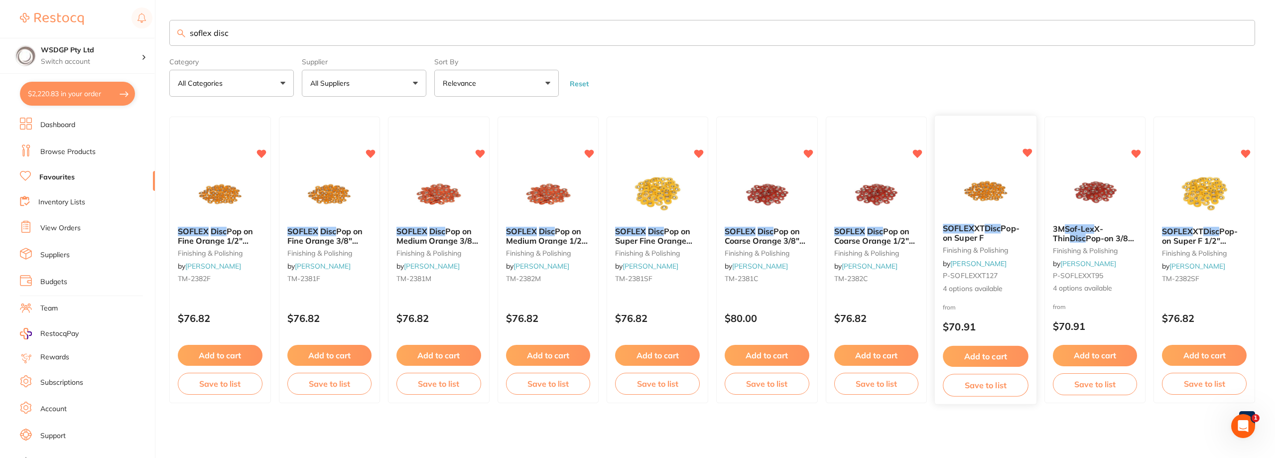
click at [1001, 230] on em "Disc" at bounding box center [993, 228] width 16 height 10
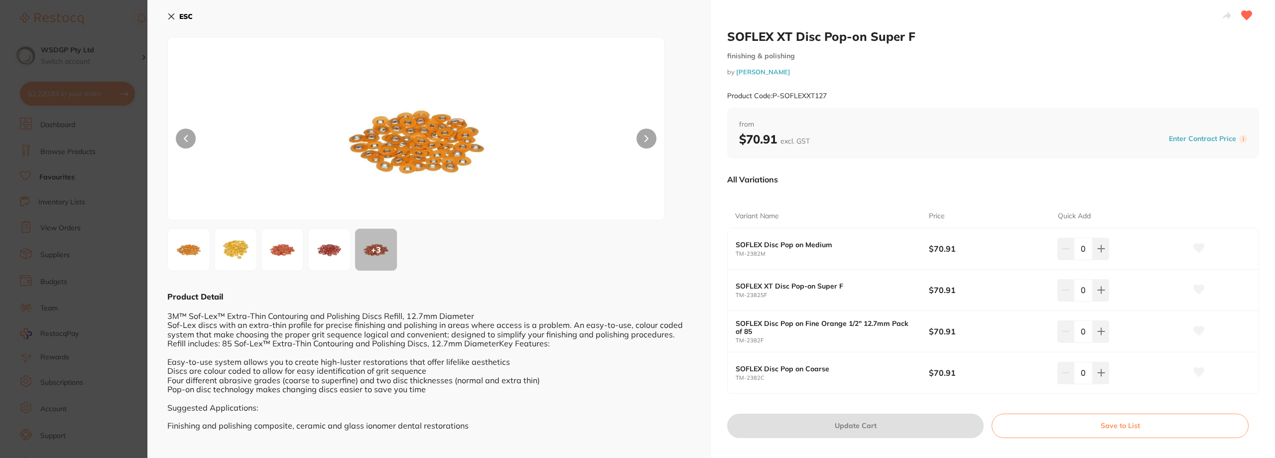
click at [169, 15] on icon at bounding box center [171, 16] width 8 height 8
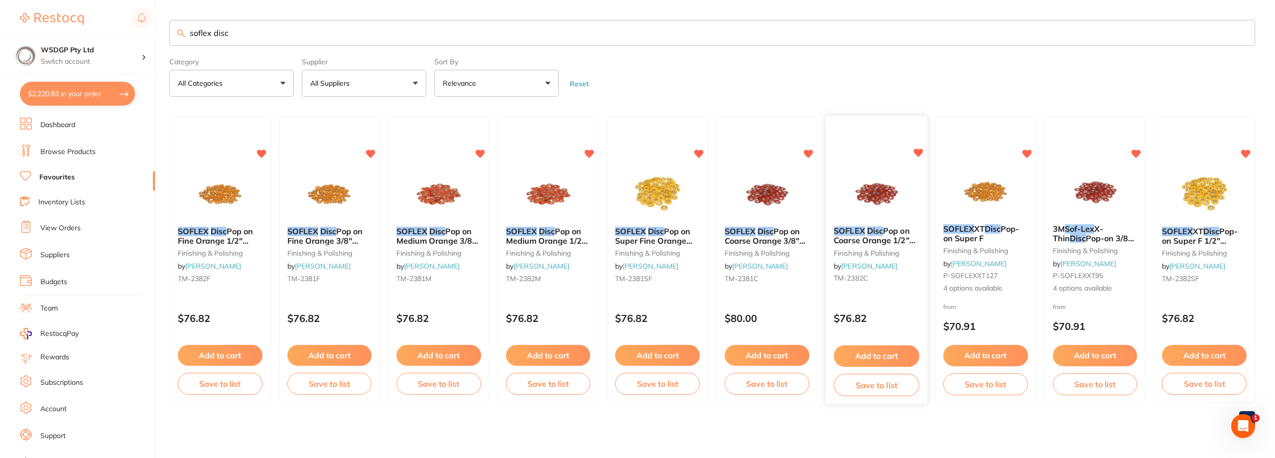
click at [880, 245] on div "SOFLEX Disc Pop on Coarse Orange 1/2" 12.7mm Pack of 85 finishing & polishing b…" at bounding box center [877, 257] width 102 height 76
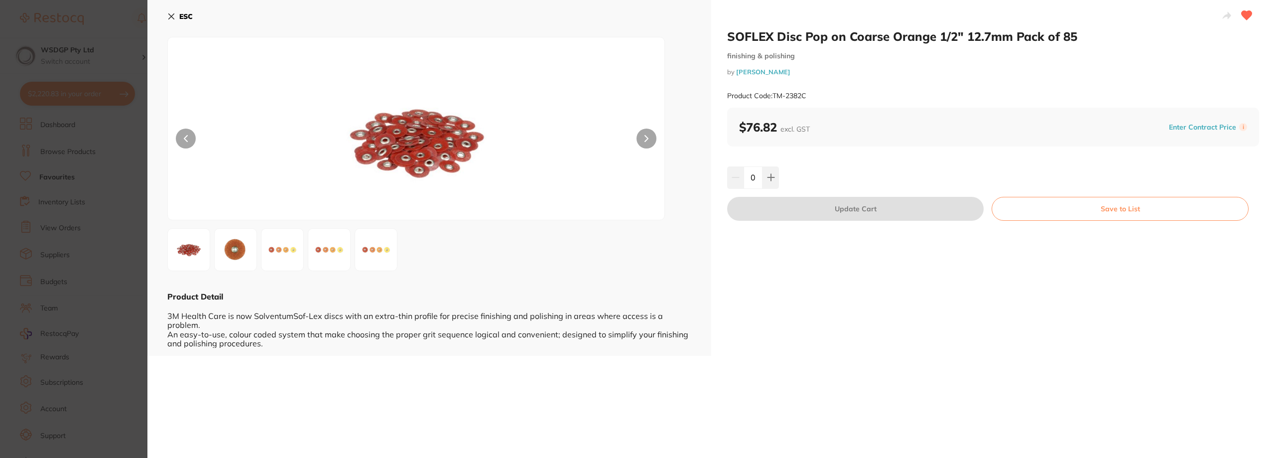
click at [170, 17] on icon at bounding box center [171, 16] width 5 height 5
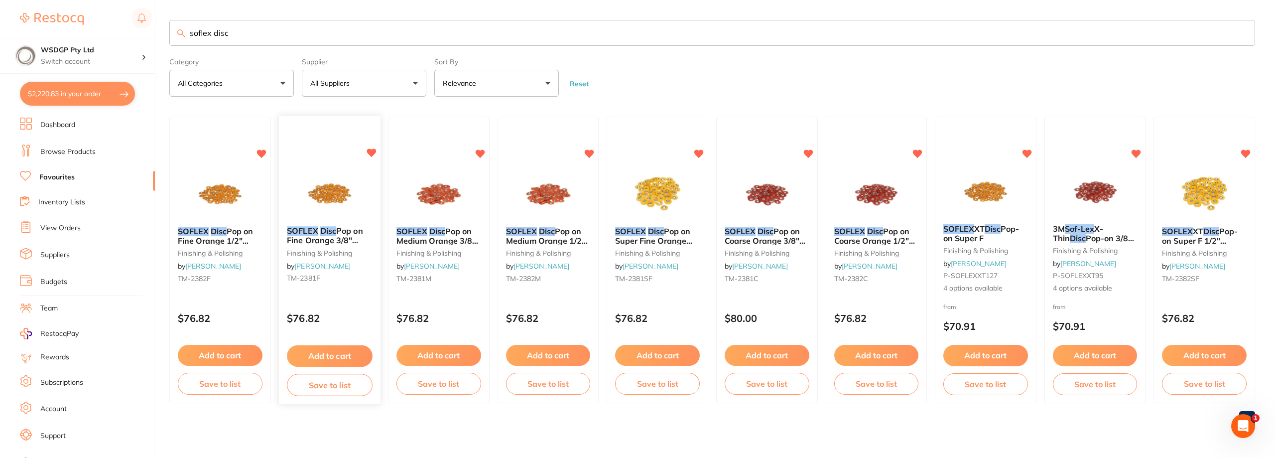
click at [320, 235] on span "Pop on Fine Orange 3/8" 9.5mm Pack of 85" at bounding box center [325, 240] width 76 height 28
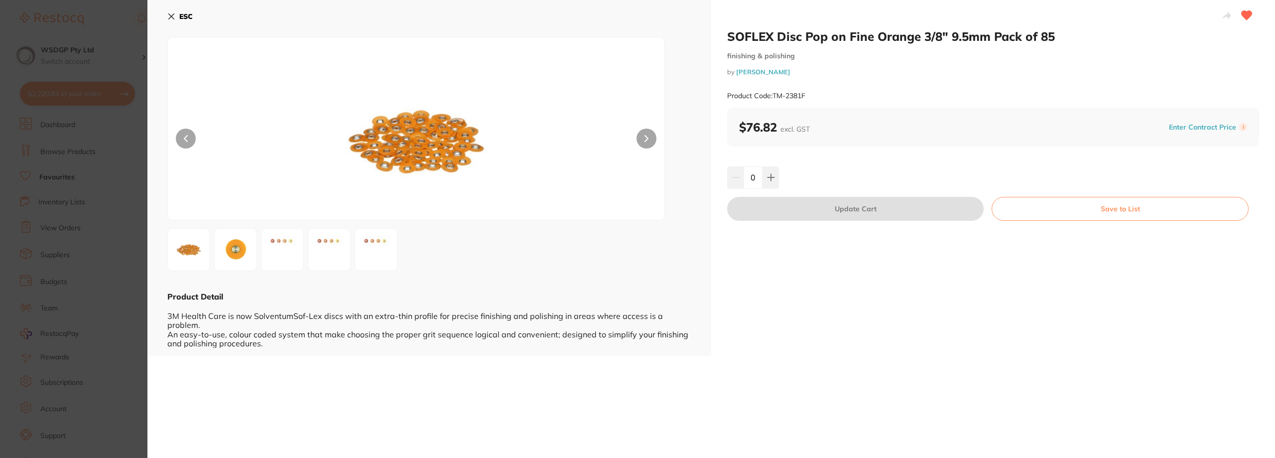
click at [42, 152] on section "SOFLEX Disc Pop on Fine Orange 3/8" 9.5mm Pack of 85 finishing & polishing by H…" at bounding box center [637, 229] width 1275 height 458
